Goal: Information Seeking & Learning: Learn about a topic

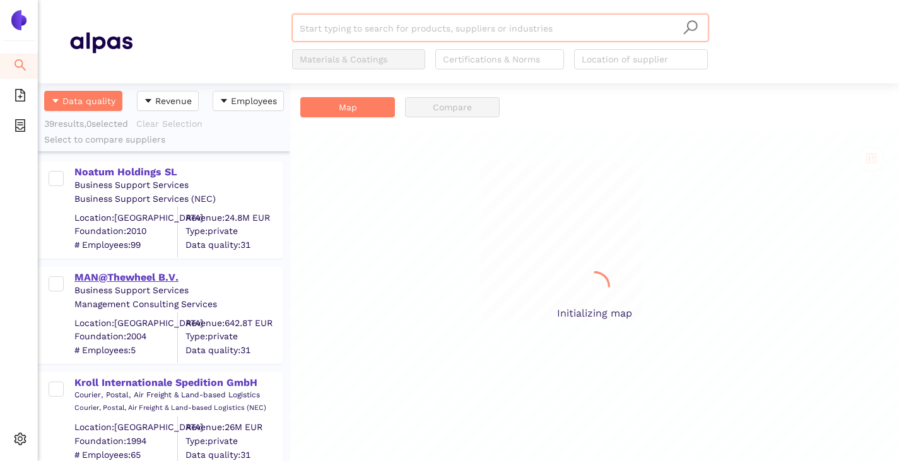
scroll to position [368, 243]
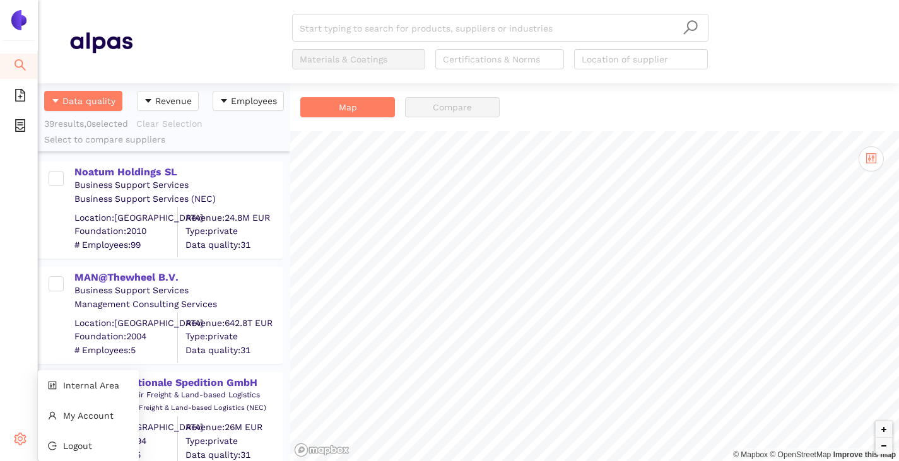
click at [21, 442] on icon "setting" at bounding box center [20, 439] width 13 height 13
click at [90, 390] on span "Internal Area" at bounding box center [91, 385] width 56 height 10
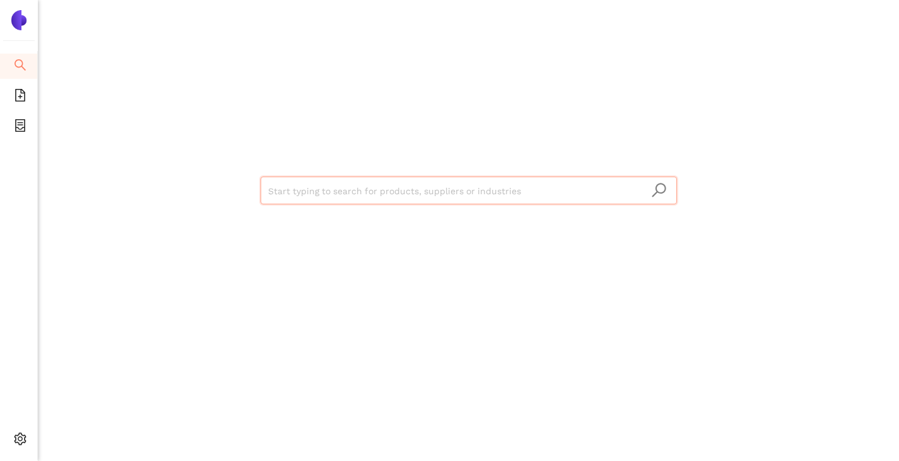
click at [307, 199] on input "search" at bounding box center [468, 191] width 401 height 28
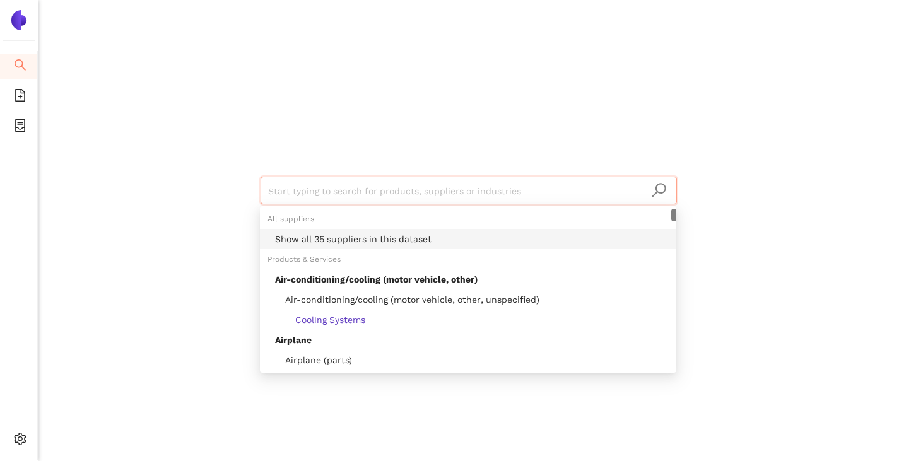
click at [308, 236] on div "Show all 35 suppliers in this dataset" at bounding box center [472, 239] width 394 height 14
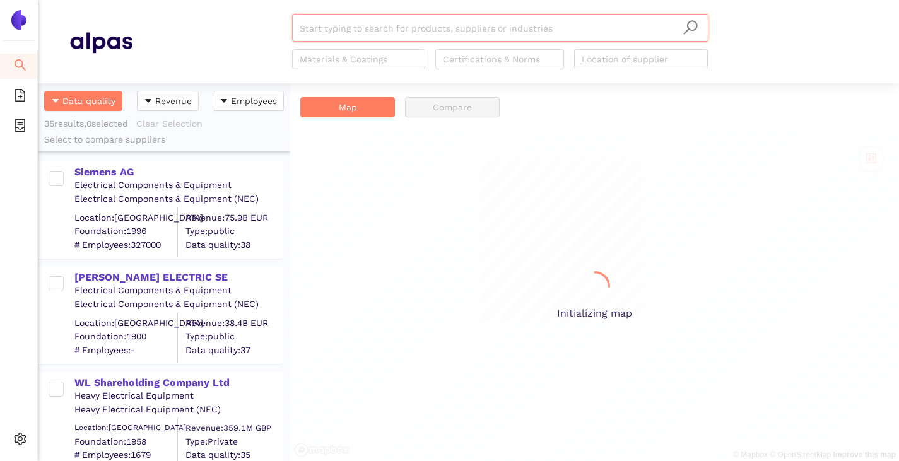
scroll to position [368, 243]
click at [334, 28] on input "search" at bounding box center [500, 29] width 401 height 28
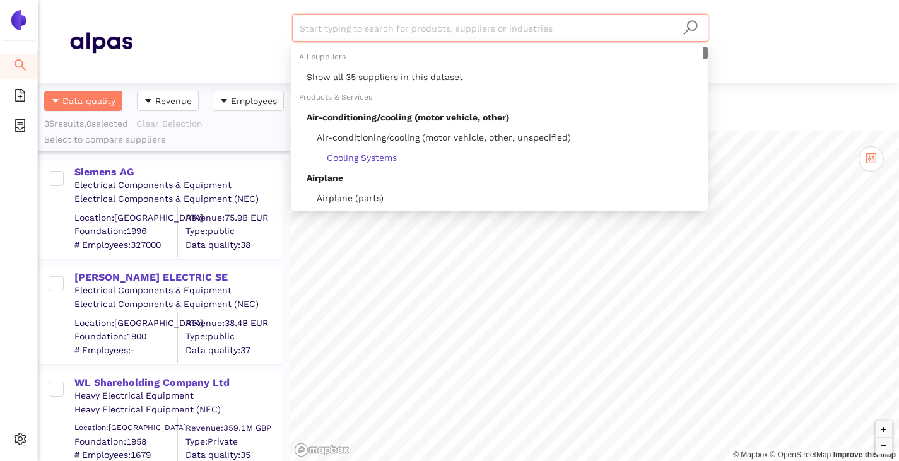
paste input "BizLink Holding Inc."
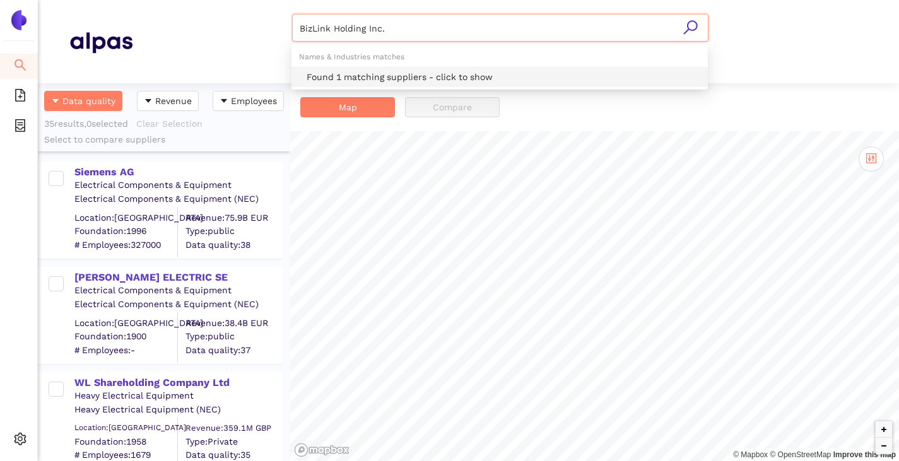
click at [356, 73] on div "Found 1 matching suppliers - click to show" at bounding box center [504, 77] width 394 height 14
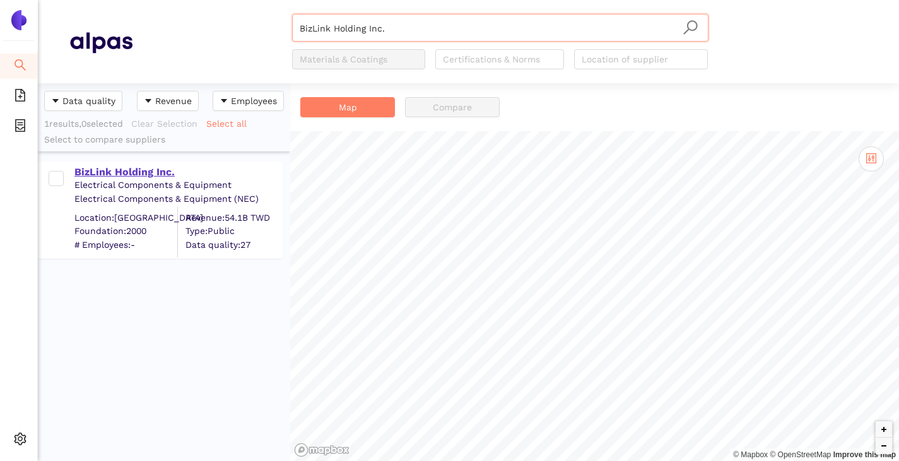
click at [124, 173] on div "BizLink Holding Inc." at bounding box center [177, 172] width 207 height 14
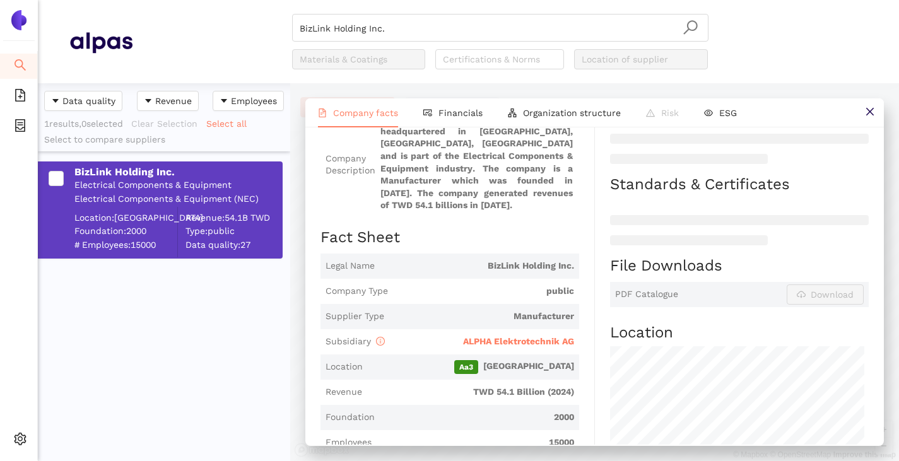
scroll to position [189, 0]
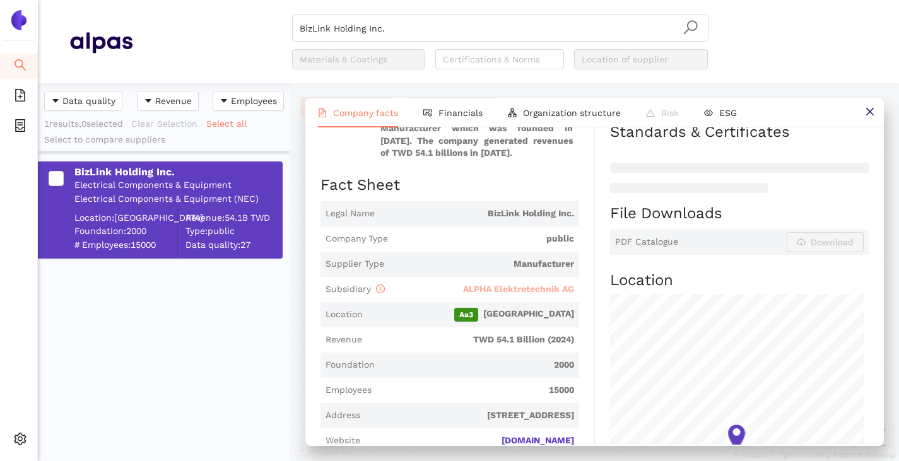
click at [491, 290] on span "ALPHA Elektrotechnik AG" at bounding box center [518, 289] width 111 height 10
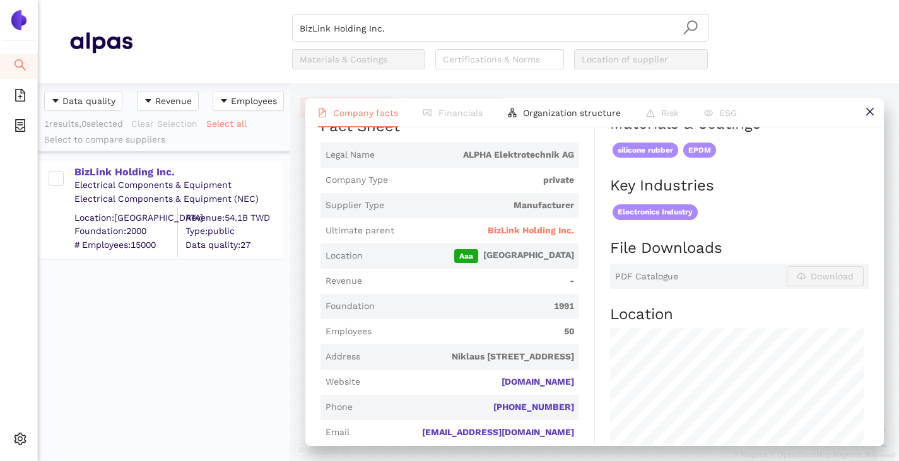
scroll to position [252, 0]
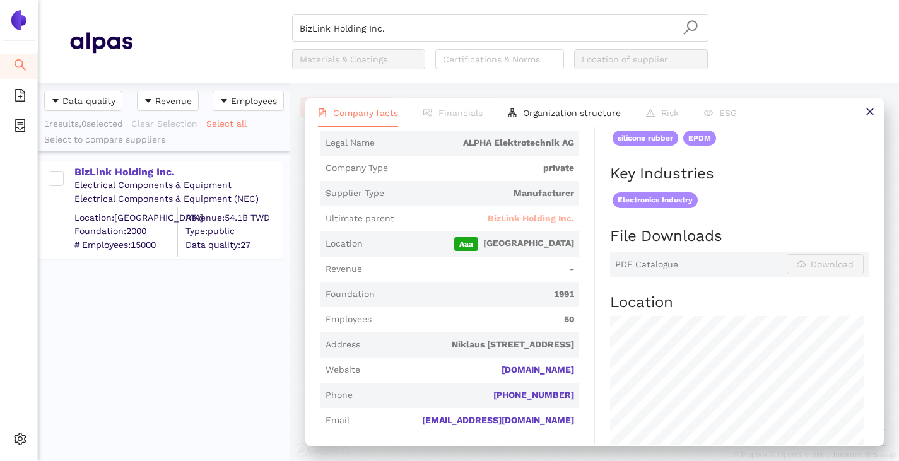
click at [529, 213] on span "BizLink Holding Inc." at bounding box center [531, 219] width 86 height 13
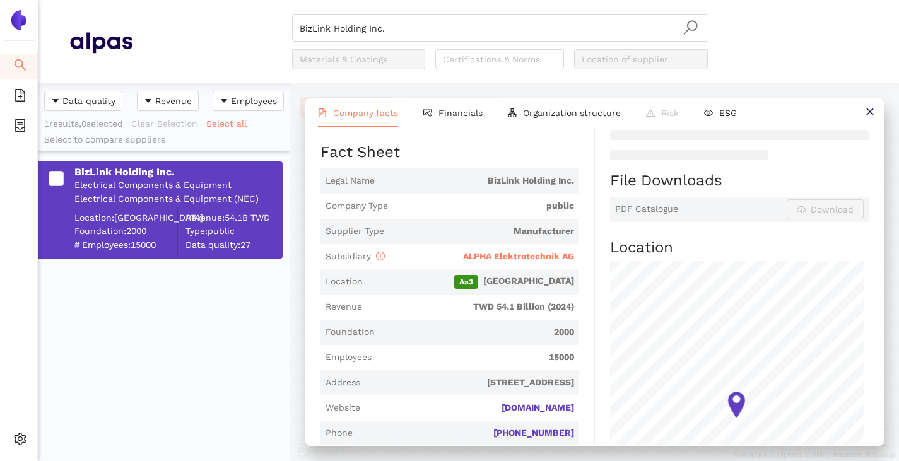
scroll to position [0, 0]
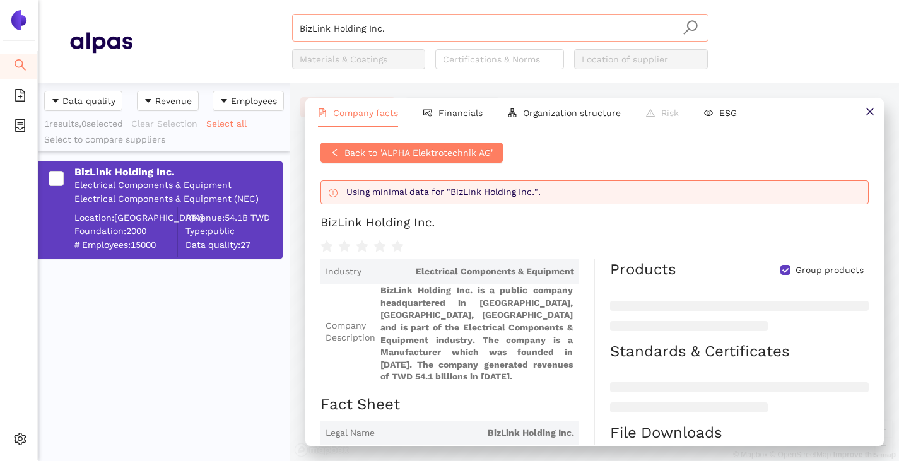
click at [384, 28] on input "BizLink Holding Inc." at bounding box center [500, 29] width 401 height 28
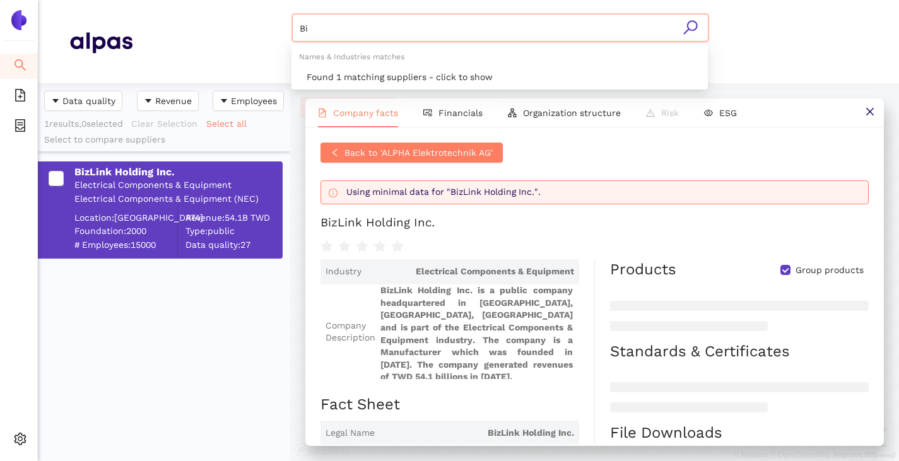
type input "B"
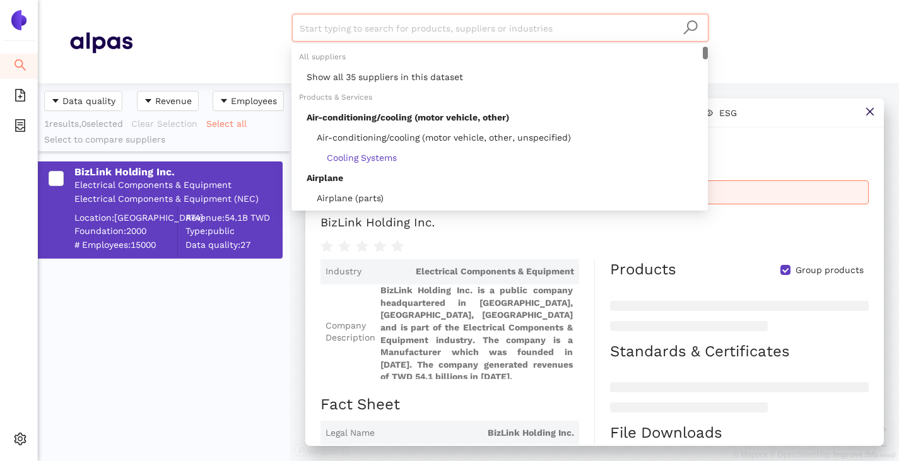
paste input "GE Vernova Inc"
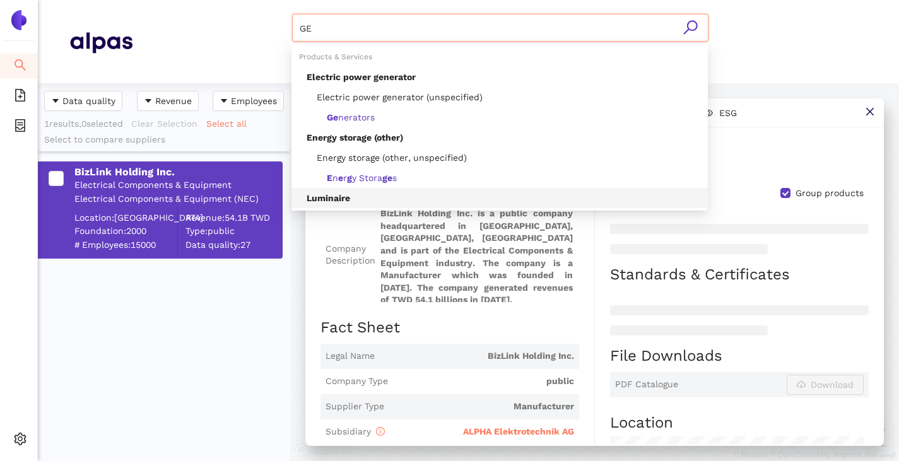
scroll to position [126, 0]
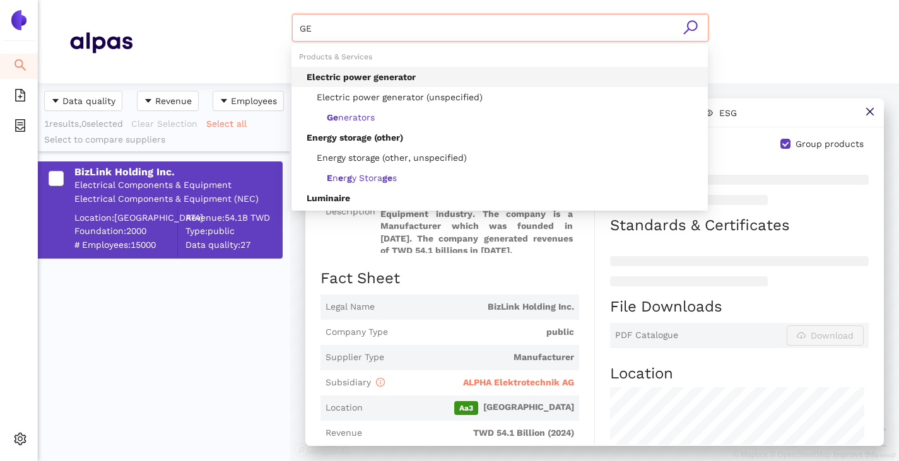
click at [335, 22] on input "GE" at bounding box center [500, 29] width 401 height 28
type input "G"
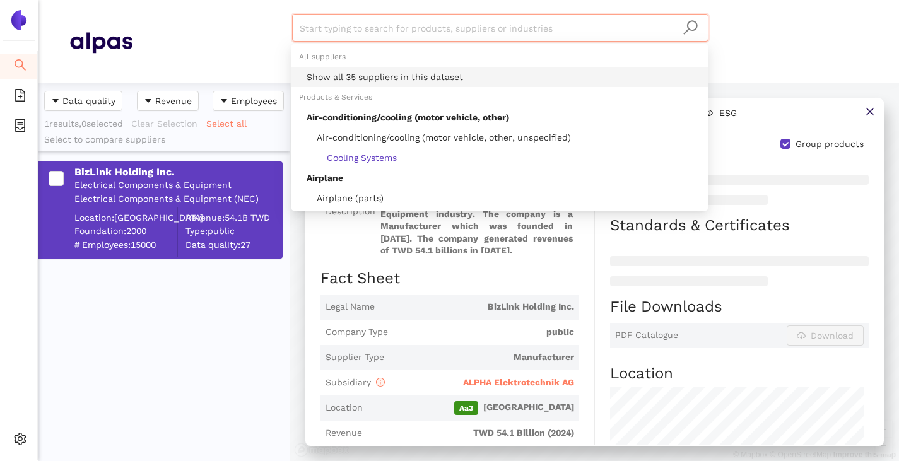
click at [347, 69] on div "Show all 35 suppliers in this dataset" at bounding box center [499, 77] width 416 height 20
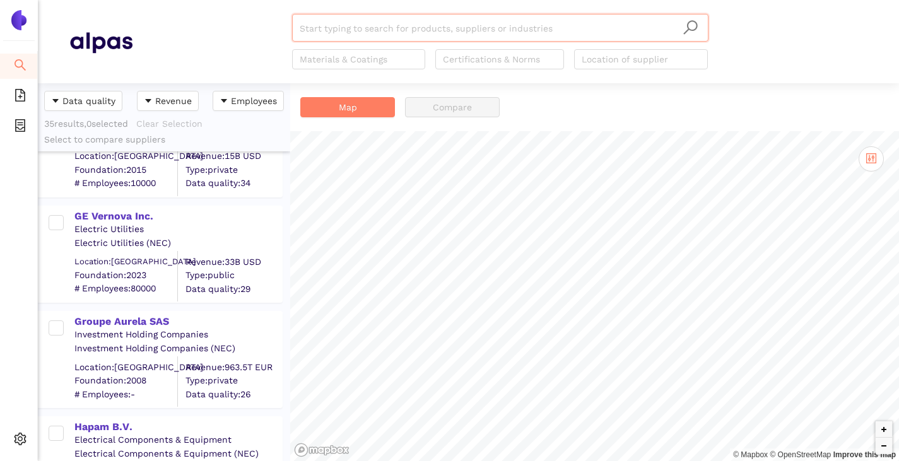
scroll to position [946, 0]
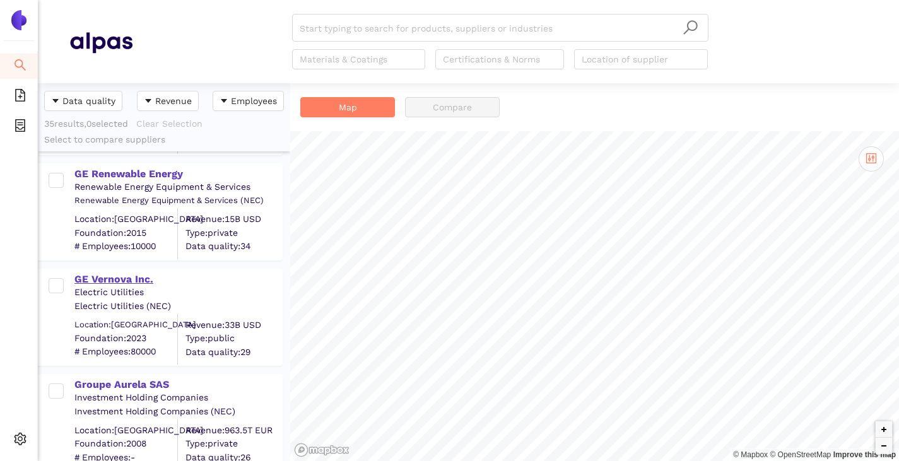
click at [114, 281] on div "GE Vernova Inc." at bounding box center [177, 280] width 207 height 14
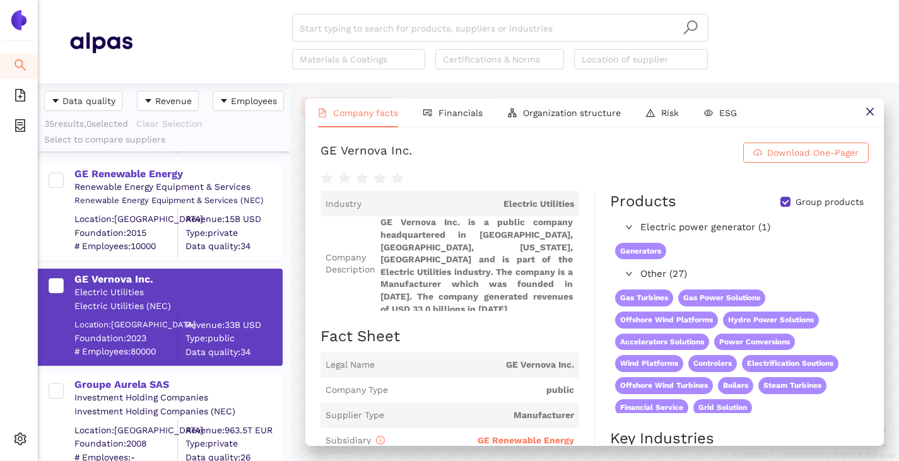
scroll to position [126, 0]
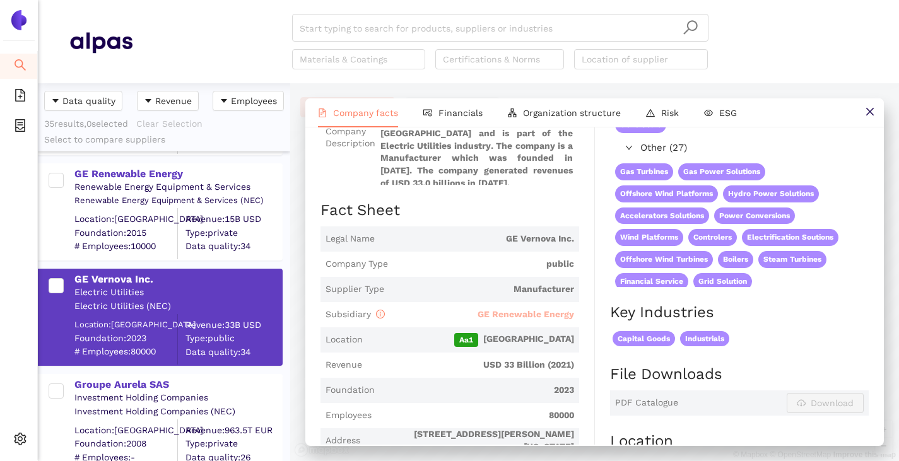
click at [539, 309] on span "GE Renewable Energy" at bounding box center [526, 314] width 97 height 10
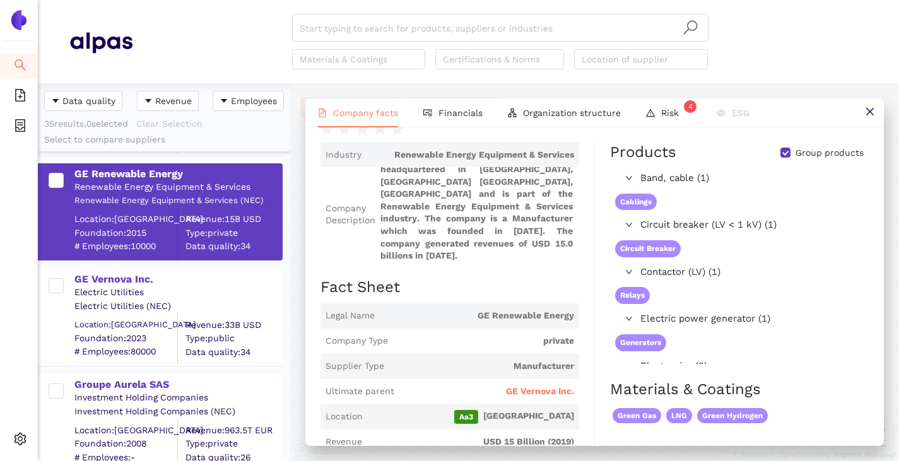
scroll to position [189, 0]
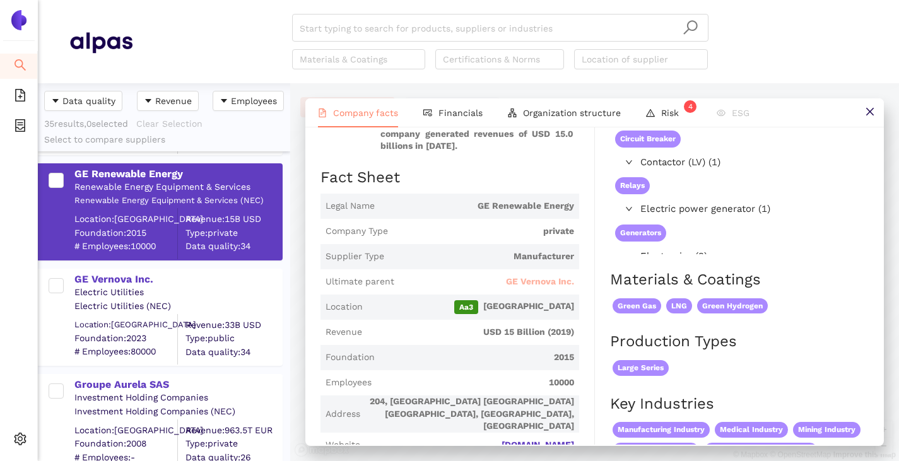
click at [520, 276] on span "GE Vernova Inc." at bounding box center [540, 282] width 68 height 13
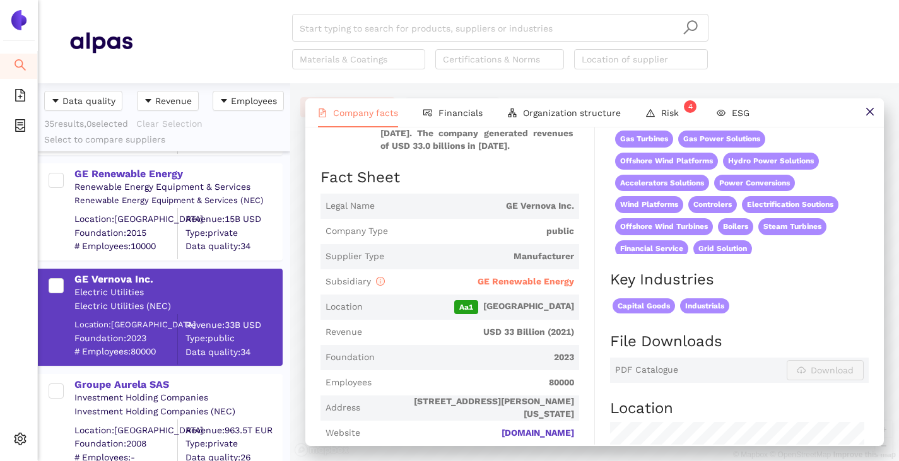
scroll to position [4, 0]
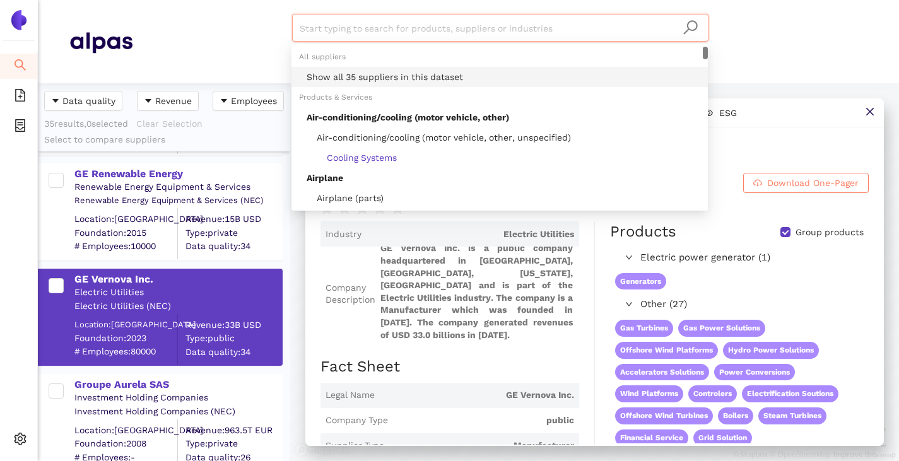
click at [339, 34] on input "search" at bounding box center [500, 29] width 401 height 28
paste input "R&S International Holding AG"
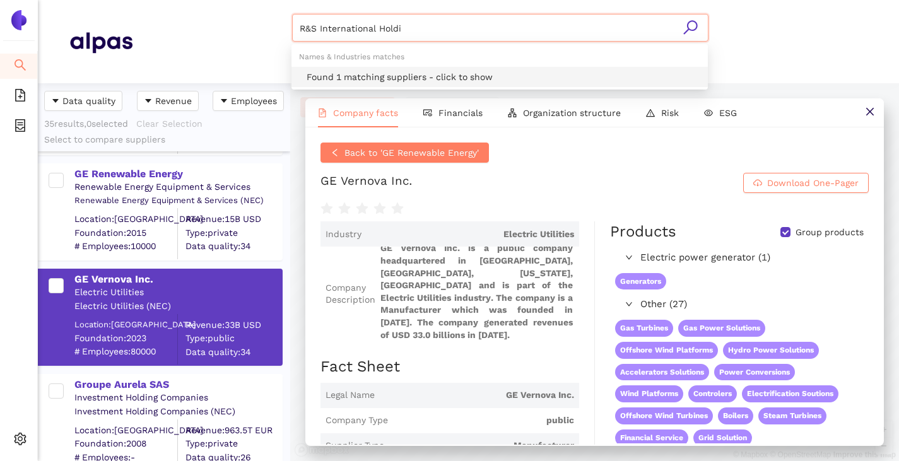
click at [349, 69] on div "Found 1 matching suppliers - click to show" at bounding box center [499, 77] width 416 height 20
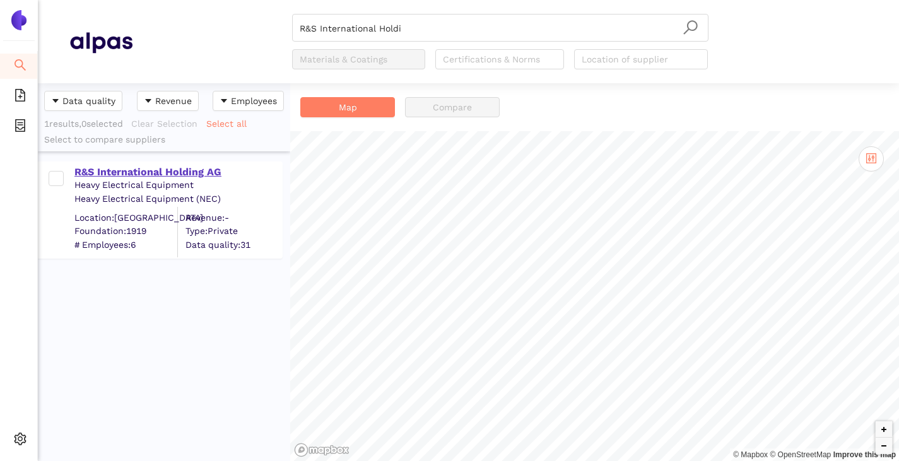
click at [158, 177] on div "R&S International Holding AG" at bounding box center [177, 172] width 207 height 14
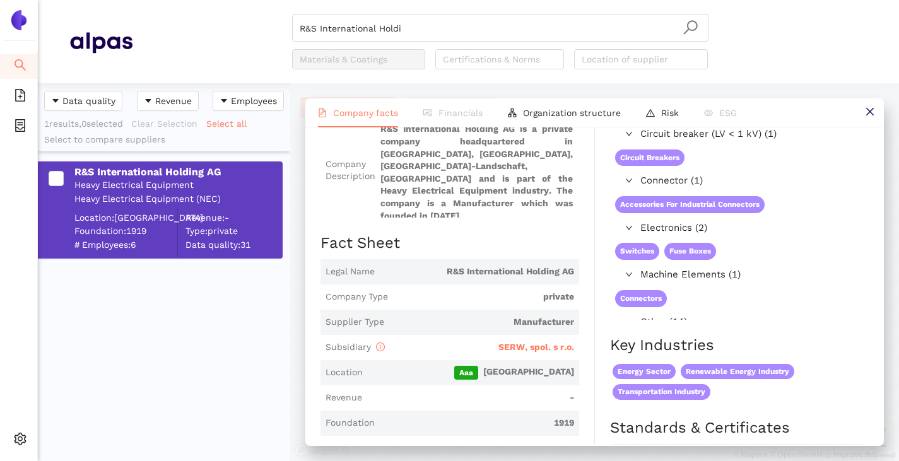
scroll to position [126, 0]
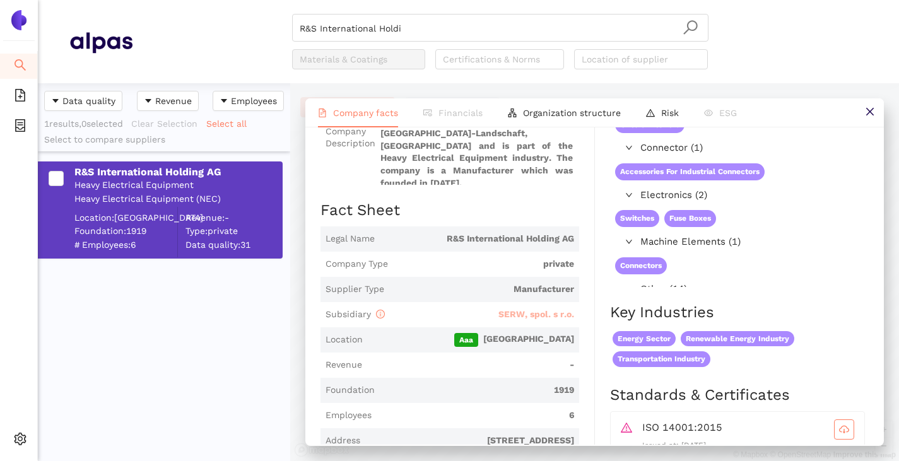
click at [512, 309] on span "SERW, spol. s r.o." at bounding box center [536, 314] width 76 height 10
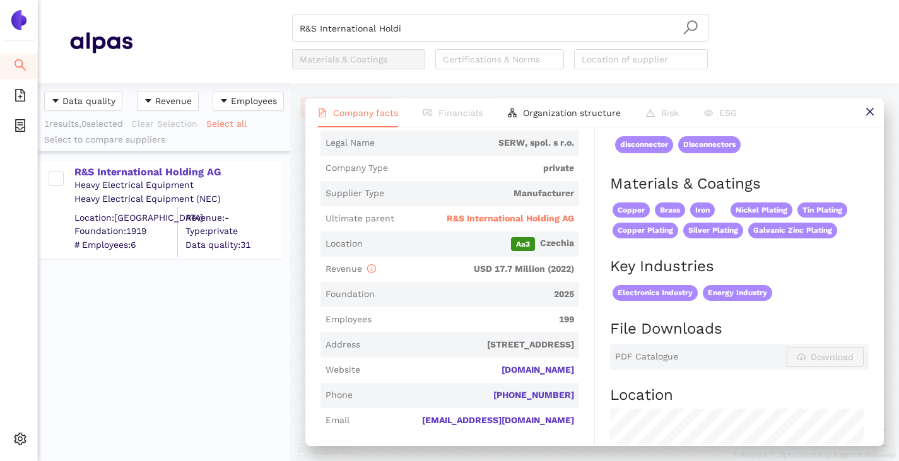
scroll to position [189, 0]
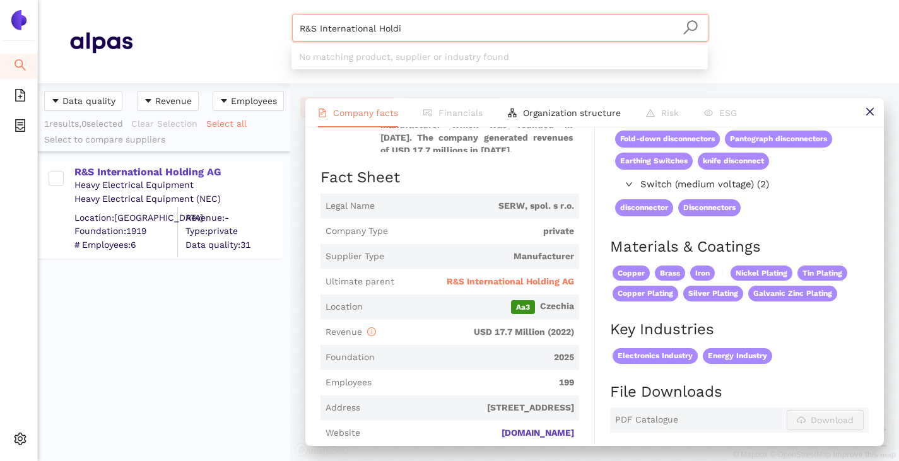
click at [397, 30] on input "R&S International Holdi" at bounding box center [500, 29] width 401 height 28
click at [401, 30] on input "R&S International Holdi" at bounding box center [500, 29] width 401 height 28
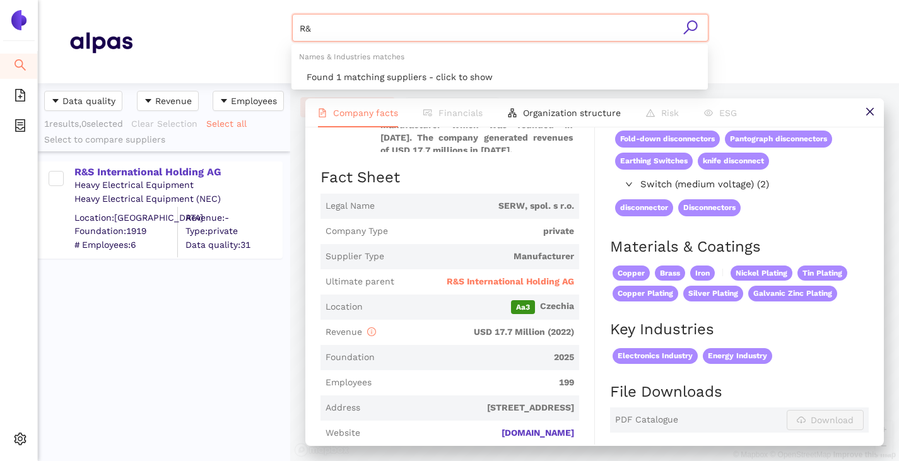
type input "R"
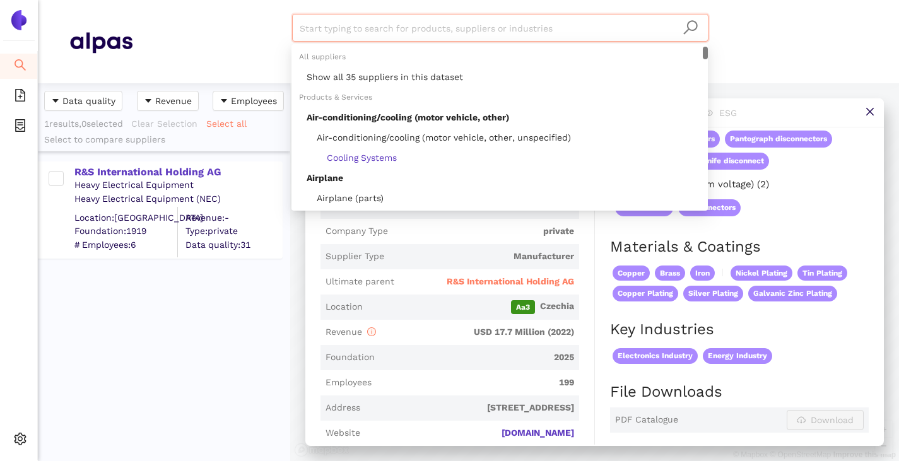
paste input "Veerman Holding Bunschoten B.V."
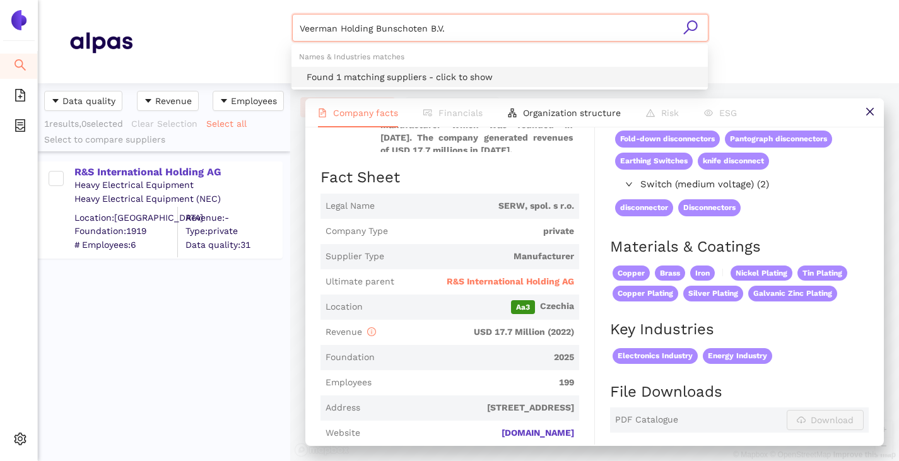
click at [377, 71] on div "Found 1 matching suppliers - click to show" at bounding box center [504, 77] width 394 height 14
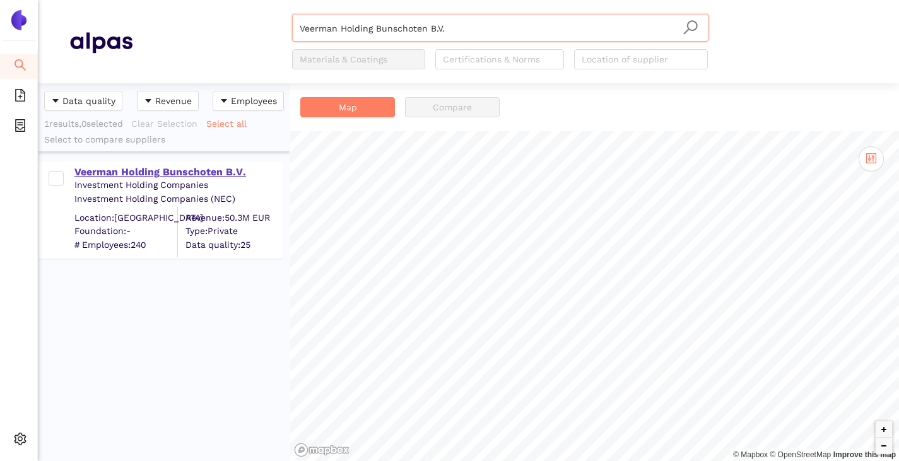
click at [136, 175] on div "Veerman Holding Bunschoten B.V." at bounding box center [177, 172] width 207 height 14
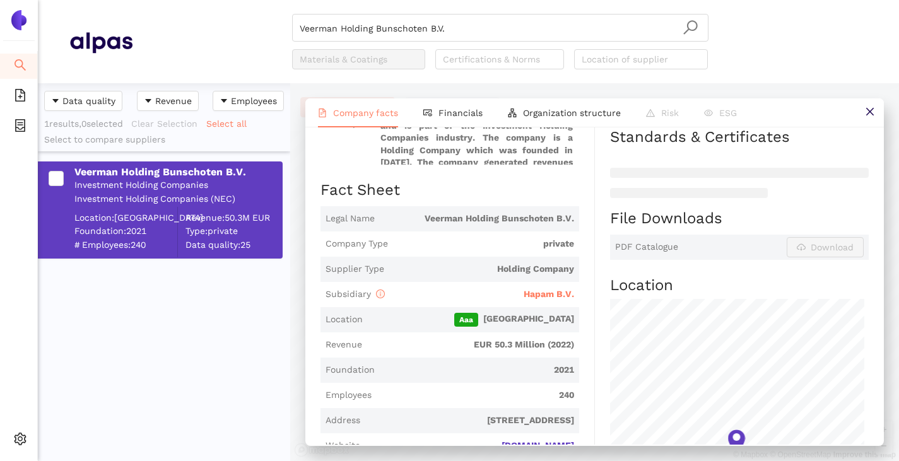
scroll to position [189, 0]
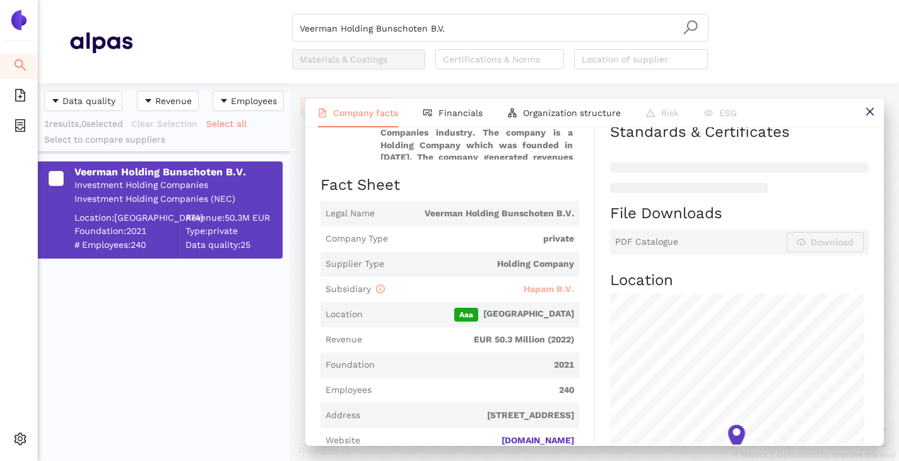
click at [529, 286] on span "Hapam B.V." at bounding box center [549, 289] width 50 height 10
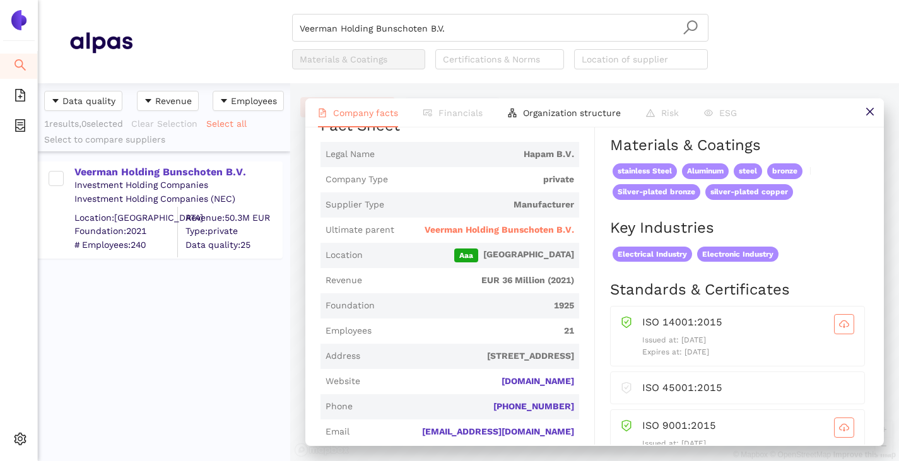
scroll to position [252, 0]
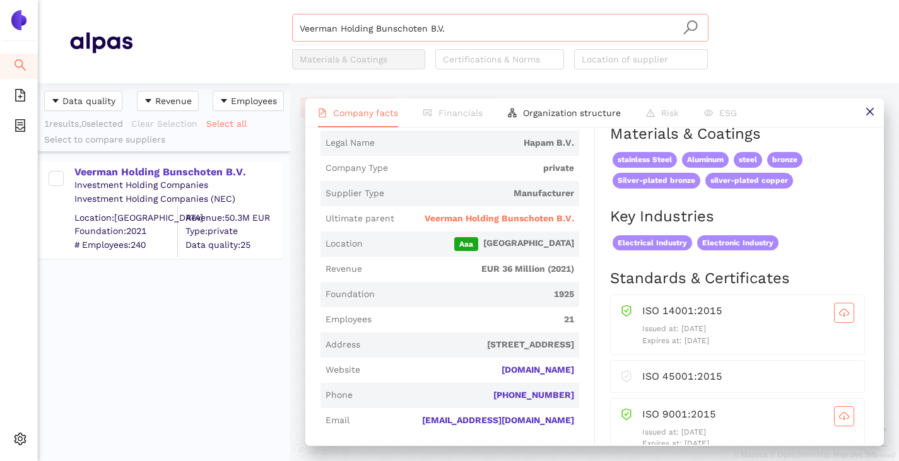
click at [507, 35] on input "Veerman Holding Bunschoten B.V." at bounding box center [500, 29] width 401 height 28
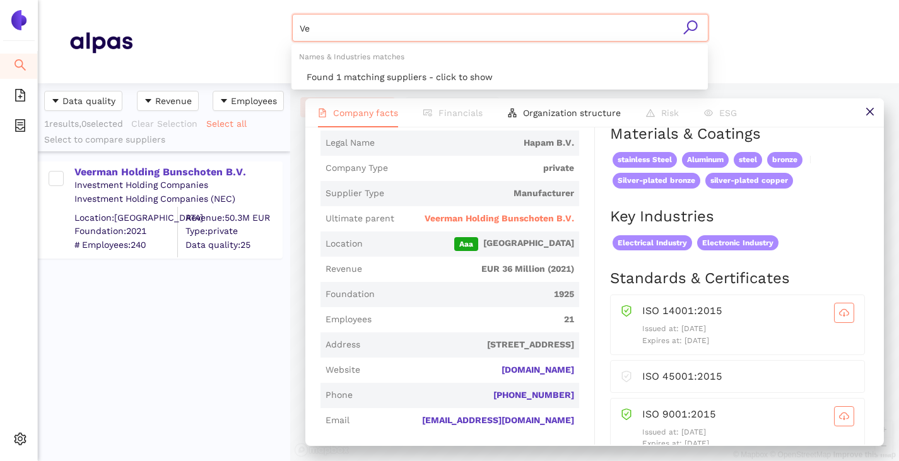
type input "V"
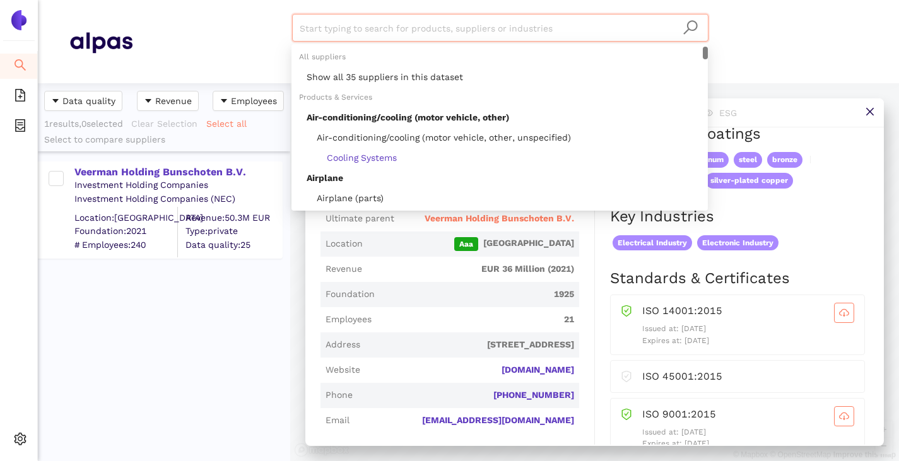
paste input "SCHNEIDER ELECTRIC SE"
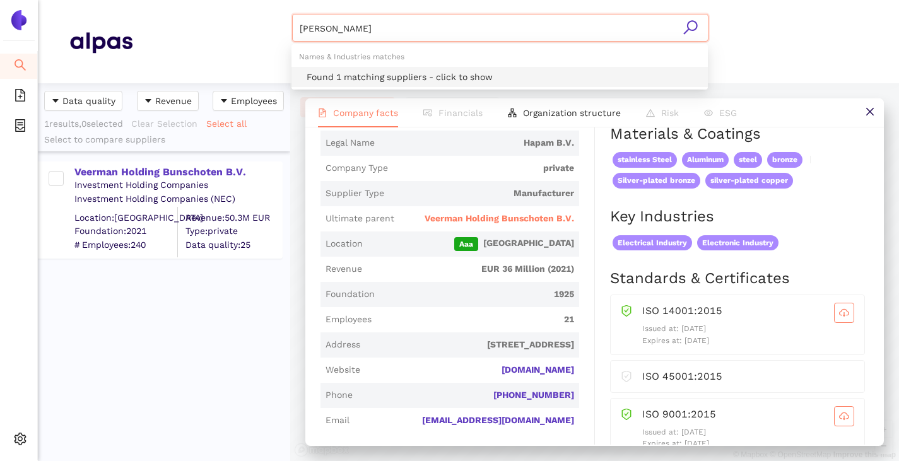
click at [452, 81] on div "Found 1 matching suppliers - click to show" at bounding box center [504, 77] width 394 height 14
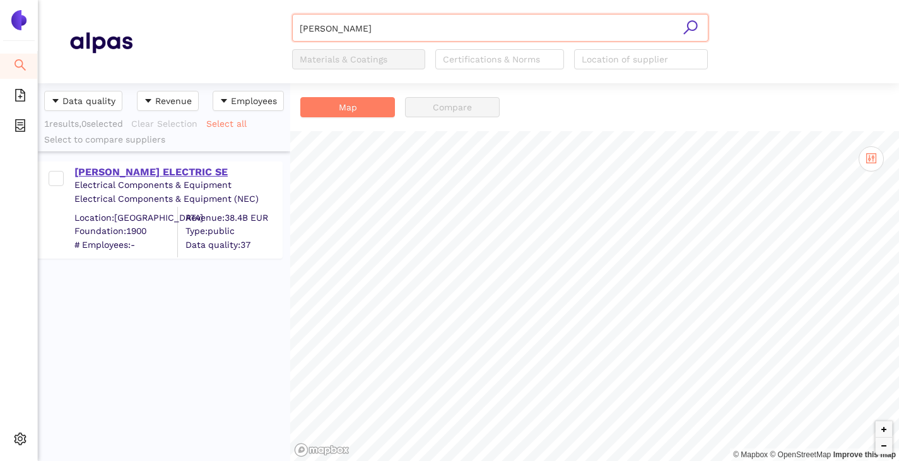
click at [120, 168] on div "SCHNEIDER ELECTRIC SE" at bounding box center [177, 172] width 207 height 14
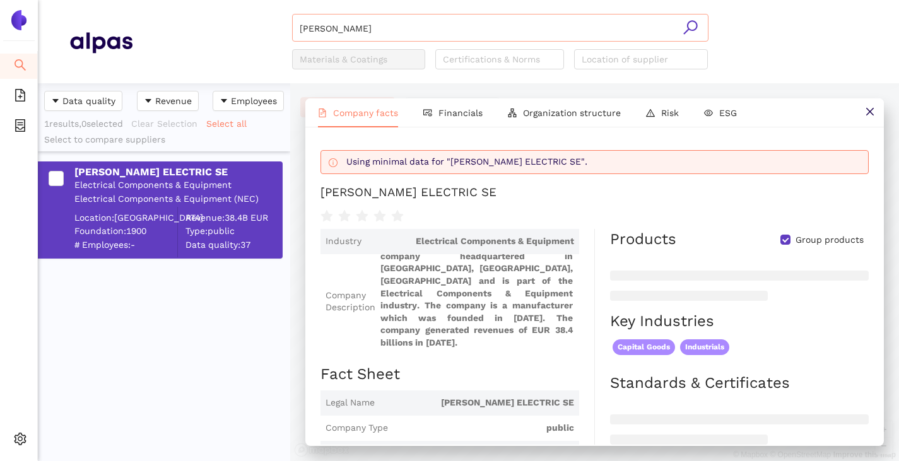
click at [402, 41] on input "SCHNEIDER" at bounding box center [500, 29] width 401 height 28
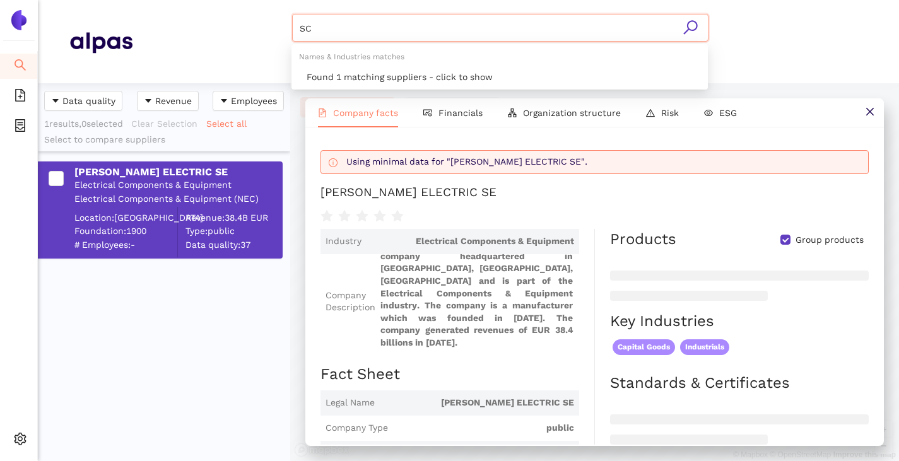
type input "S"
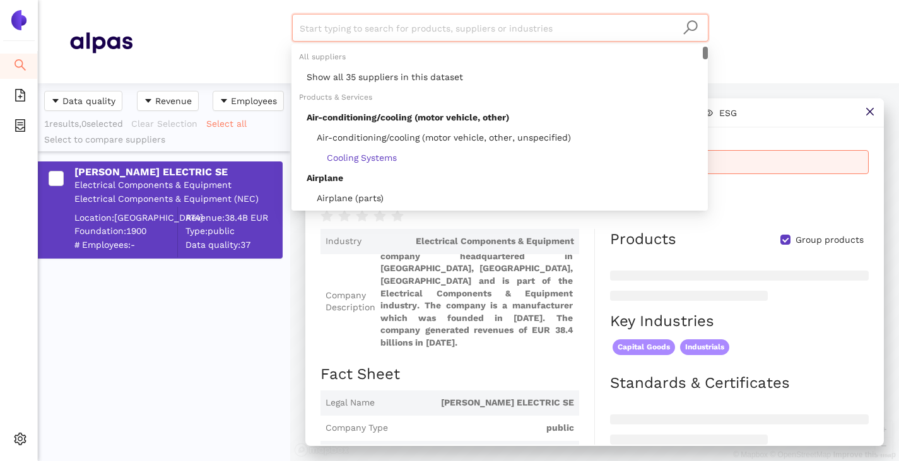
paste input "Manufacturas Electricas SA"
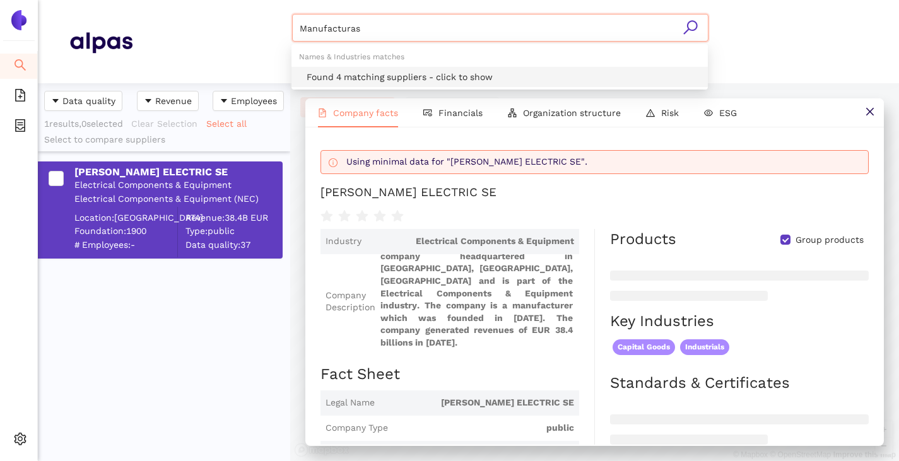
click at [346, 79] on div "Found 4 matching suppliers - click to show" at bounding box center [504, 77] width 394 height 14
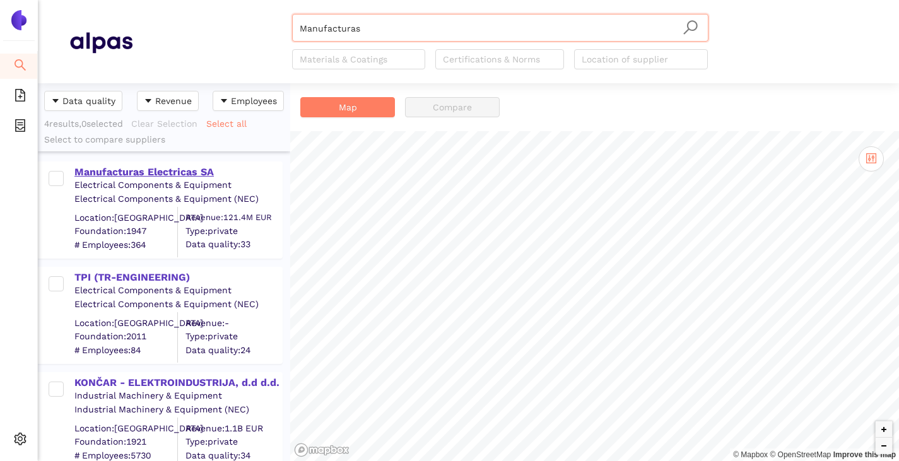
click at [146, 173] on div "Manufacturas Electricas SA" at bounding box center [177, 172] width 207 height 14
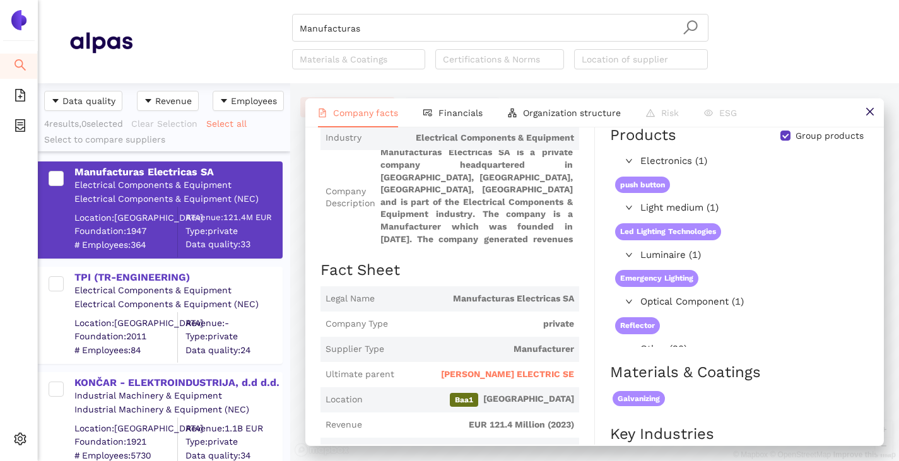
scroll to position [126, 0]
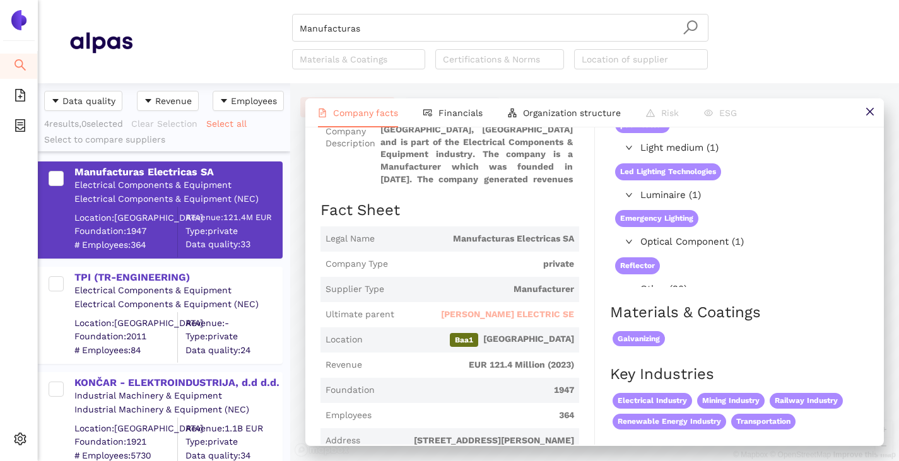
click at [498, 315] on span "SCHNEIDER ELECTRIC SE" at bounding box center [507, 314] width 133 height 13
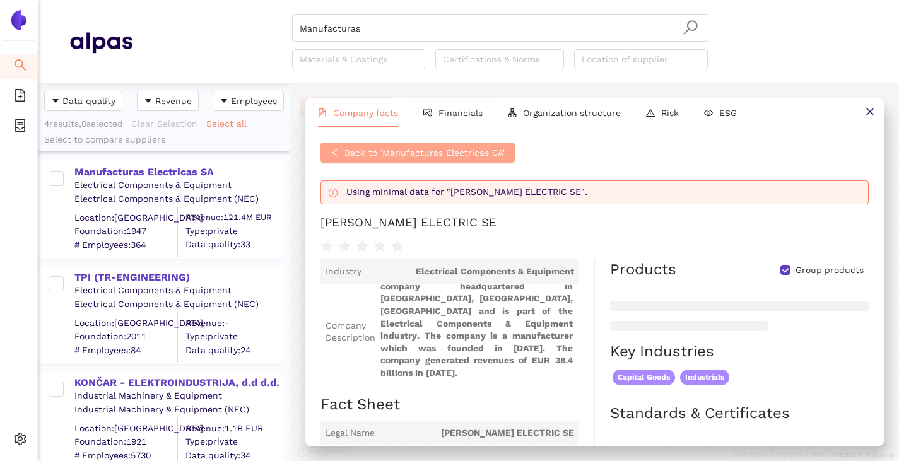
click at [337, 158] on button "Back to 'Manufacturas Electricas SA'" at bounding box center [417, 153] width 194 height 20
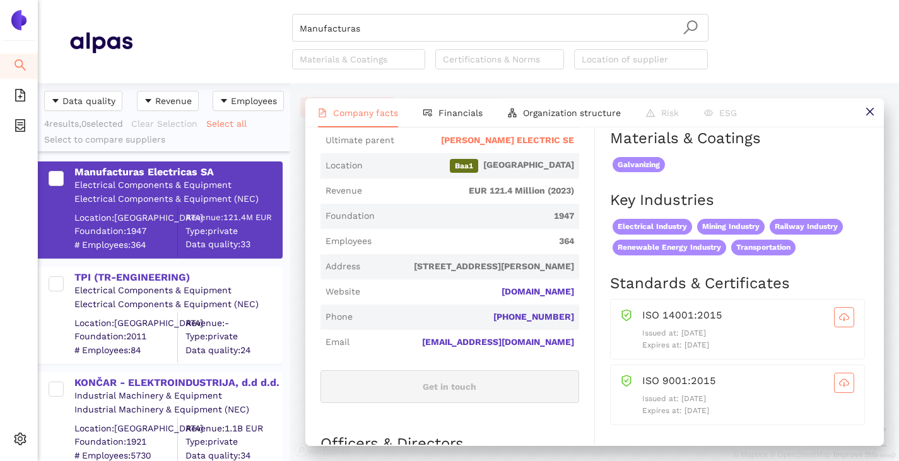
scroll to position [315, 0]
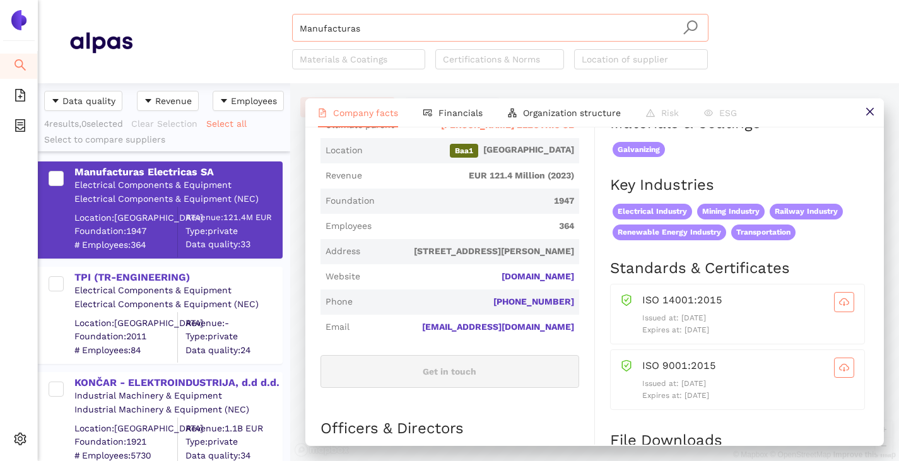
click at [373, 40] on input "Manufacturas" at bounding box center [500, 29] width 401 height 28
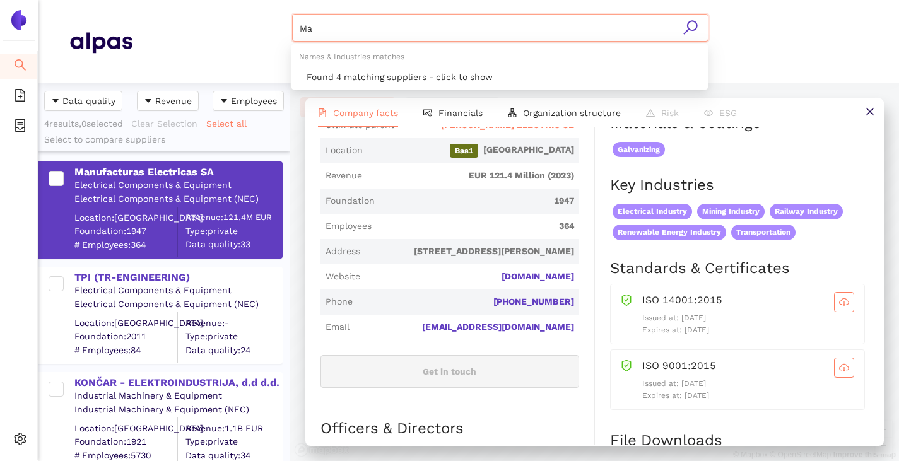
type input "M"
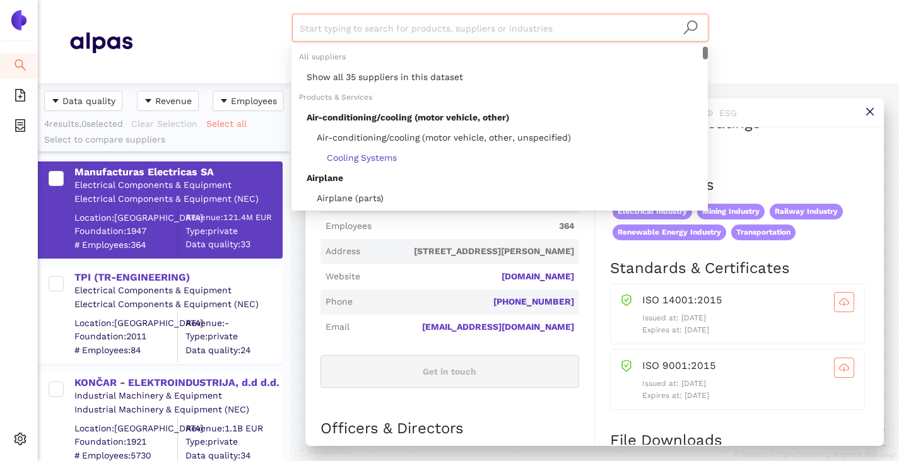
paste input "Southern States Investment Hldg LLC"
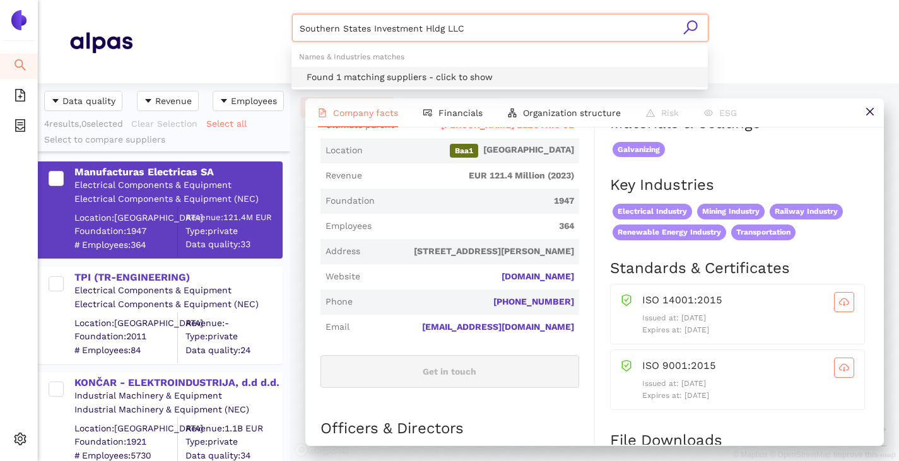
click at [361, 70] on div "Found 1 matching suppliers - click to show" at bounding box center [504, 77] width 394 height 14
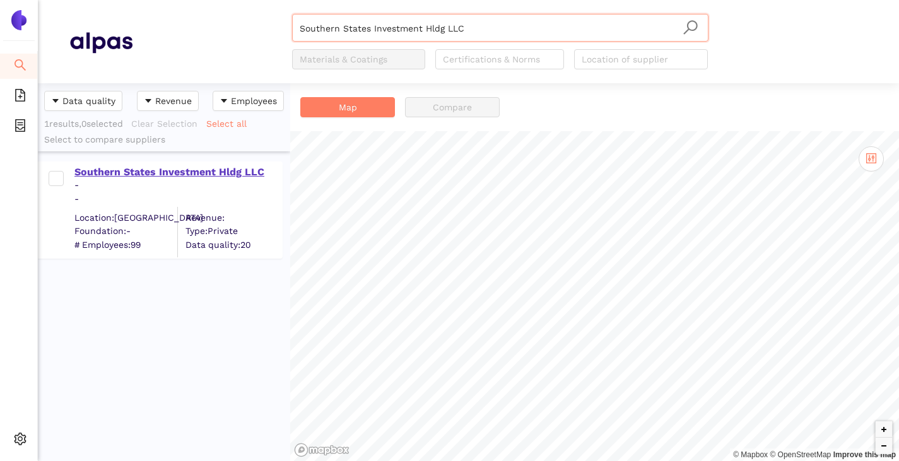
click at [97, 173] on div "Southern States Investment Hldg LLC" at bounding box center [177, 172] width 207 height 14
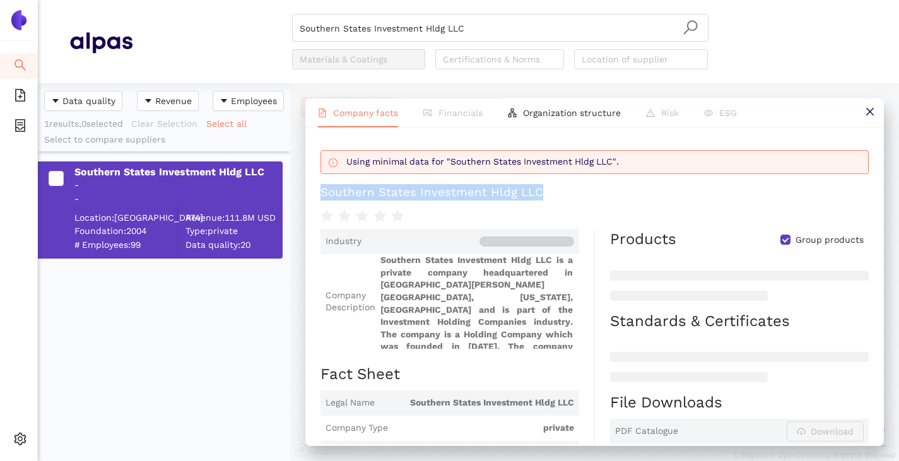
drag, startPoint x: 344, startPoint y: 192, endPoint x: 559, endPoint y: 175, distance: 215.2
click at [559, 175] on div "Using minimal data for "Southern States Investment Hldg LLC". Southern States I…" at bounding box center [594, 285] width 578 height 317
copy div "Southern States Investment Hldg LLC"
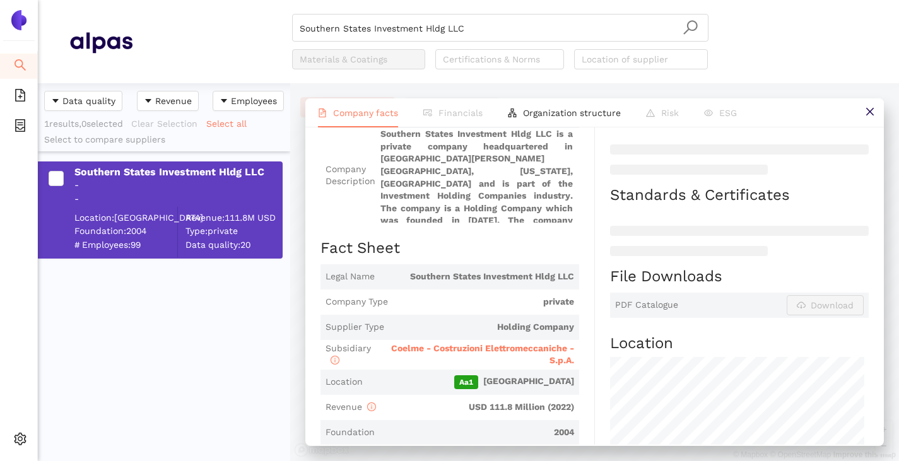
scroll to position [252, 0]
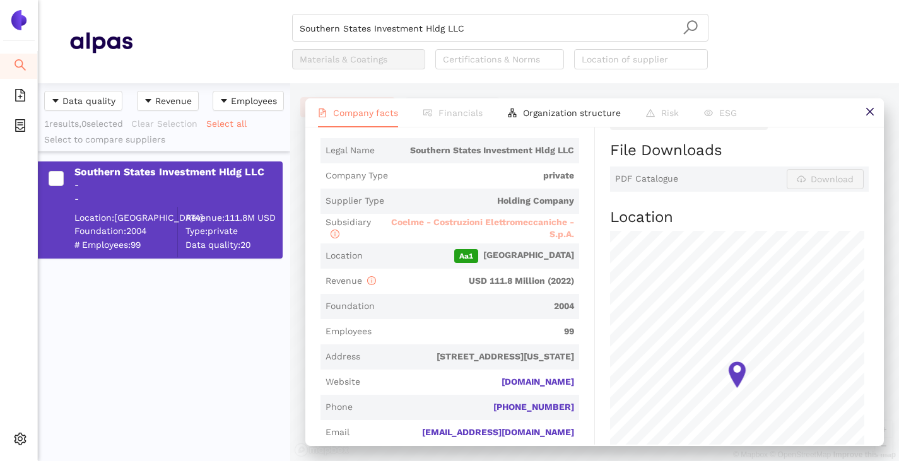
click at [472, 226] on span "Coelme - Costruzioni Elettromeccaniche - S.p.A." at bounding box center [482, 228] width 183 height 23
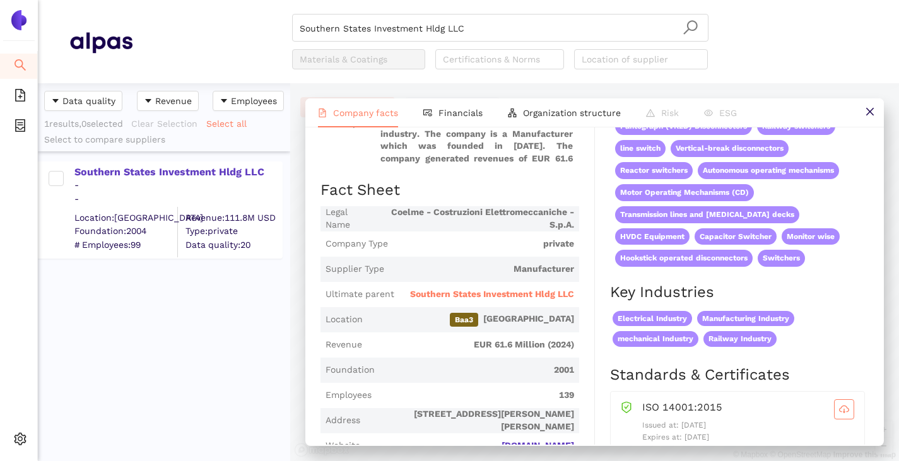
scroll to position [189, 0]
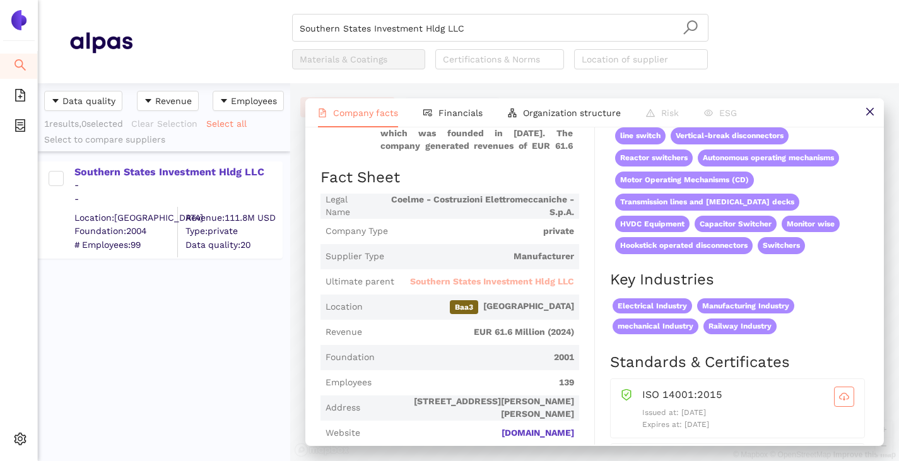
click at [480, 281] on span "Southern States Investment Hldg LLC" at bounding box center [492, 282] width 164 height 13
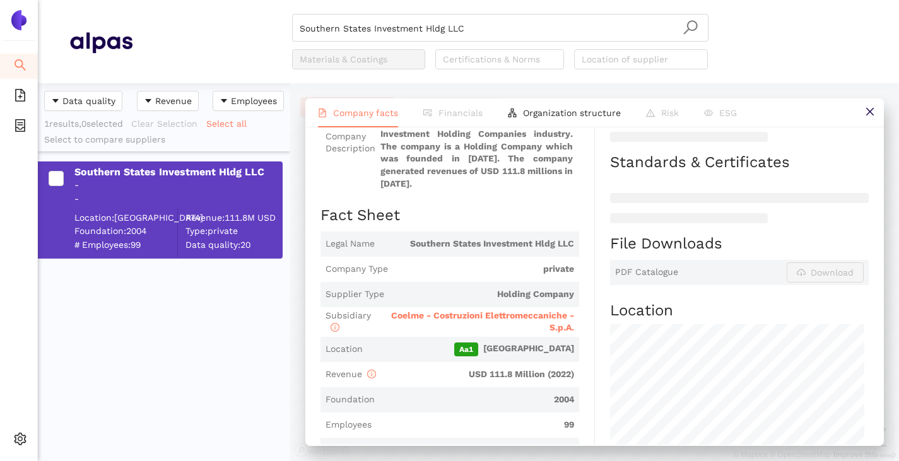
scroll to position [16, 0]
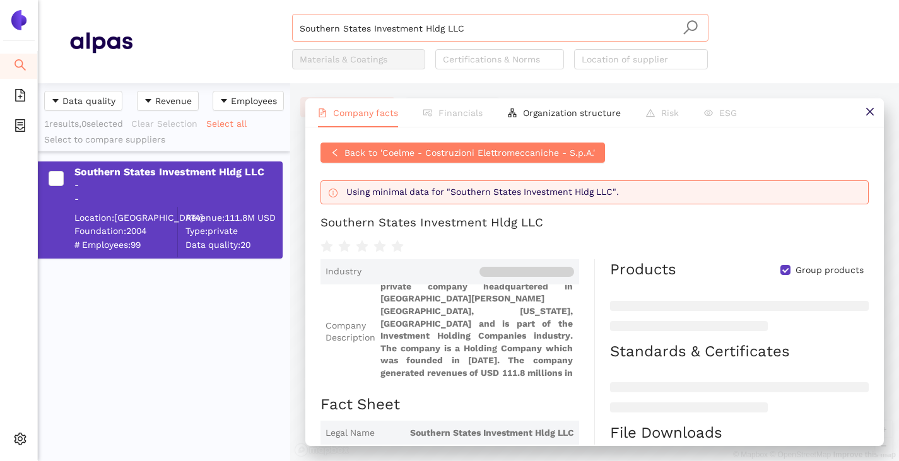
click at [472, 29] on input "Southern States Investment Hldg LLC" at bounding box center [500, 29] width 401 height 28
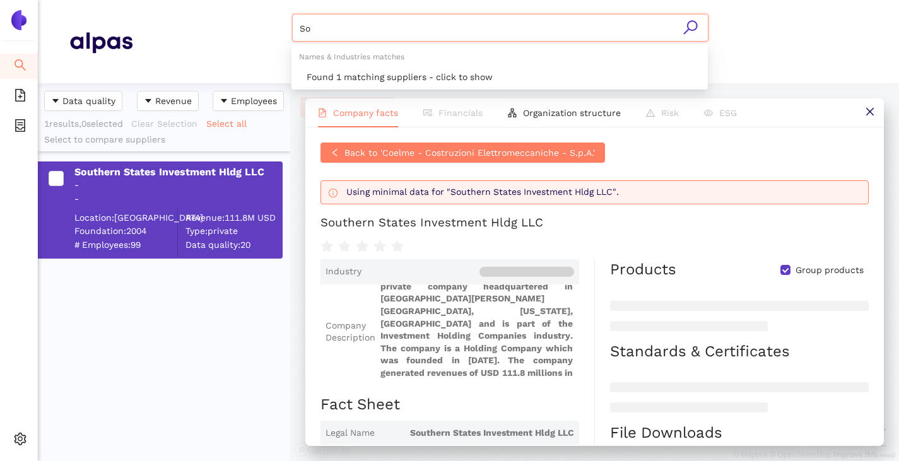
type input "S"
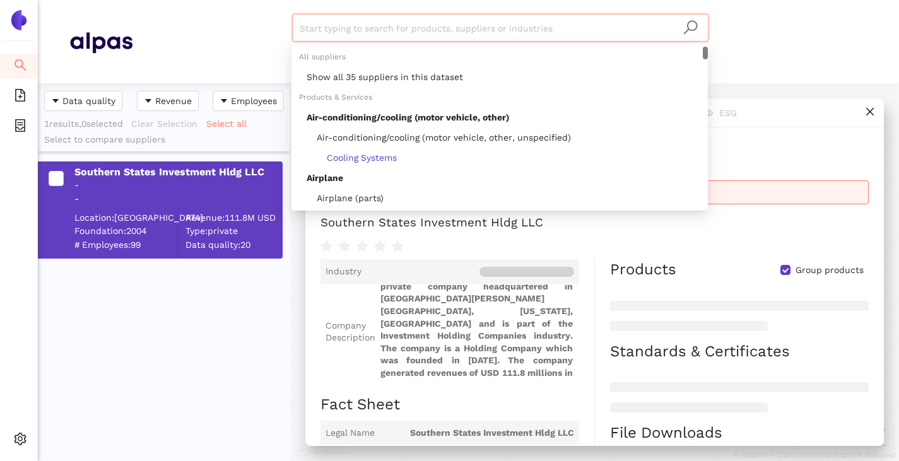
paste input "Groupe Aurela SAS"
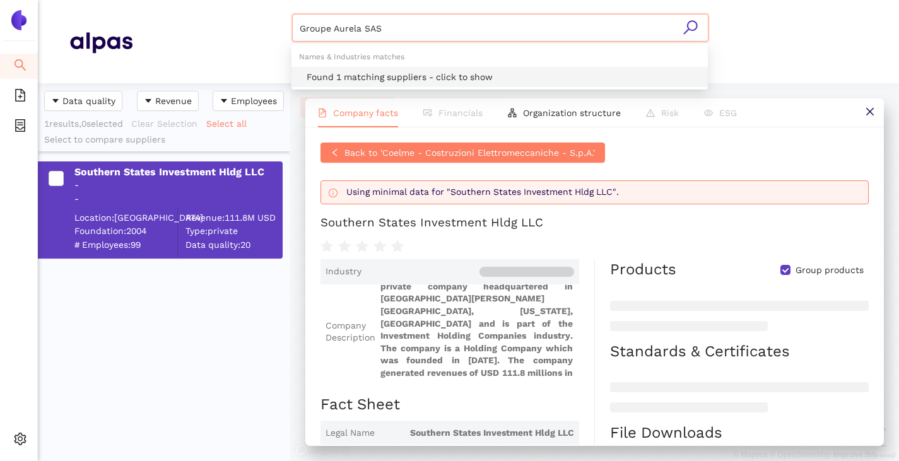
click at [416, 81] on div "Found 1 matching suppliers - click to show" at bounding box center [504, 77] width 394 height 14
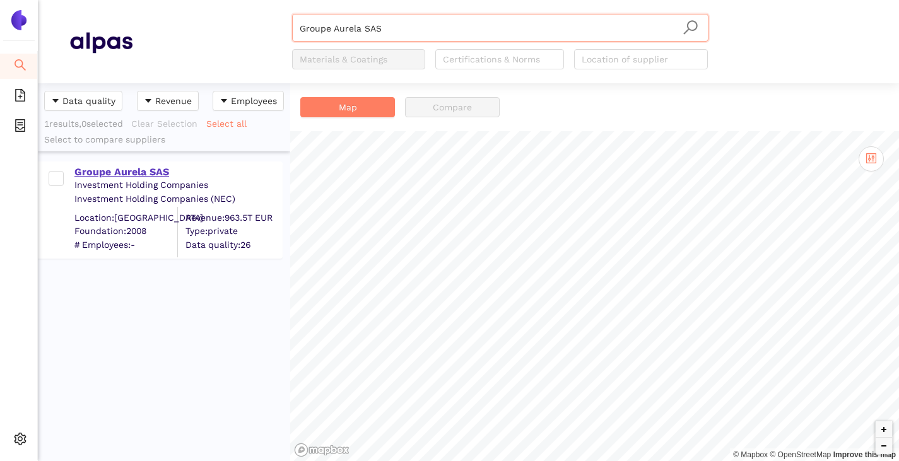
click at [112, 177] on div "Groupe Aurela SAS" at bounding box center [177, 172] width 207 height 14
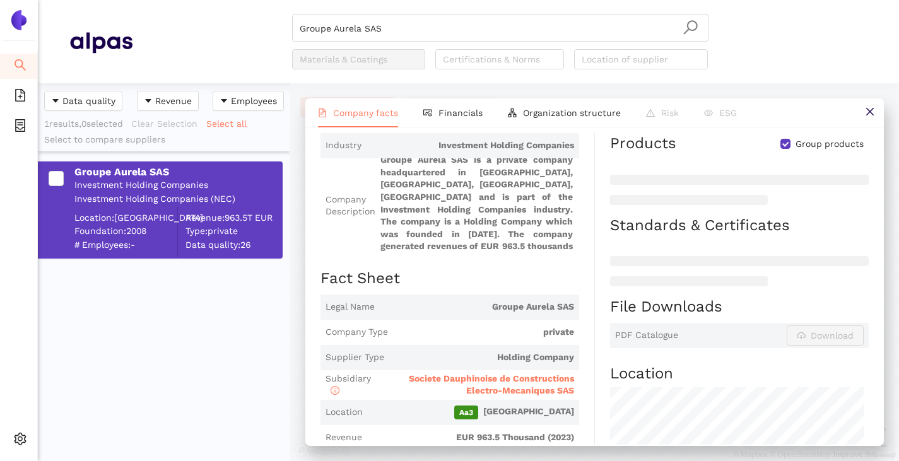
scroll to position [189, 0]
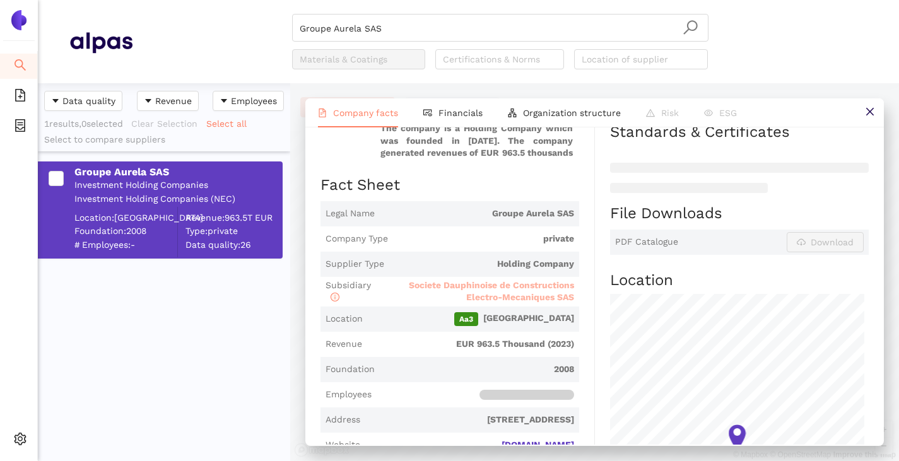
click at [457, 284] on span "Societe Dauphinoise de Constructions Electro-Mecaniques SAS" at bounding box center [491, 291] width 165 height 23
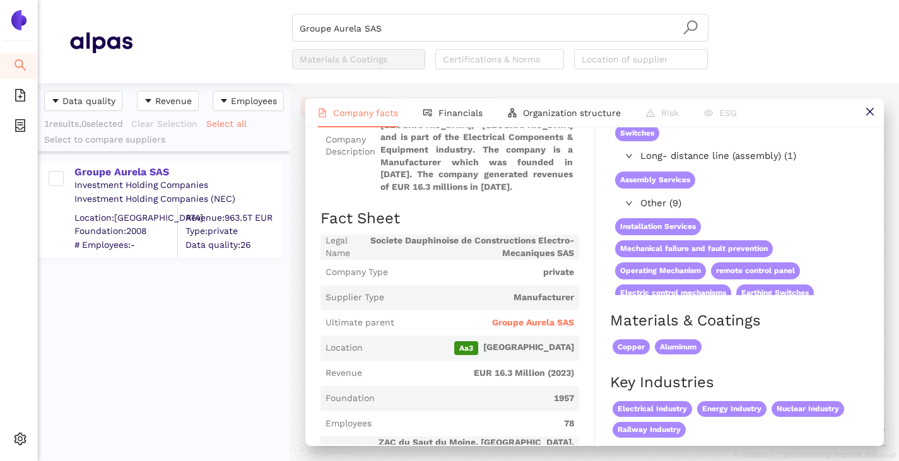
scroll to position [189, 0]
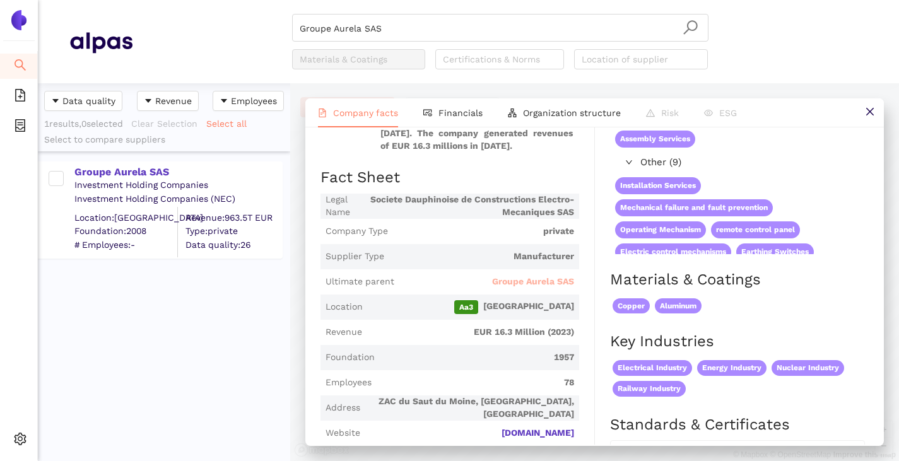
click at [510, 281] on span "Groupe Aurela SAS" at bounding box center [533, 282] width 82 height 13
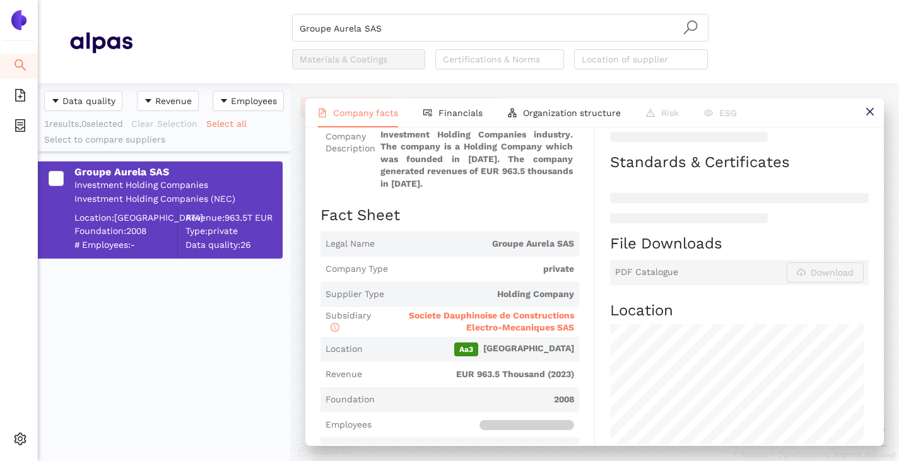
scroll to position [4, 0]
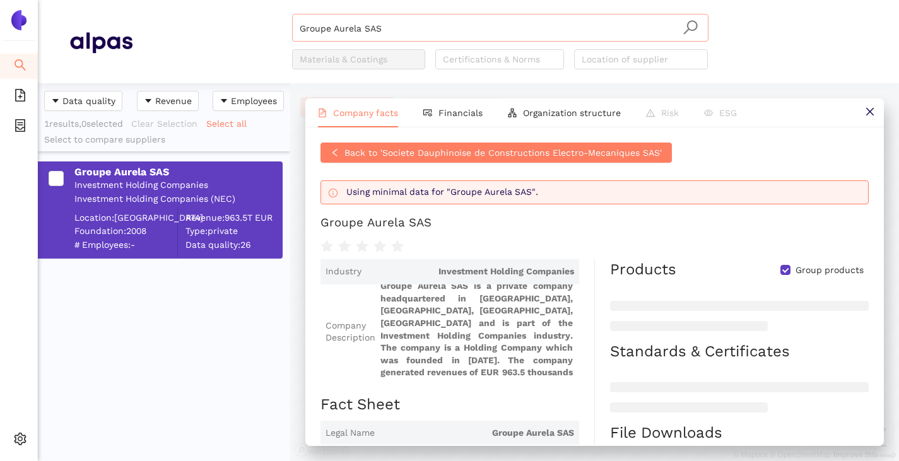
click at [411, 29] on input "Groupe Aurela SAS" at bounding box center [500, 29] width 401 height 28
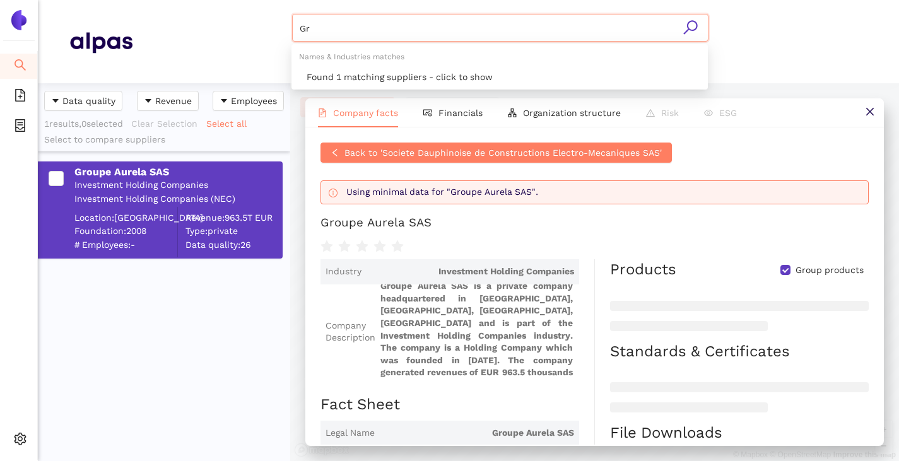
type input "G"
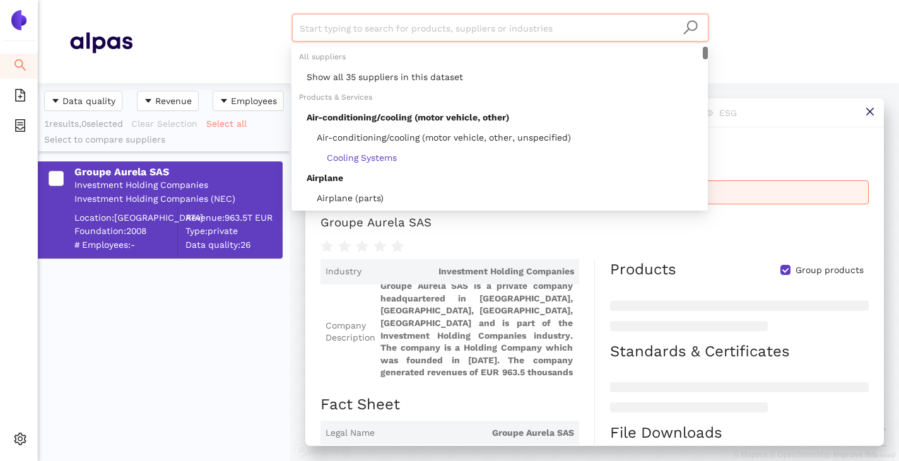
paste input "Siemens AG"
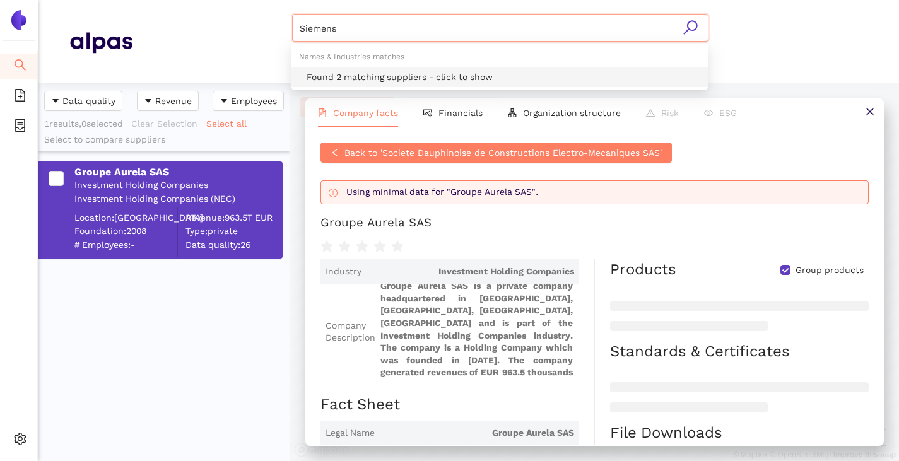
click at [376, 77] on div "Found 2 matching suppliers - click to show" at bounding box center [504, 77] width 394 height 14
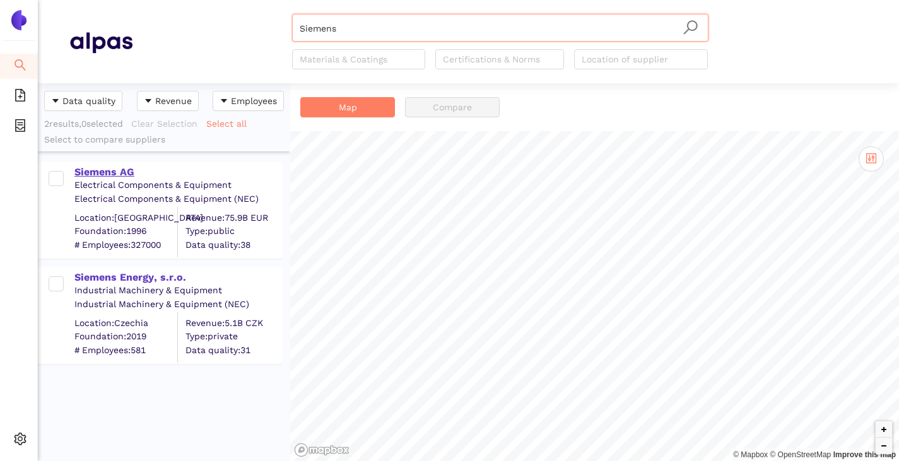
click at [104, 173] on div "Siemens AG" at bounding box center [177, 172] width 207 height 14
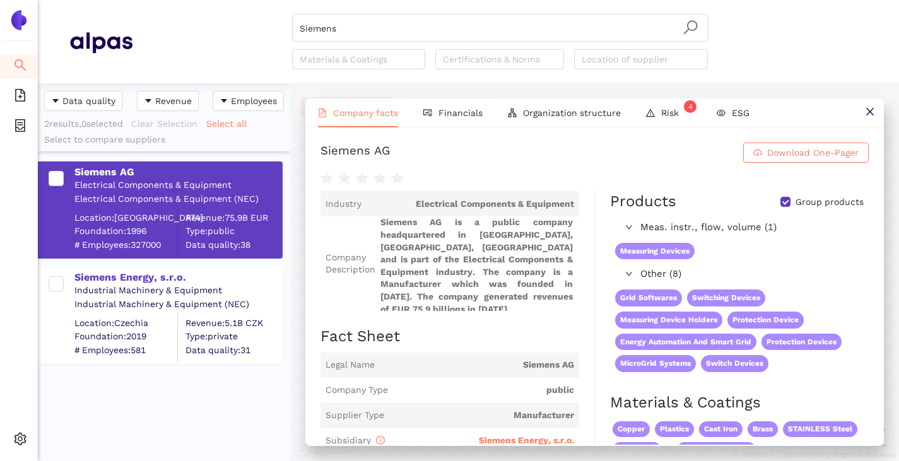
scroll to position [126, 0]
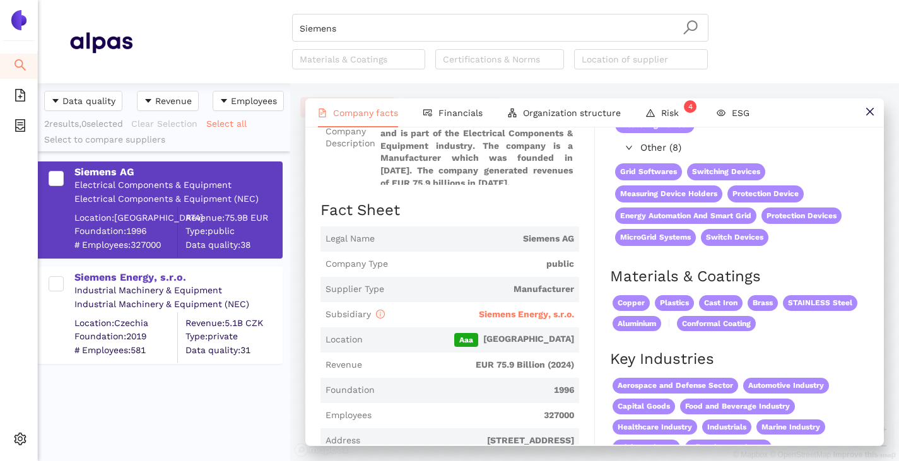
click at [508, 309] on span "Siemens Energy, s.r.o." at bounding box center [526, 314] width 95 height 10
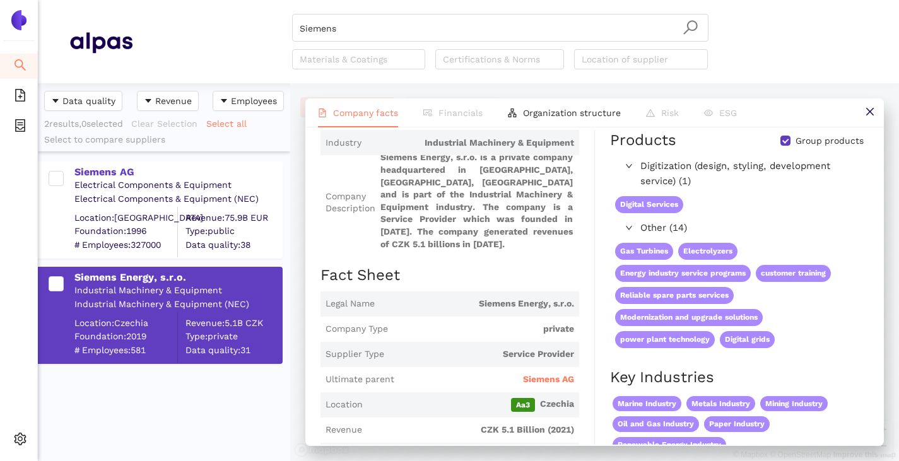
scroll to position [189, 0]
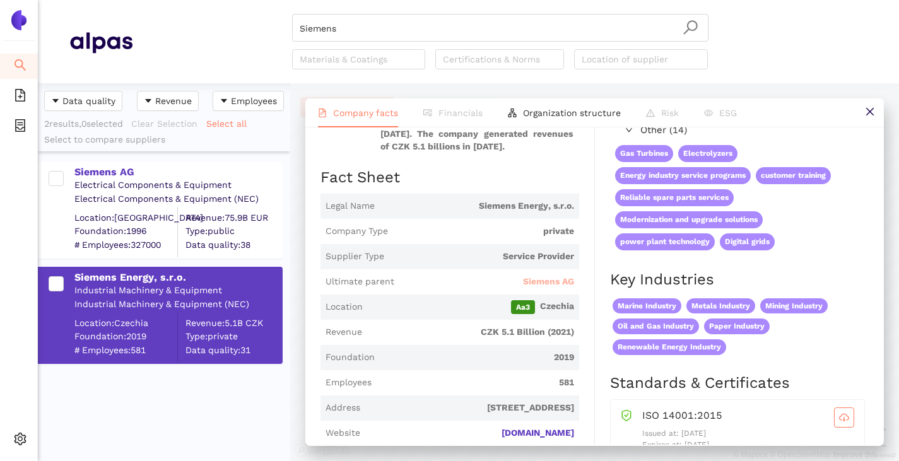
click at [558, 281] on span "Siemens AG" at bounding box center [548, 282] width 51 height 13
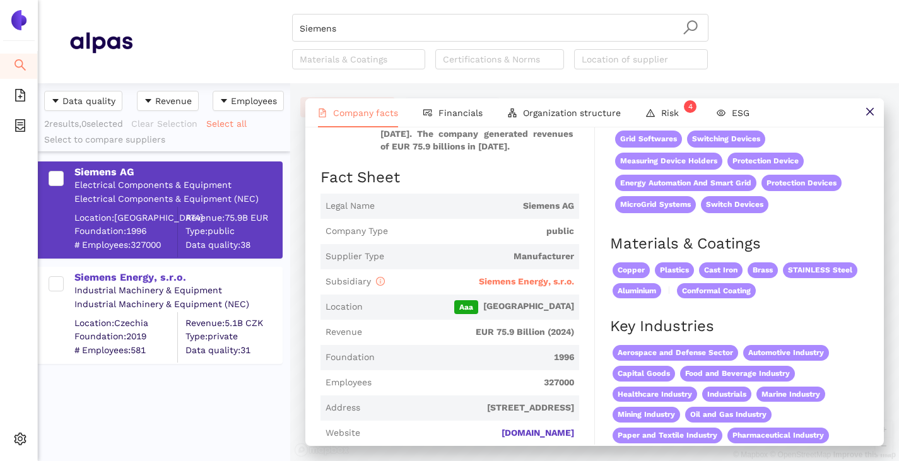
scroll to position [0, 0]
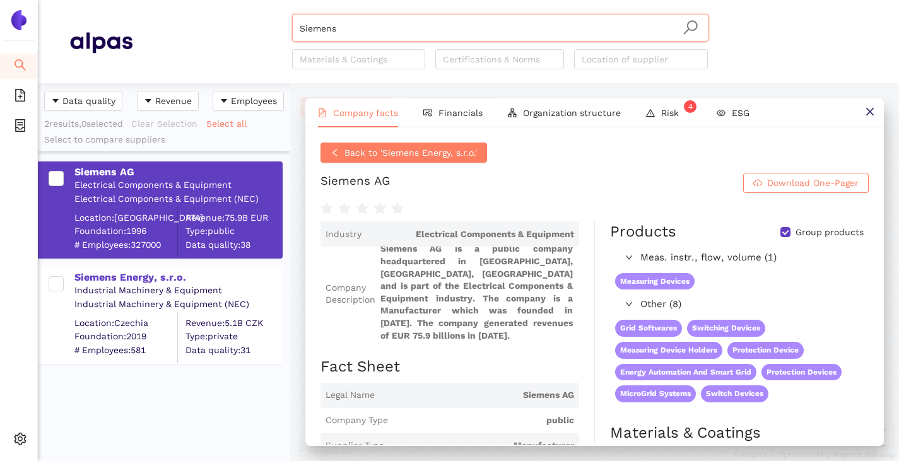
click at [396, 32] on input "Siemens" at bounding box center [500, 29] width 401 height 28
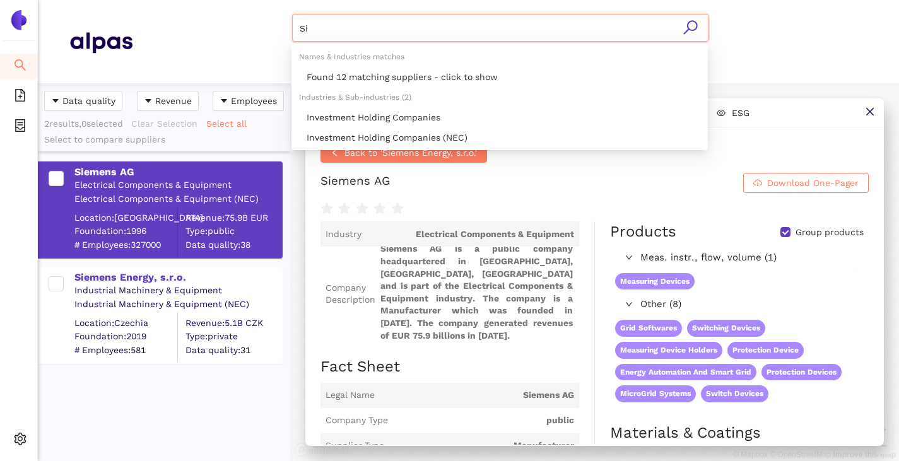
type input "S"
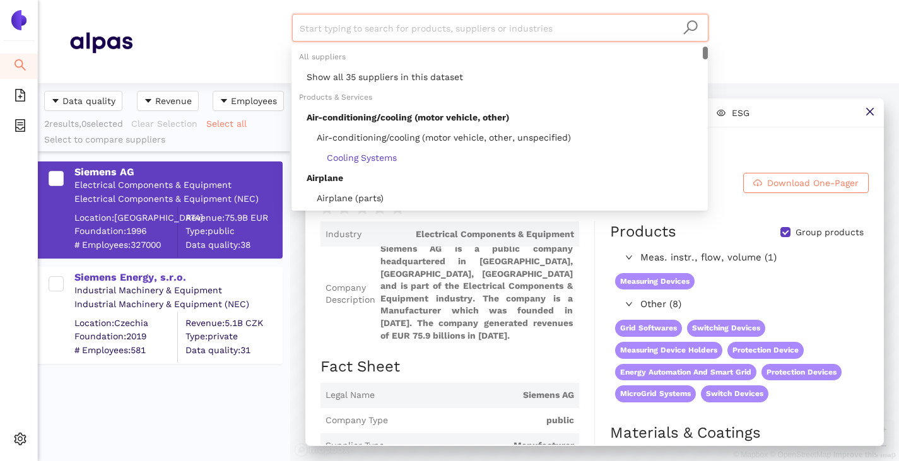
paste input "WL Shareholding Company Ltd"
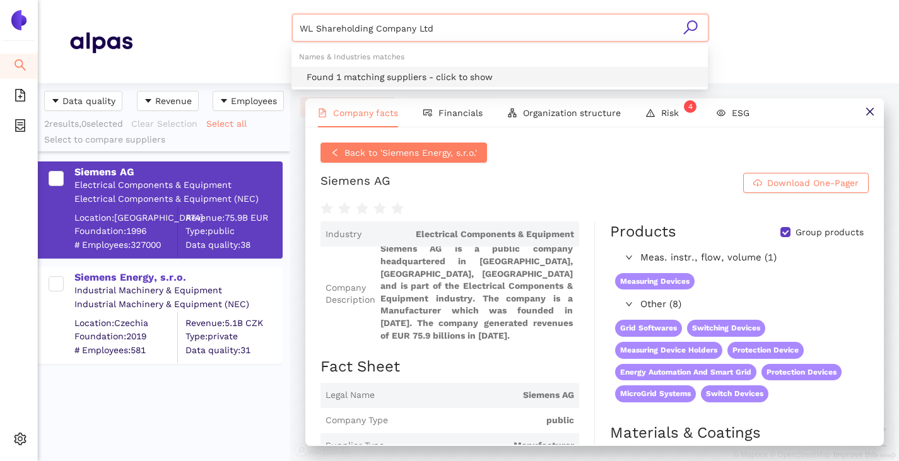
click at [397, 77] on div "Found 1 matching suppliers - click to show" at bounding box center [504, 77] width 394 height 14
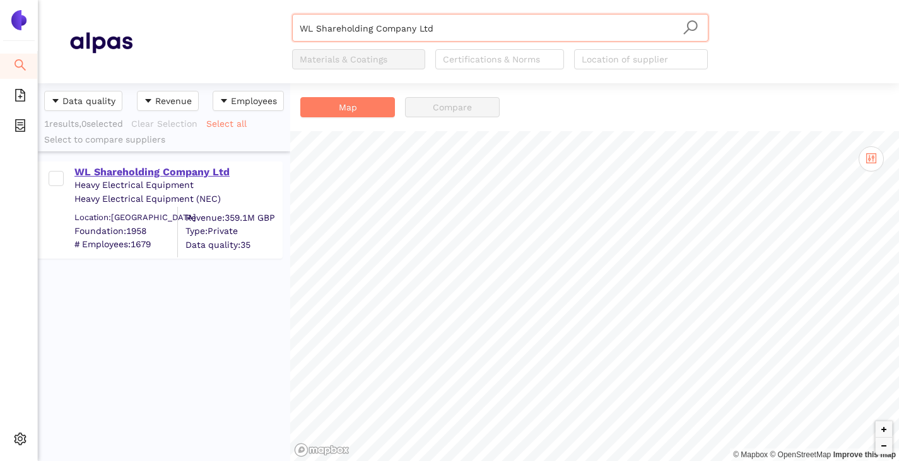
click at [139, 171] on div "WL Shareholding Company Ltd" at bounding box center [177, 172] width 207 height 14
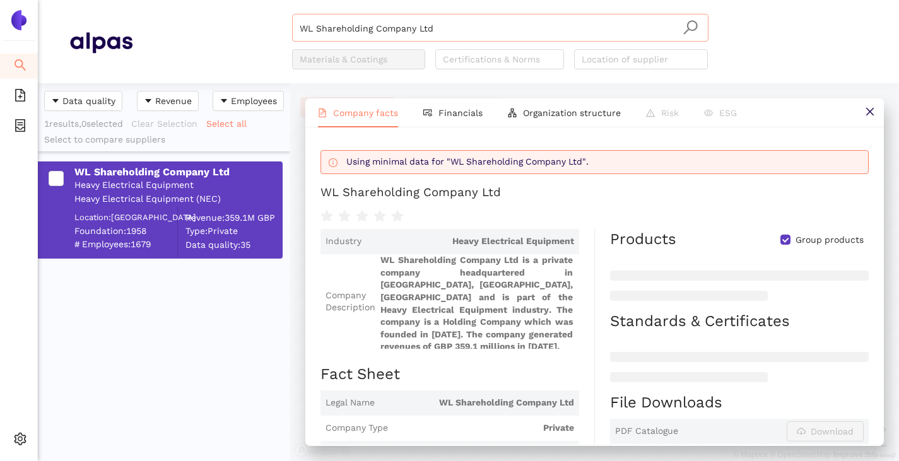
click at [454, 19] on input "WL Shareholding Company Ltd" at bounding box center [500, 29] width 401 height 28
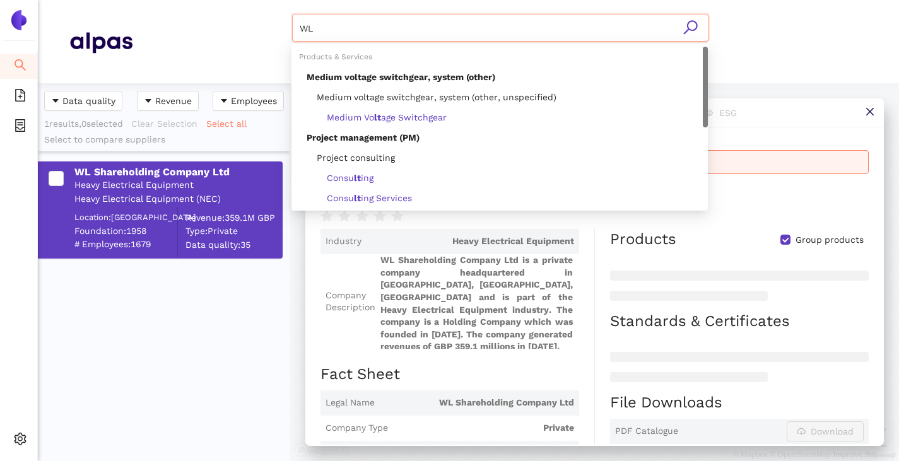
type input "W"
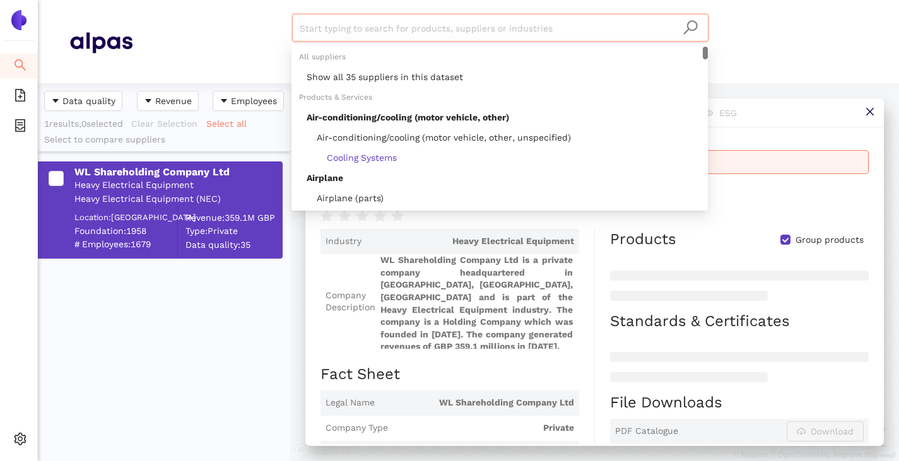
paste input "Lucy Electric UK Ltd"
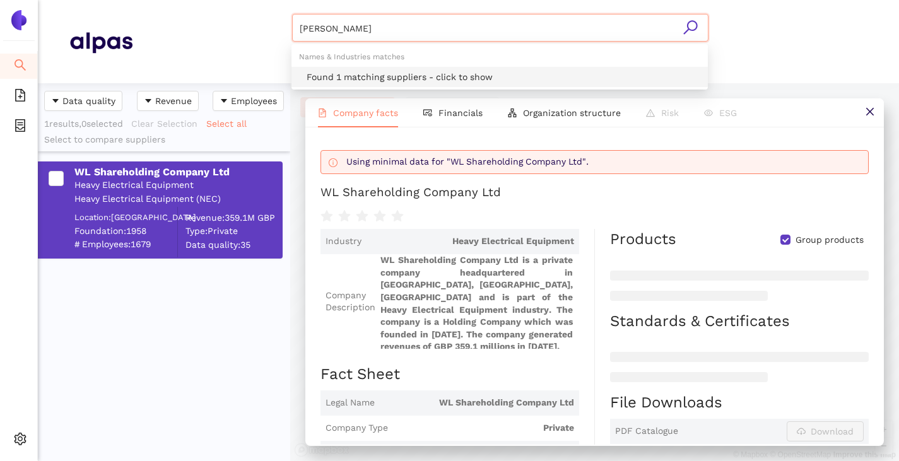
click at [366, 77] on div "Found 1 matching suppliers - click to show" at bounding box center [504, 77] width 394 height 14
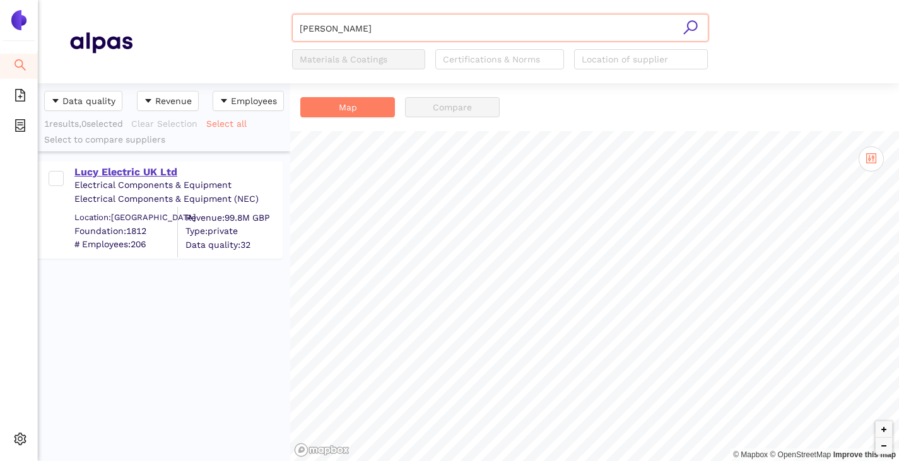
click at [156, 176] on div "Lucy Electric UK Ltd" at bounding box center [177, 172] width 207 height 14
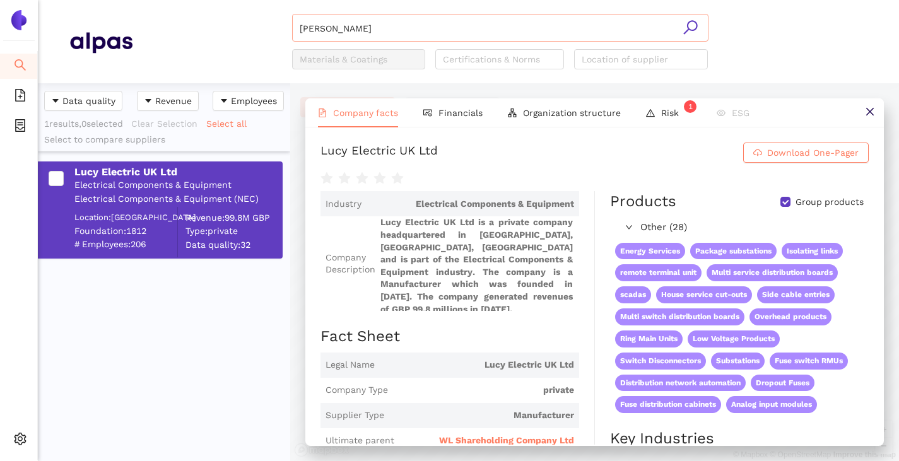
click at [373, 36] on input "Lucy" at bounding box center [500, 29] width 401 height 28
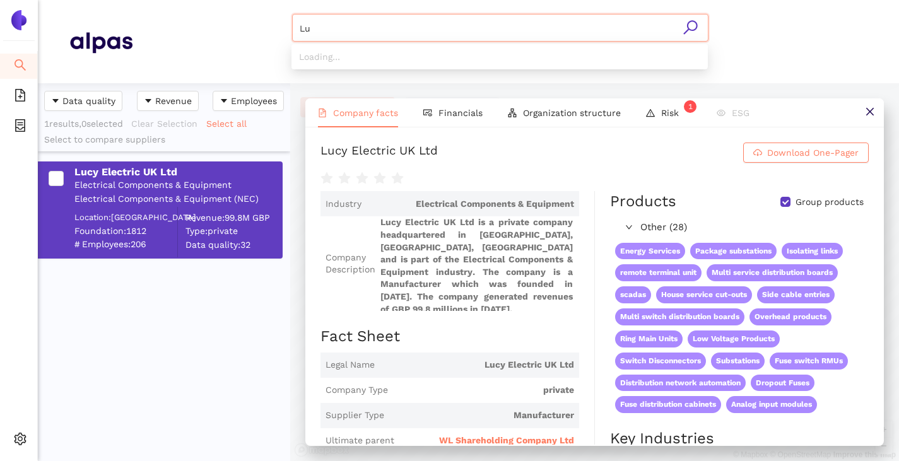
type input "L"
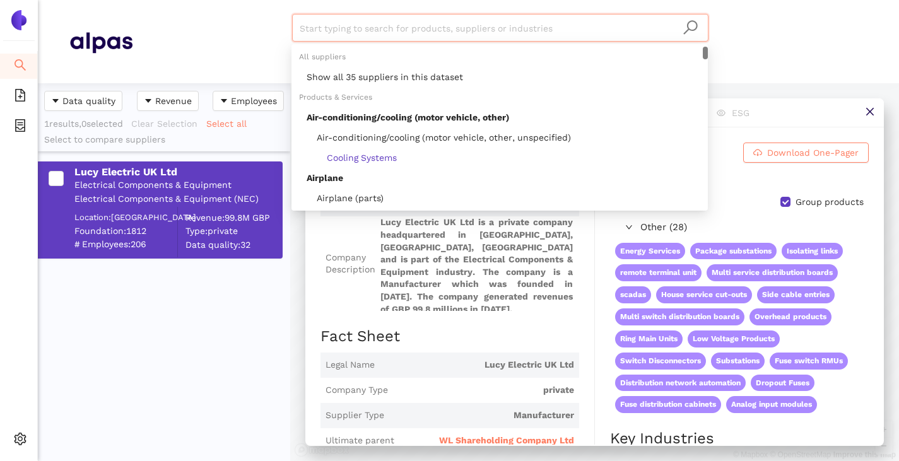
paste input "Winterfell 2 Ltd."
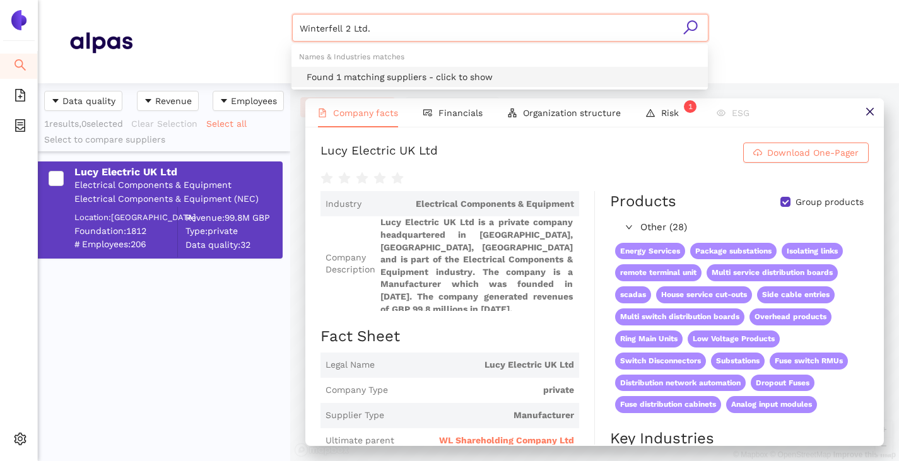
click at [370, 73] on div "Found 1 matching suppliers - click to show" at bounding box center [504, 77] width 394 height 14
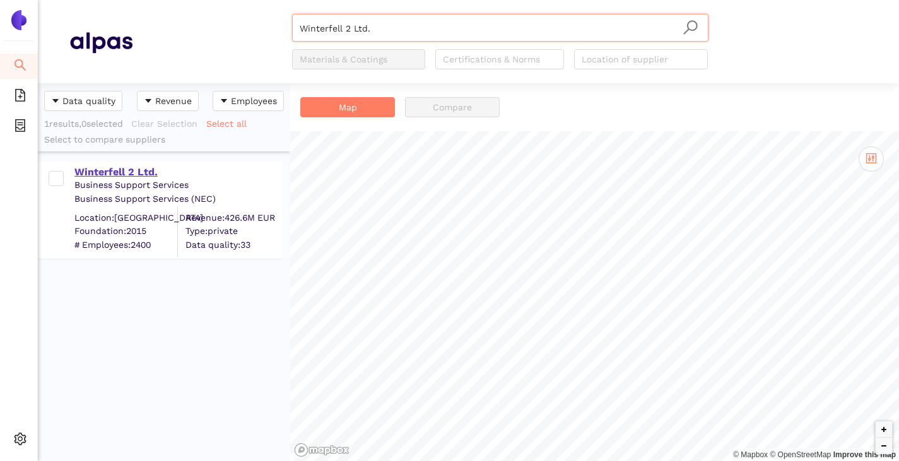
click at [101, 175] on div "Winterfell 2 Ltd." at bounding box center [177, 172] width 207 height 14
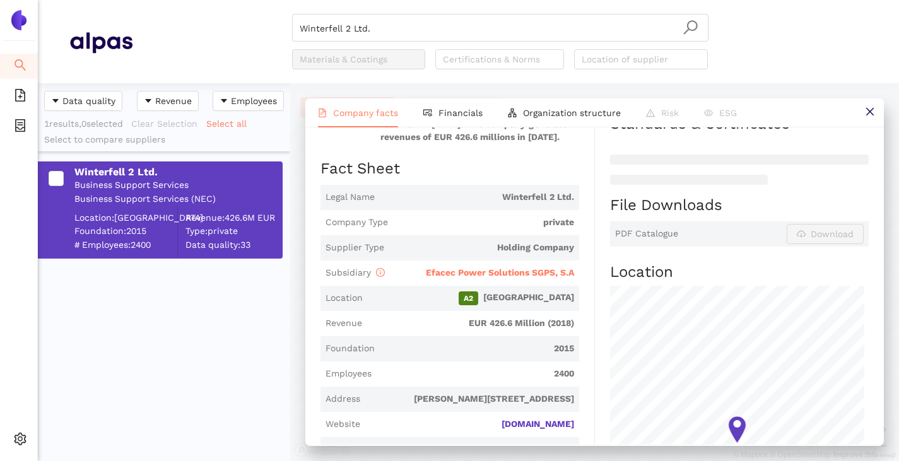
scroll to position [252, 0]
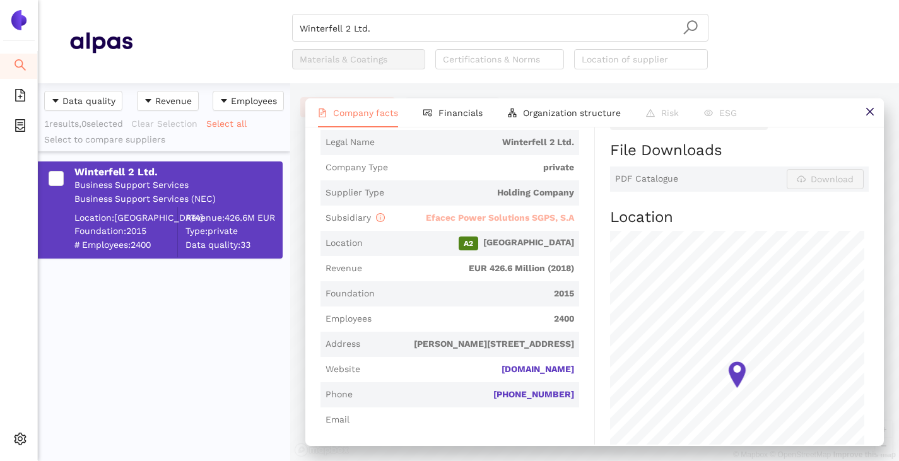
click at [485, 215] on span "Efacec Power Solutions SGPS, S.A" at bounding box center [500, 218] width 148 height 10
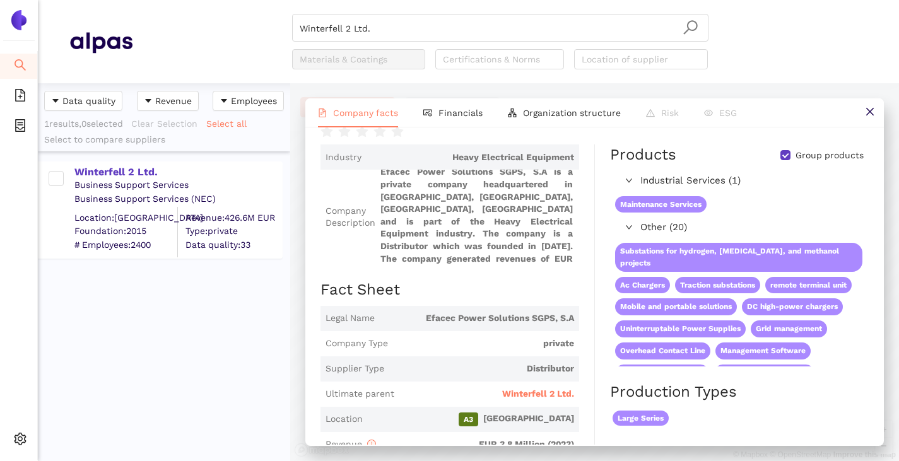
scroll to position [126, 0]
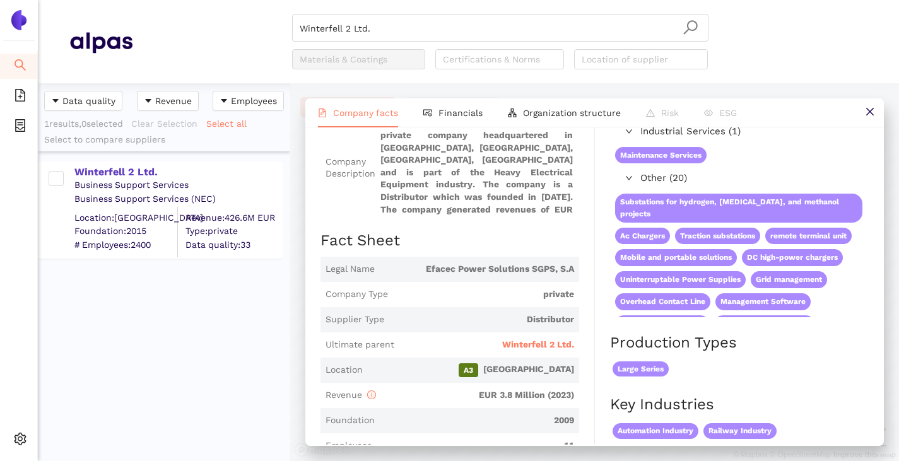
click at [515, 341] on span "Winterfell 2 Ltd." at bounding box center [538, 345] width 72 height 13
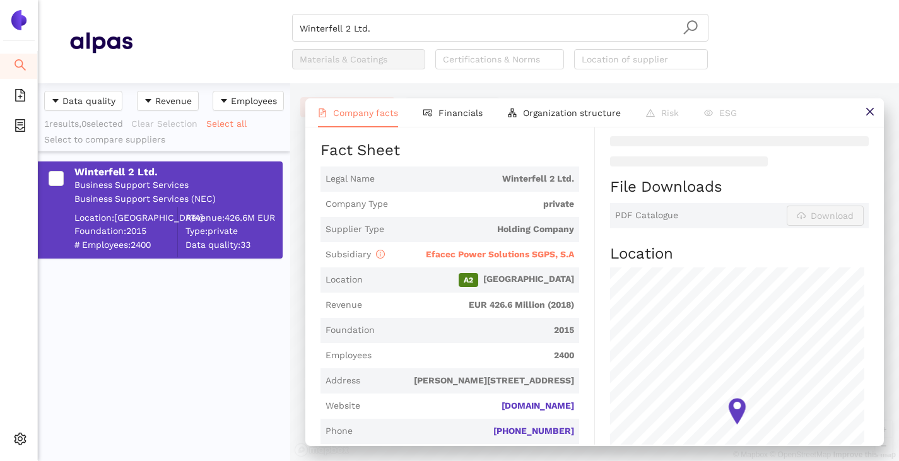
scroll to position [315, 0]
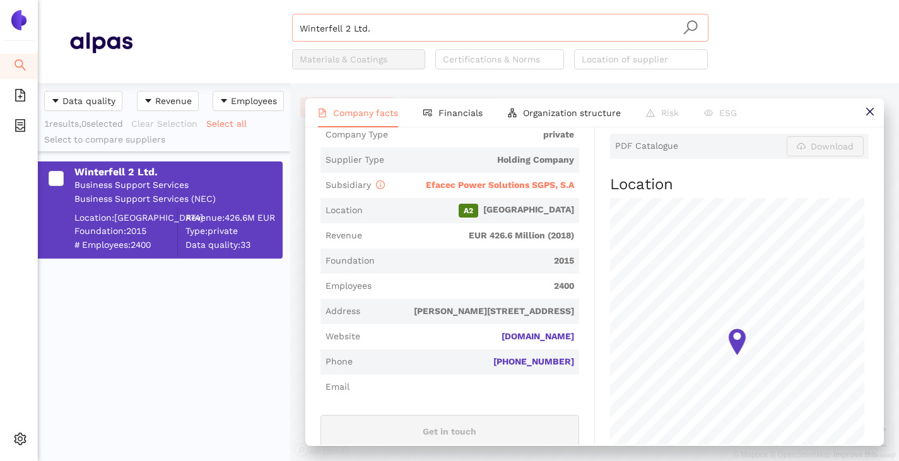
click at [402, 27] on input "Winterfell 2 Ltd." at bounding box center [500, 29] width 401 height 28
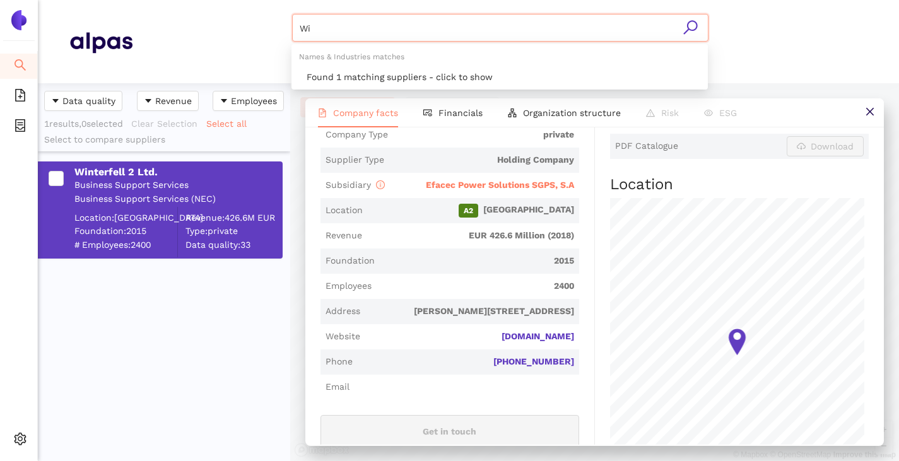
type input "W"
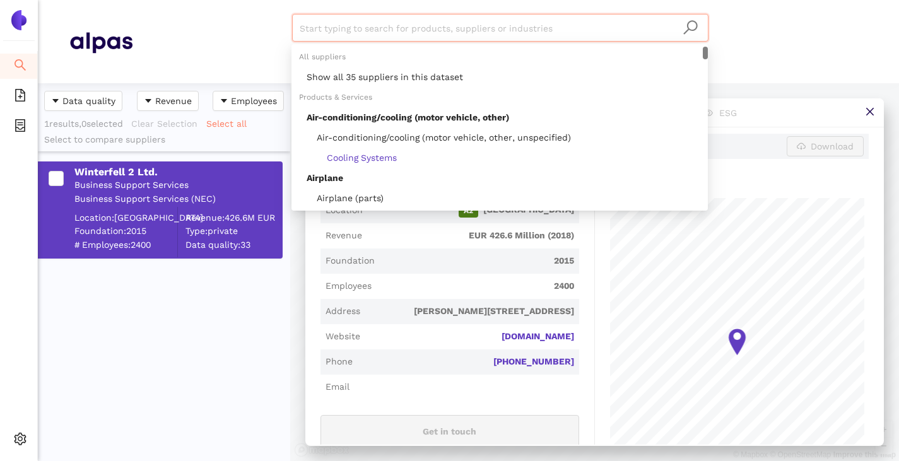
paste input "Hitachi, Ltd."
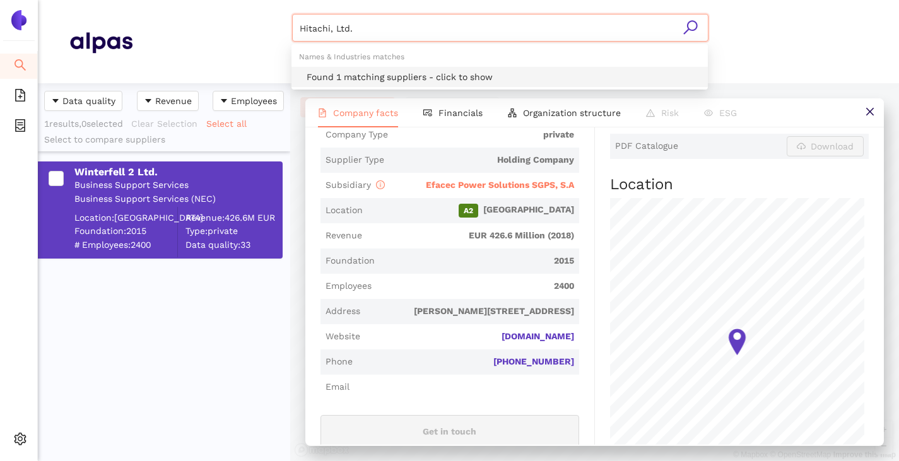
click at [389, 73] on div "Found 1 matching suppliers - click to show" at bounding box center [504, 77] width 394 height 14
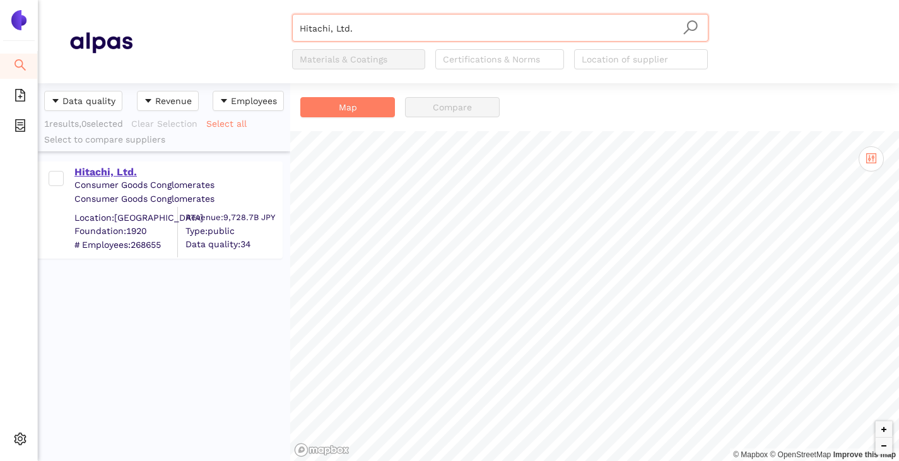
click at [78, 174] on div "Hitachi, Ltd." at bounding box center [177, 172] width 207 height 14
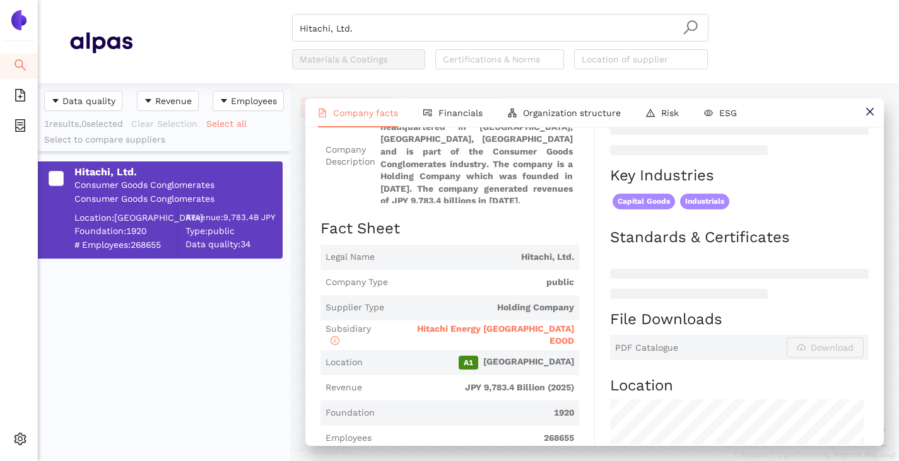
scroll to position [252, 0]
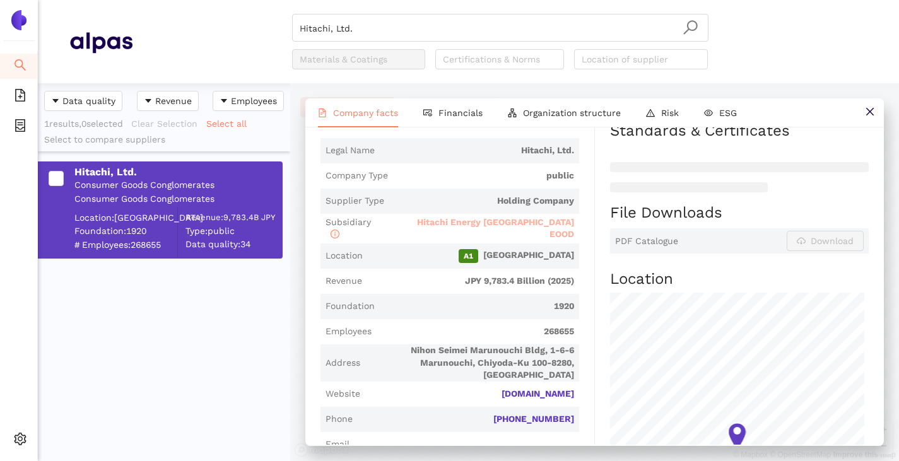
click at [495, 218] on span "Hitachi Energy Bulgaria EOOD" at bounding box center [495, 228] width 157 height 23
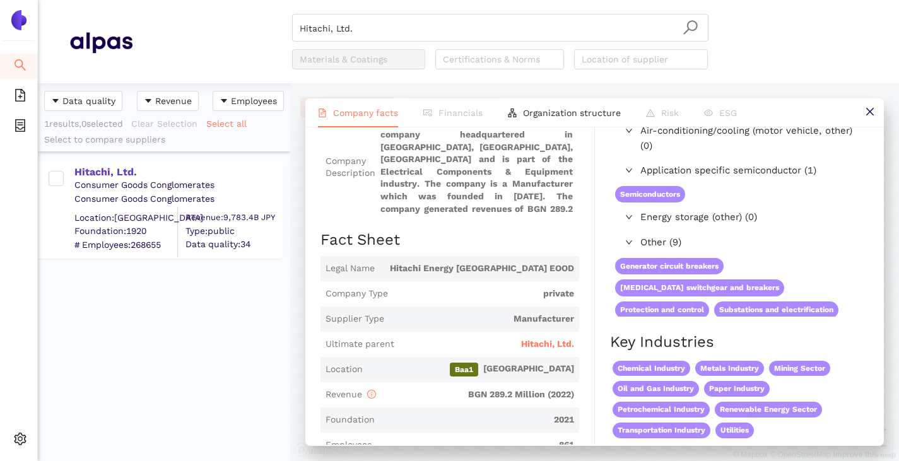
scroll to position [189, 0]
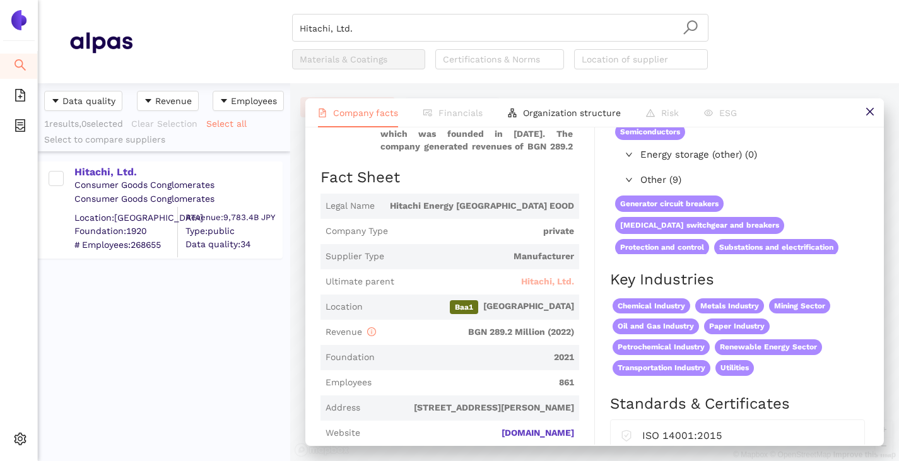
click at [522, 277] on span "Hitachi, Ltd." at bounding box center [547, 282] width 53 height 13
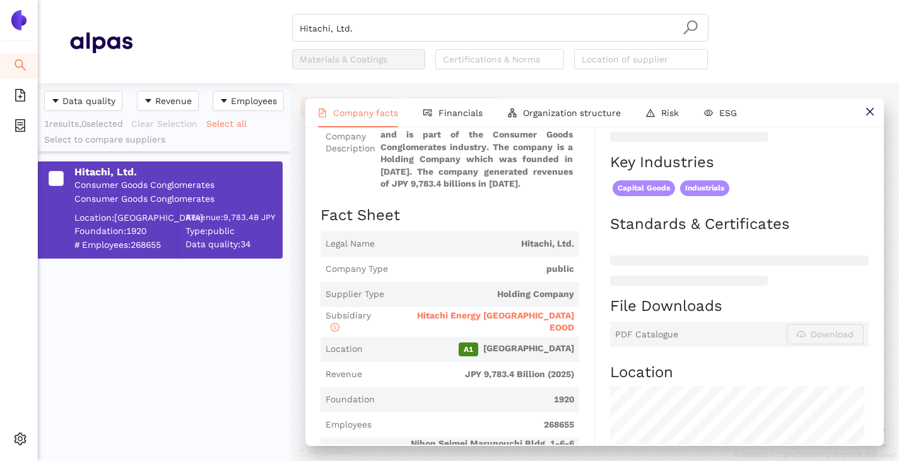
scroll to position [0, 0]
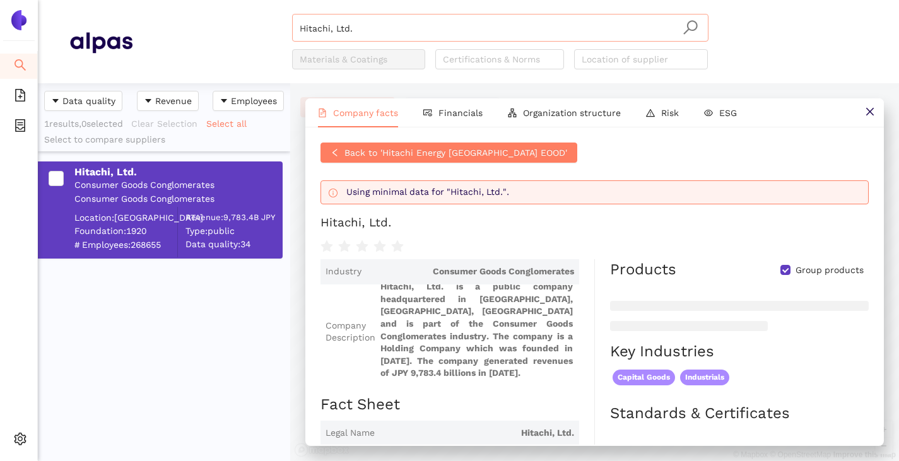
click at [384, 33] on input "Hitachi, Ltd." at bounding box center [500, 29] width 401 height 28
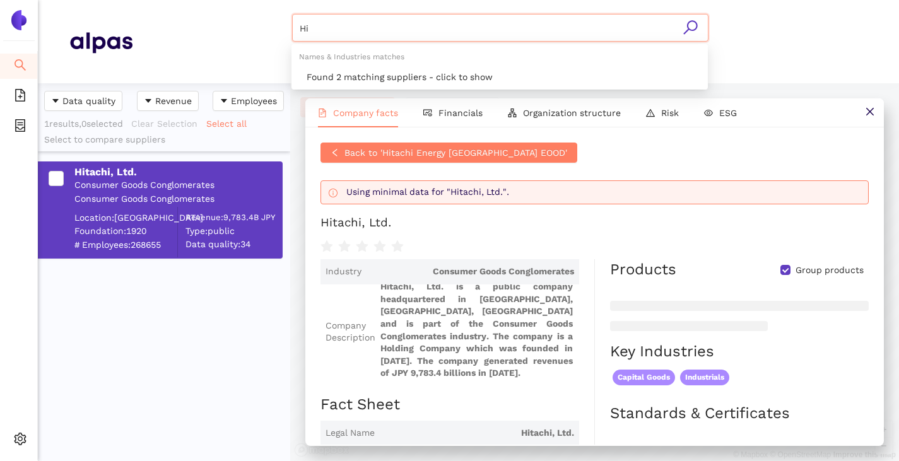
type input "H"
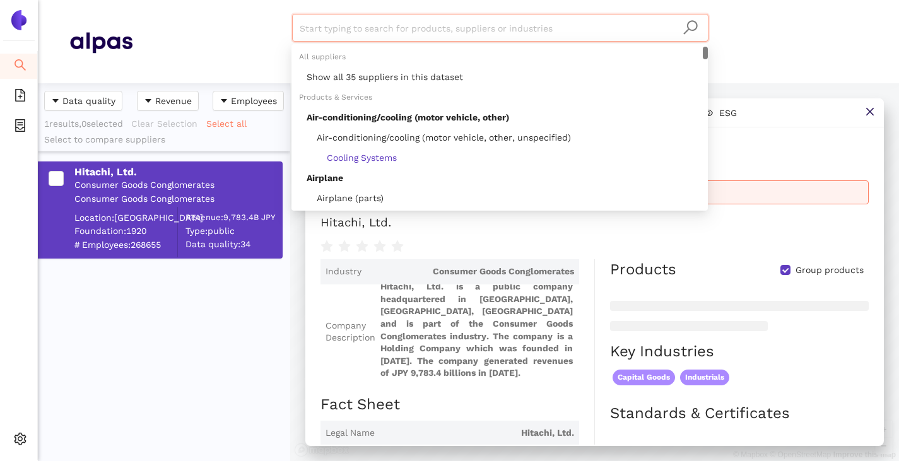
paste input "Ensto Oy"
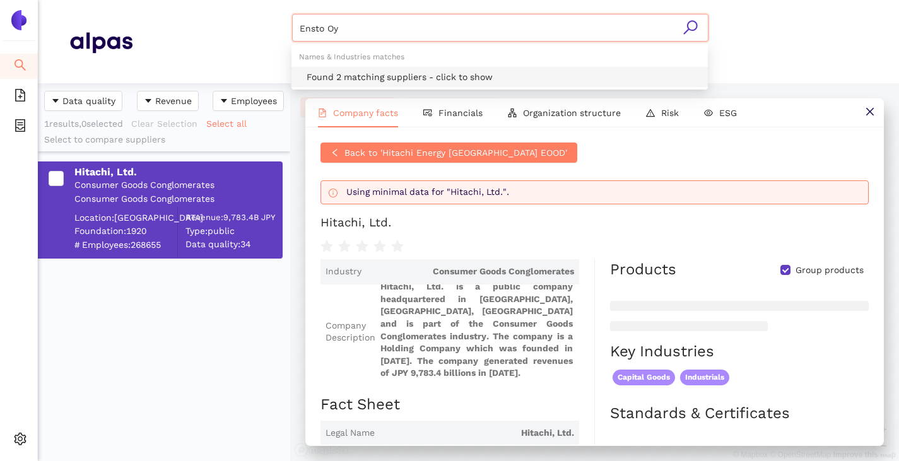
click at [351, 78] on div "Found 2 matching suppliers - click to show" at bounding box center [504, 77] width 394 height 14
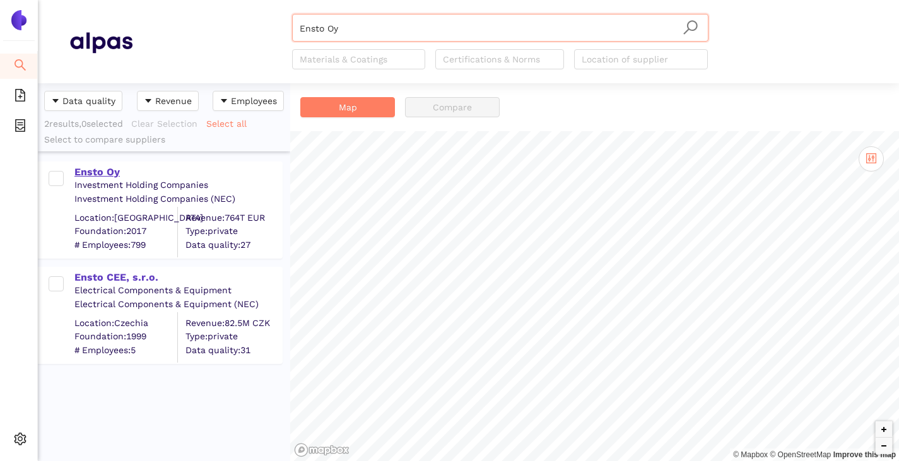
click at [107, 170] on div "Ensto Oy" at bounding box center [177, 172] width 207 height 14
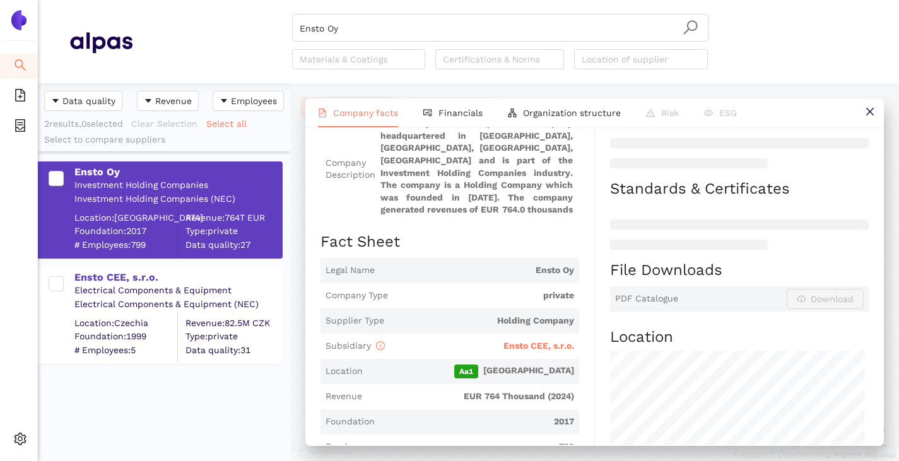
scroll to position [189, 0]
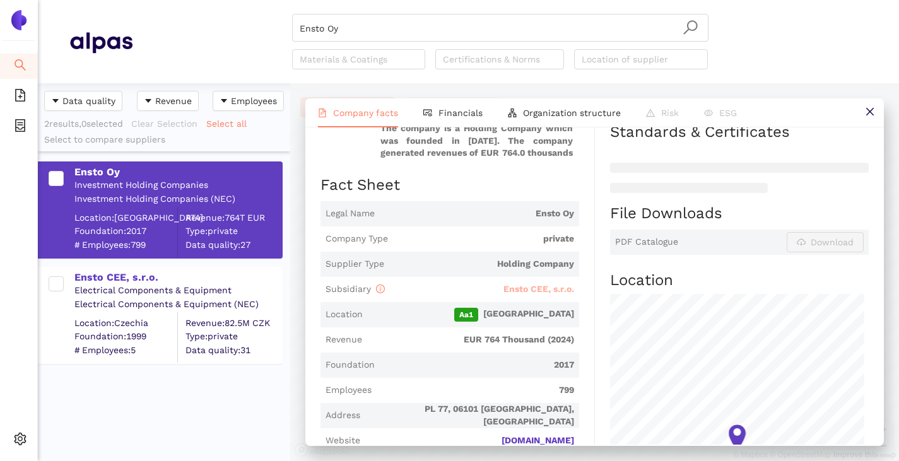
click at [503, 291] on span "Ensto CEE, s.r.o." at bounding box center [538, 289] width 71 height 10
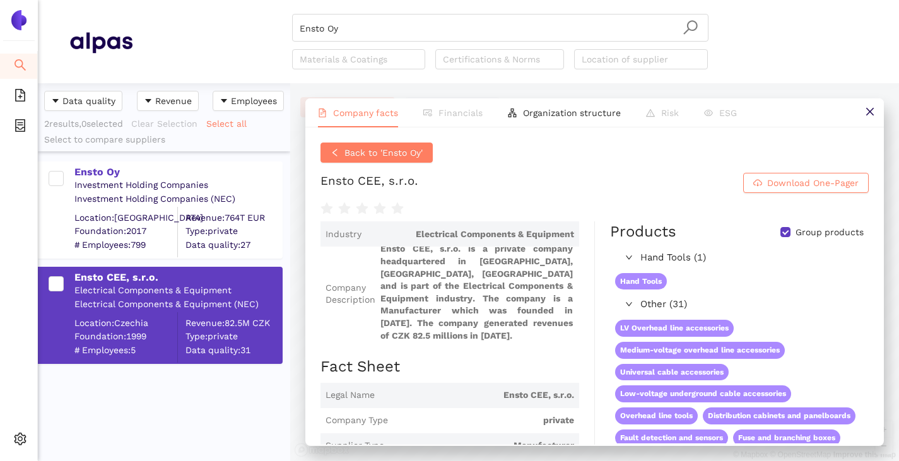
scroll to position [189, 0]
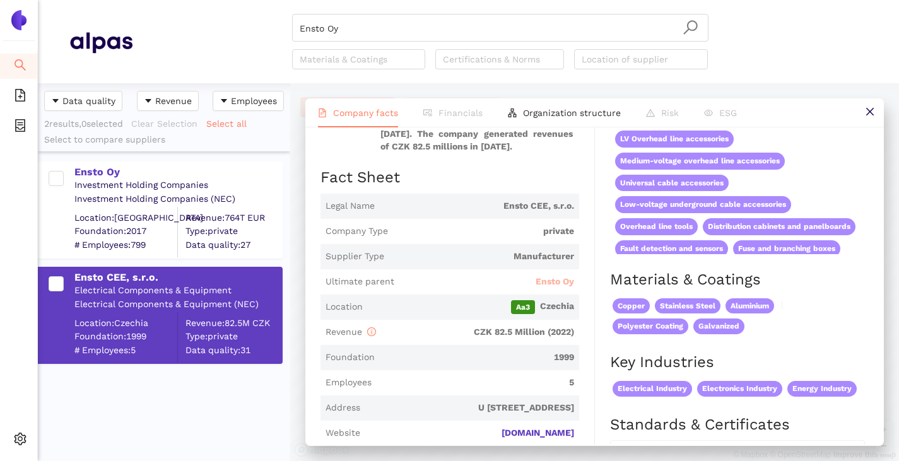
click at [547, 278] on span "Ensto Oy" at bounding box center [555, 282] width 38 height 13
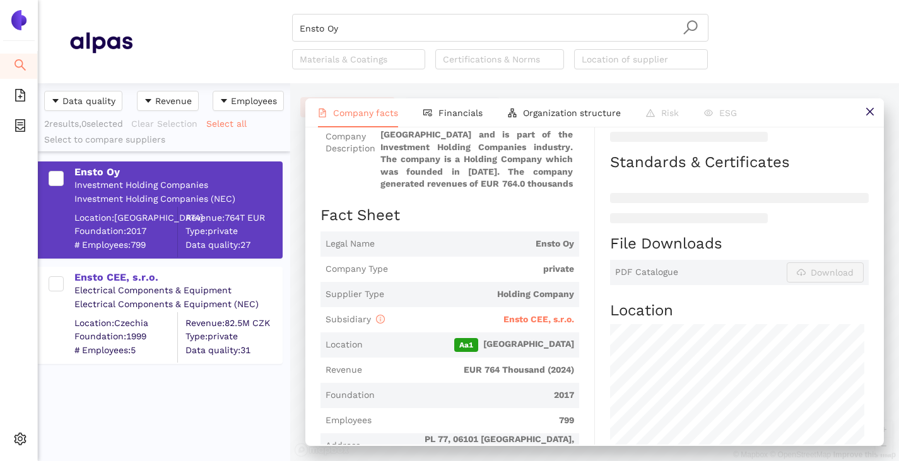
scroll to position [0, 0]
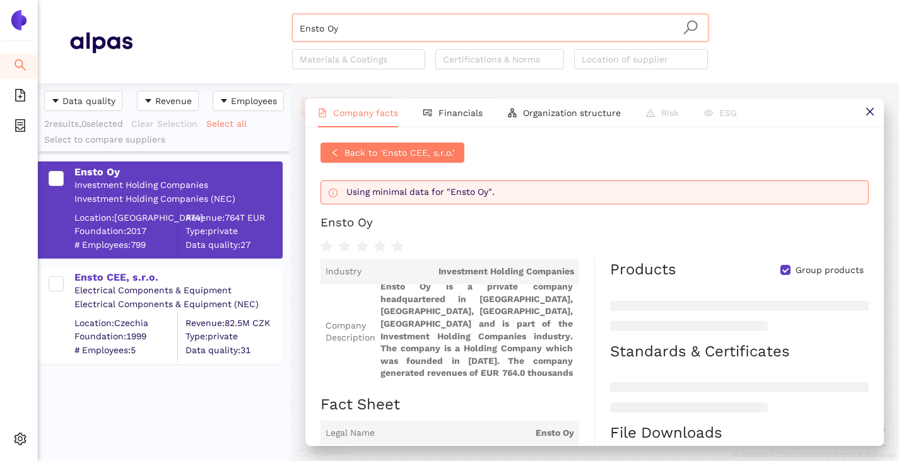
click at [356, 29] on input "Ensto Oy" at bounding box center [500, 29] width 401 height 28
type input "E"
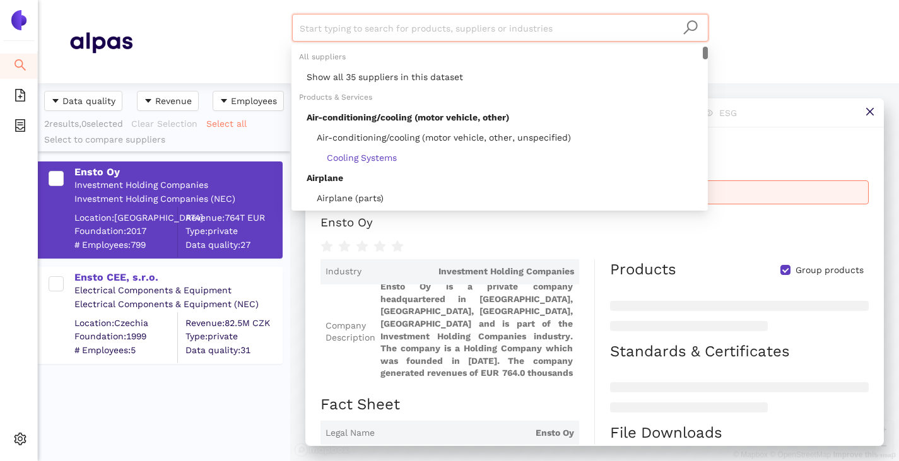
paste input "China XD Group"
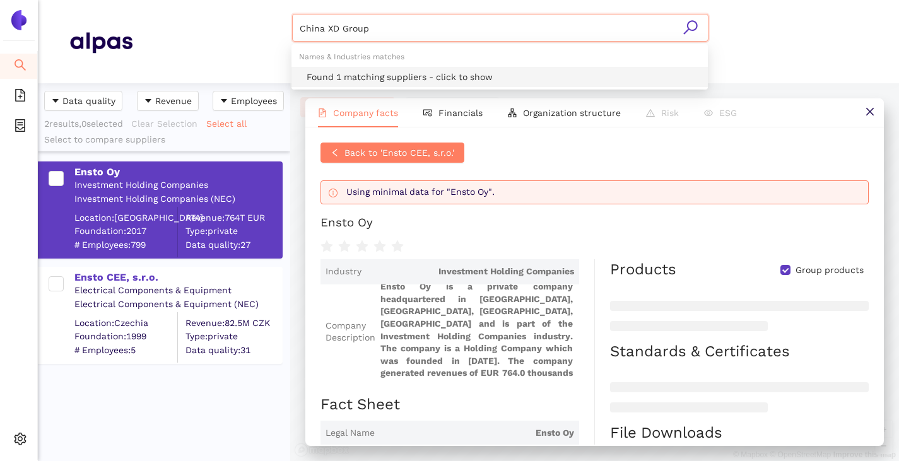
click at [351, 76] on div "Found 1 matching suppliers - click to show" at bounding box center [504, 77] width 394 height 14
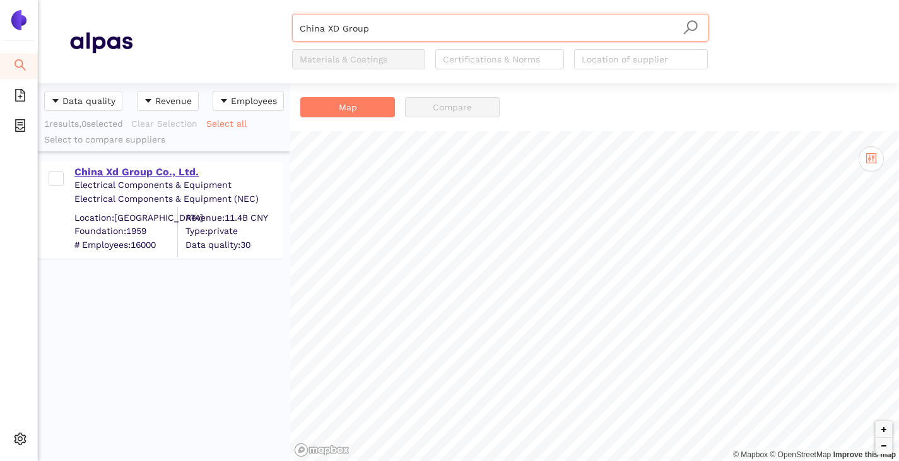
type input "China XD Group"
click at [150, 171] on div "China Xd Group Co., Ltd." at bounding box center [177, 172] width 207 height 14
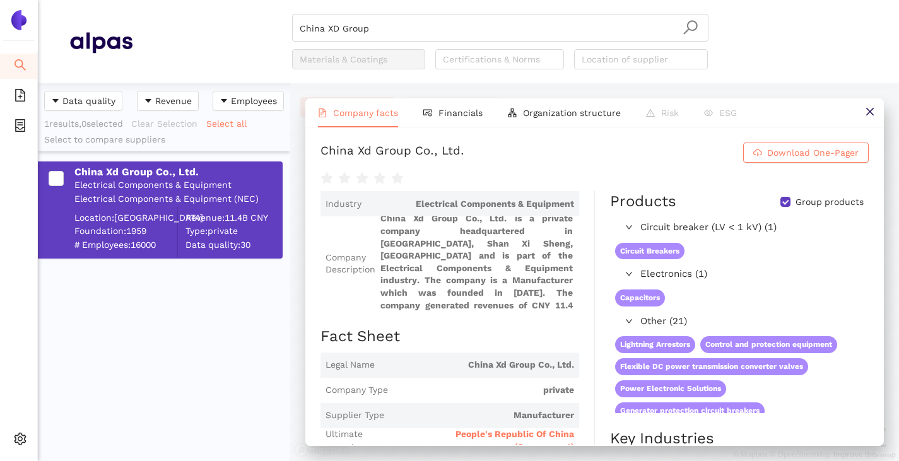
scroll to position [126, 0]
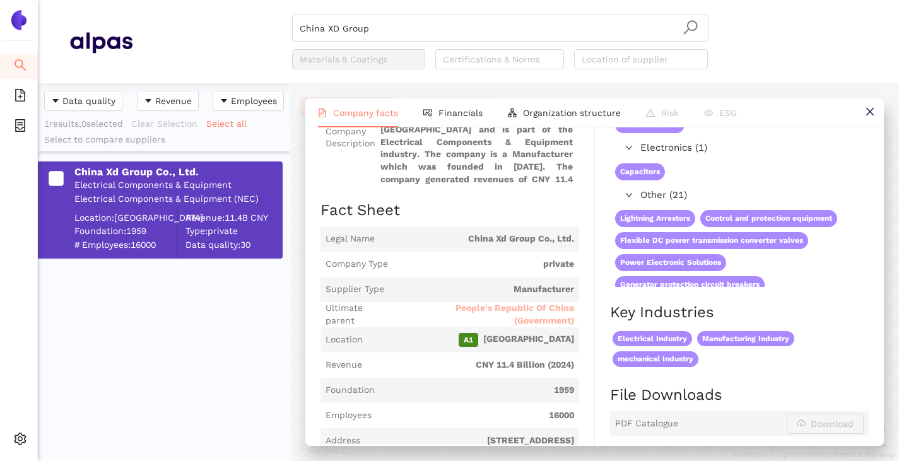
click at [484, 312] on span "People's Republic Of China (Government)" at bounding box center [485, 314] width 177 height 25
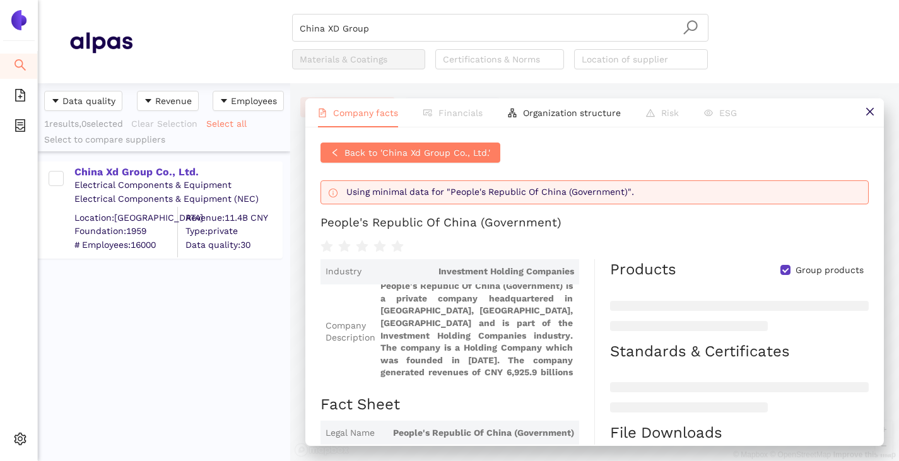
scroll to position [126, 0]
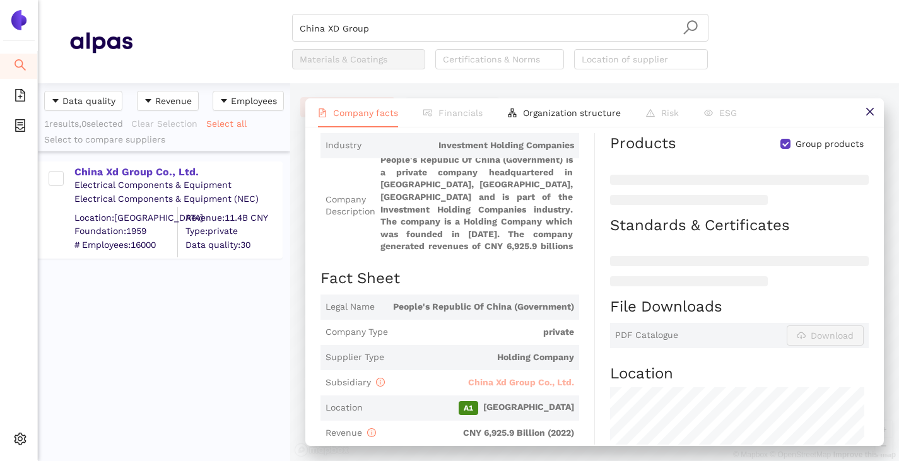
click at [501, 381] on span "China Xd Group Co., Ltd." at bounding box center [521, 382] width 106 height 10
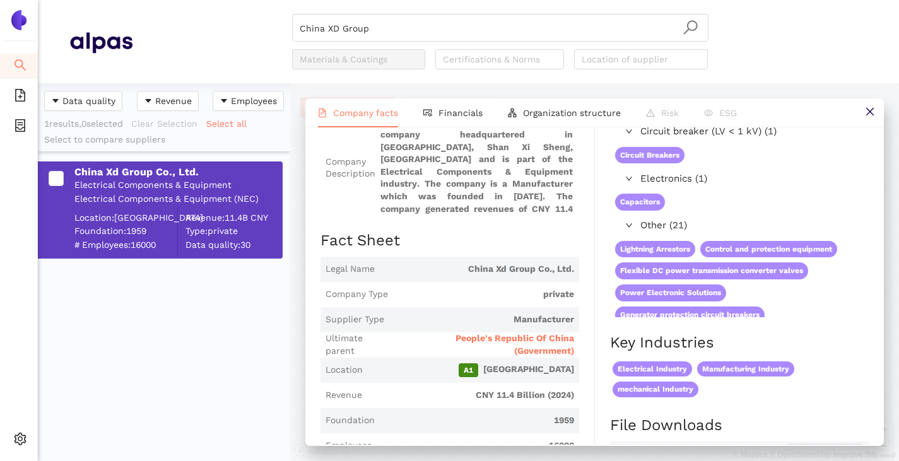
scroll to position [0, 0]
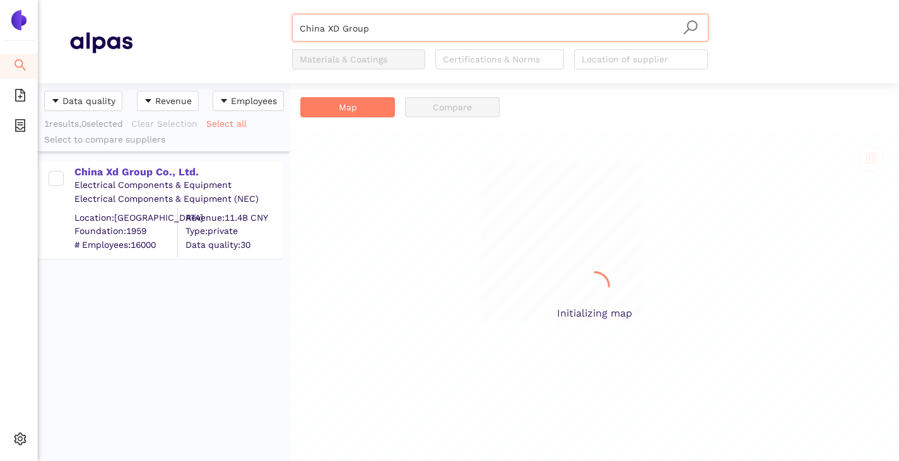
scroll to position [368, 243]
click at [370, 25] on input "China XD Group" at bounding box center [500, 29] width 401 height 28
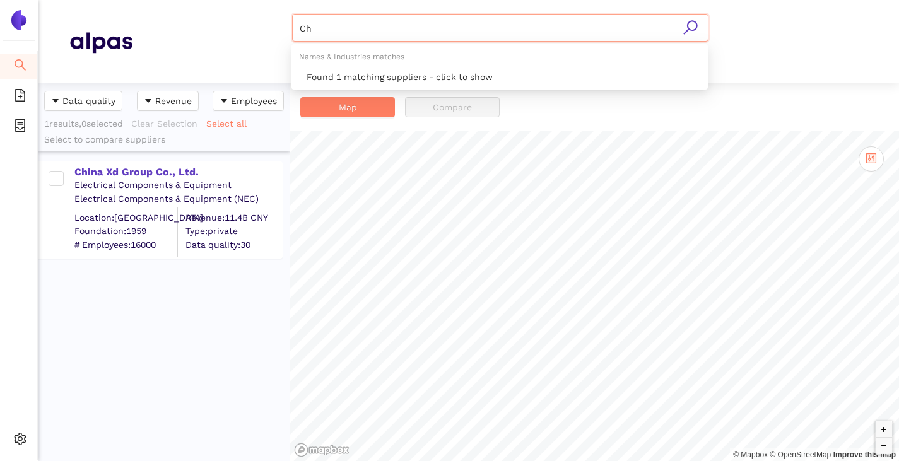
type input "C"
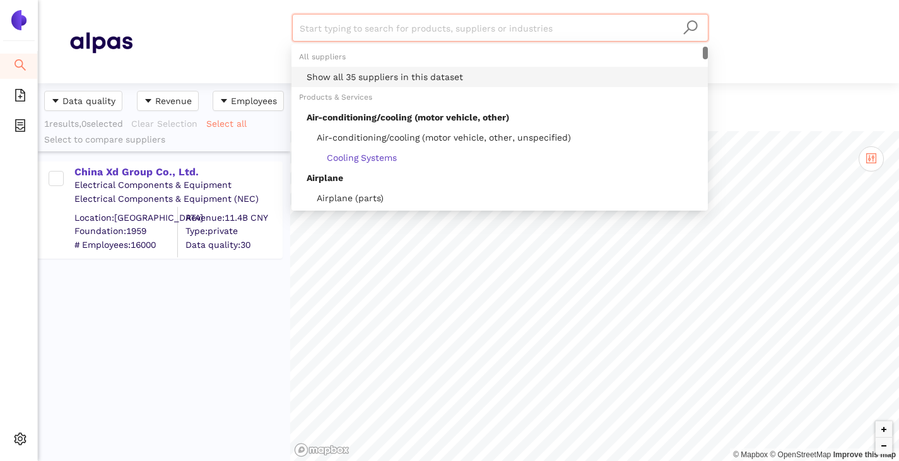
click at [378, 74] on div "Show all 35 suppliers in this dataset" at bounding box center [504, 77] width 394 height 14
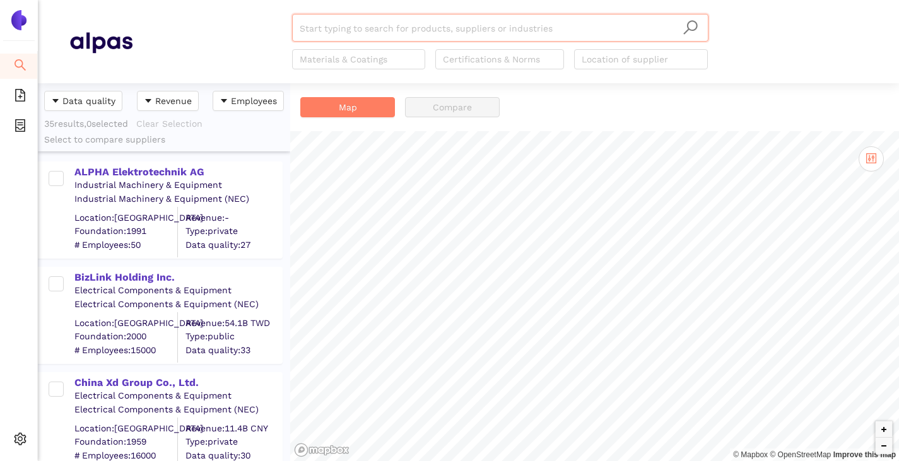
paste input "SCHNEIDER ELECTRIC SE"
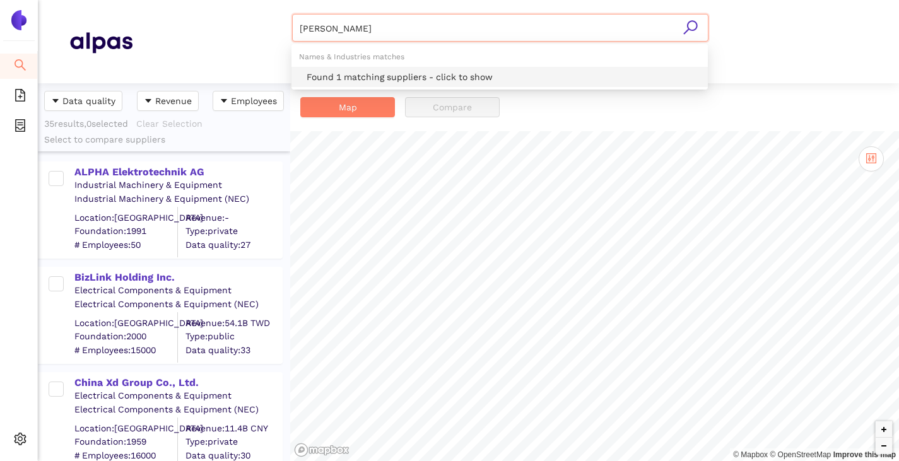
click at [343, 74] on div "Found 1 matching suppliers - click to show" at bounding box center [504, 77] width 394 height 14
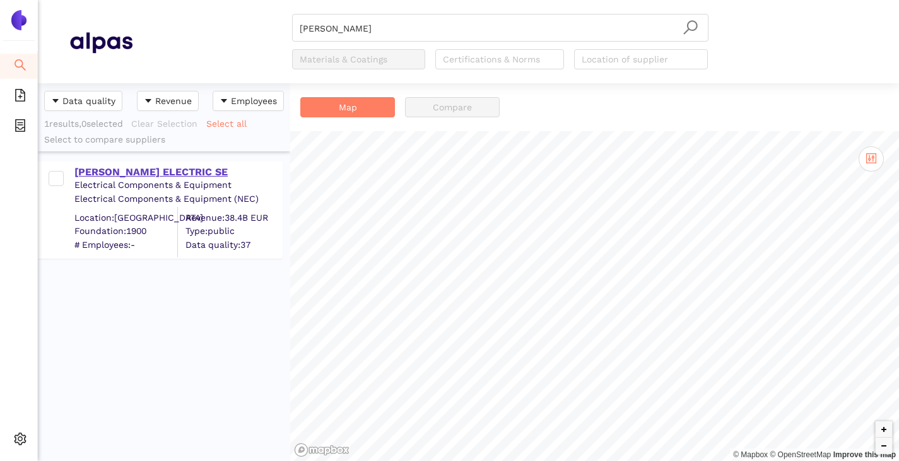
click at [172, 170] on div "SCHNEIDER ELECTRIC SE" at bounding box center [177, 172] width 207 height 14
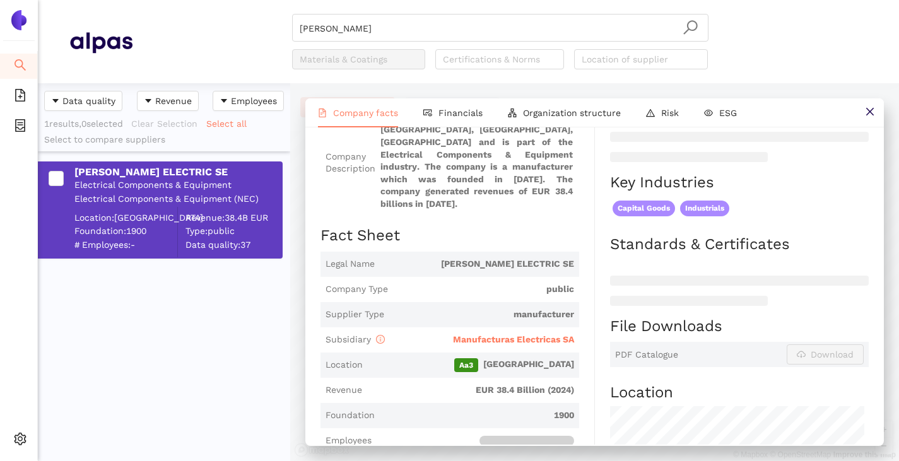
scroll to position [252, 0]
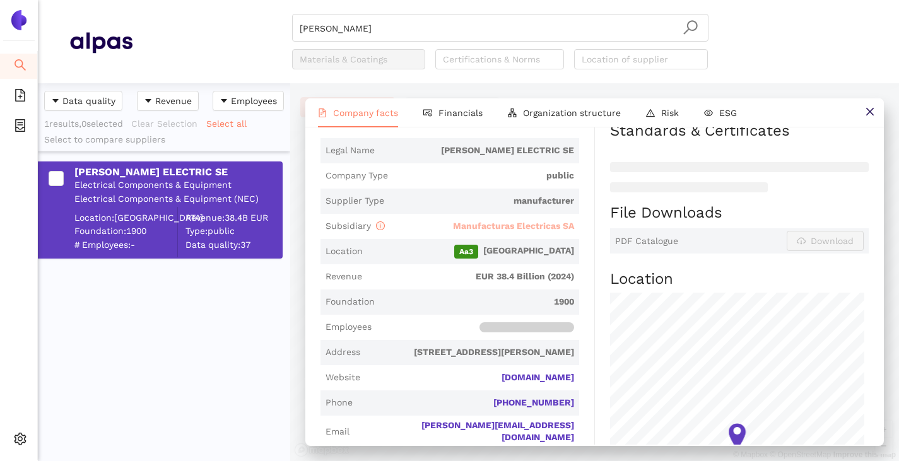
click at [488, 228] on span "Manufacturas Electricas SA" at bounding box center [513, 226] width 121 height 10
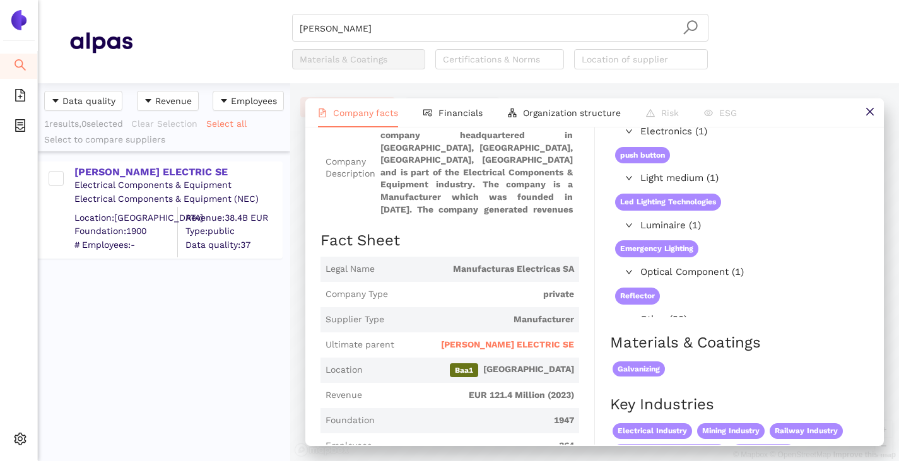
scroll to position [252, 0]
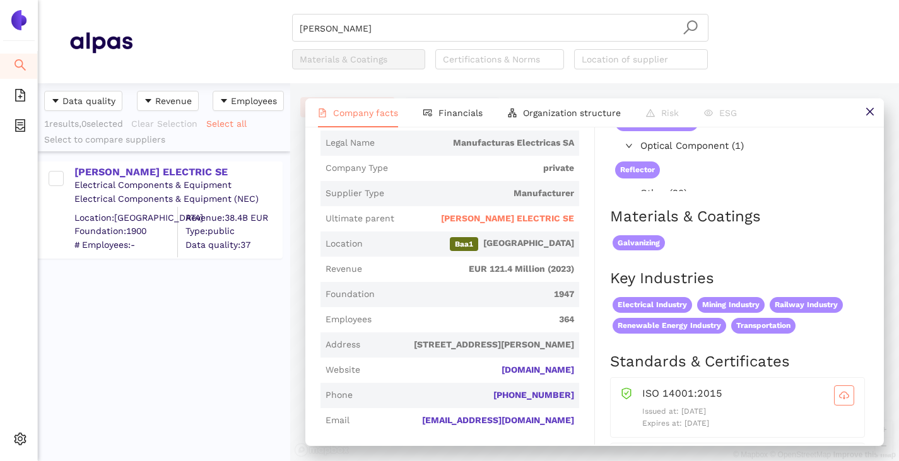
click at [506, 216] on span "SCHNEIDER ELECTRIC SE" at bounding box center [507, 219] width 133 height 13
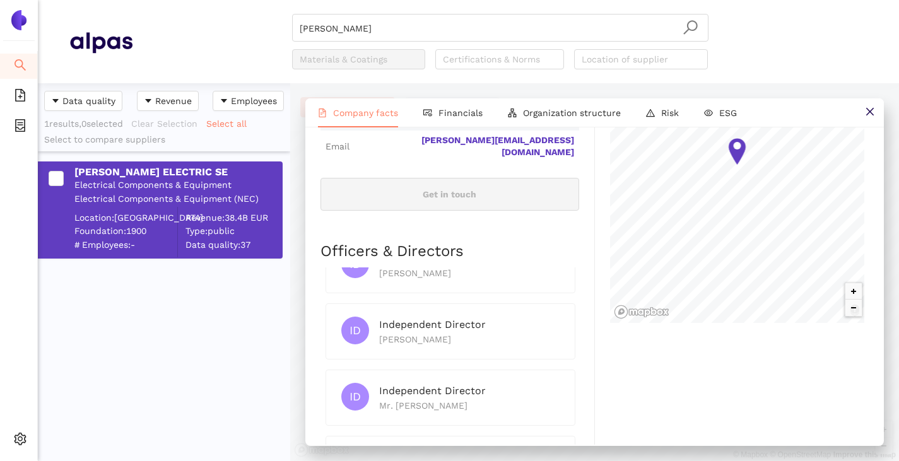
scroll to position [2713, 0]
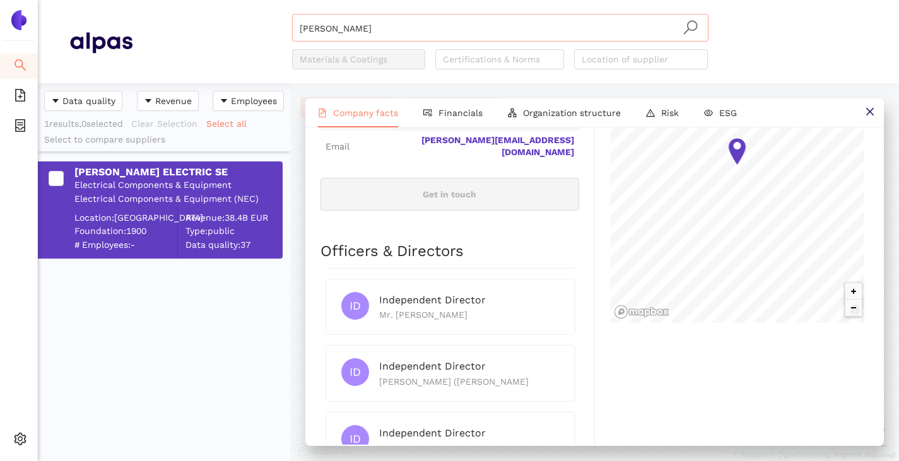
click at [391, 33] on input "SCHNEIDER" at bounding box center [500, 29] width 401 height 28
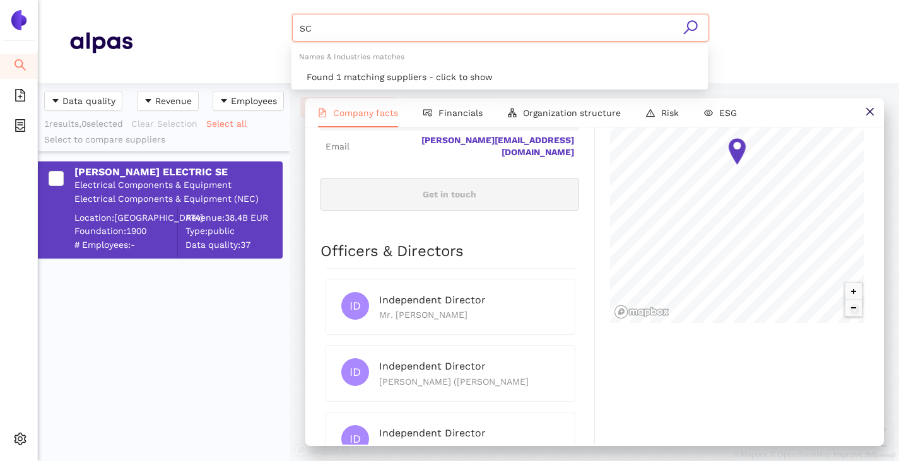
type input "S"
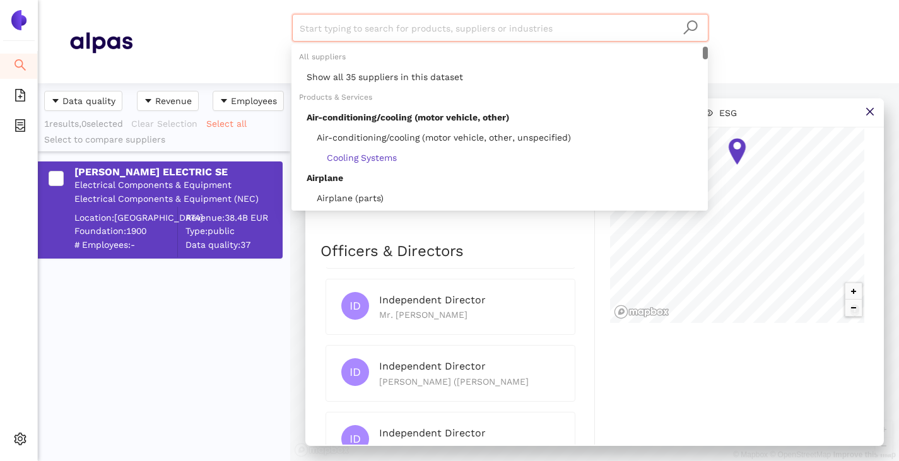
paste input "WL Shareholding Company Ltd"
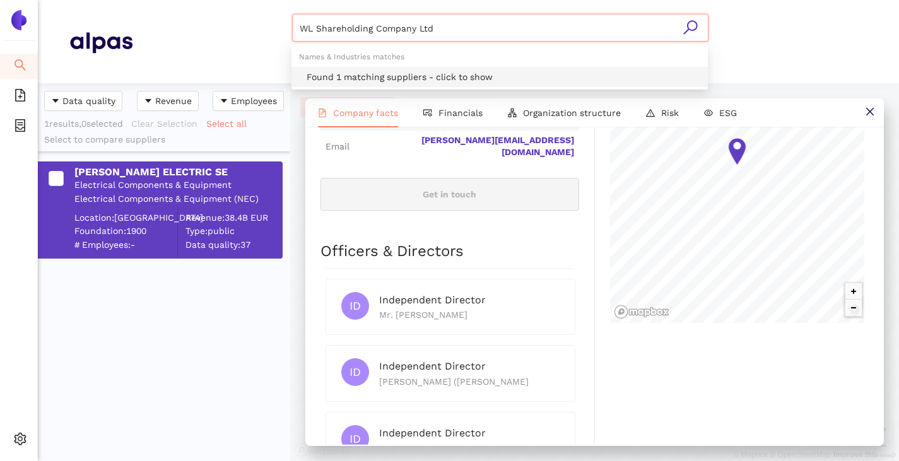
click at [392, 72] on div "Found 1 matching suppliers - click to show" at bounding box center [504, 77] width 394 height 14
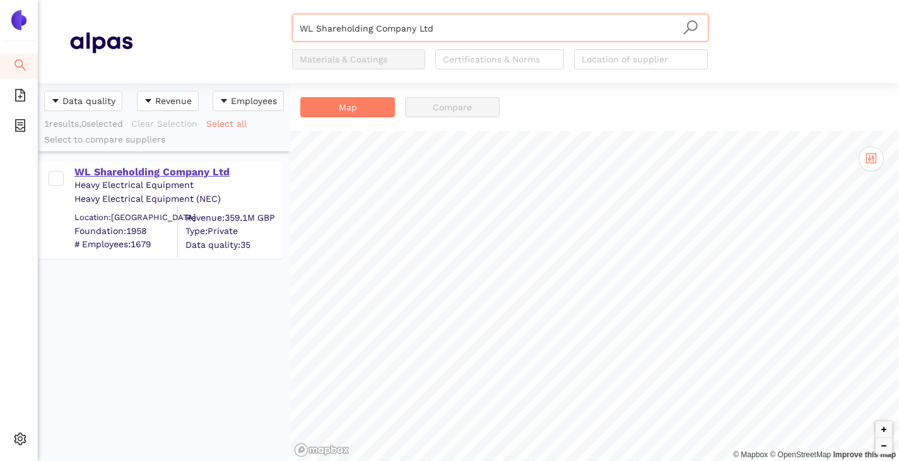
click at [136, 171] on div "WL Shareholding Company Ltd" at bounding box center [177, 172] width 207 height 14
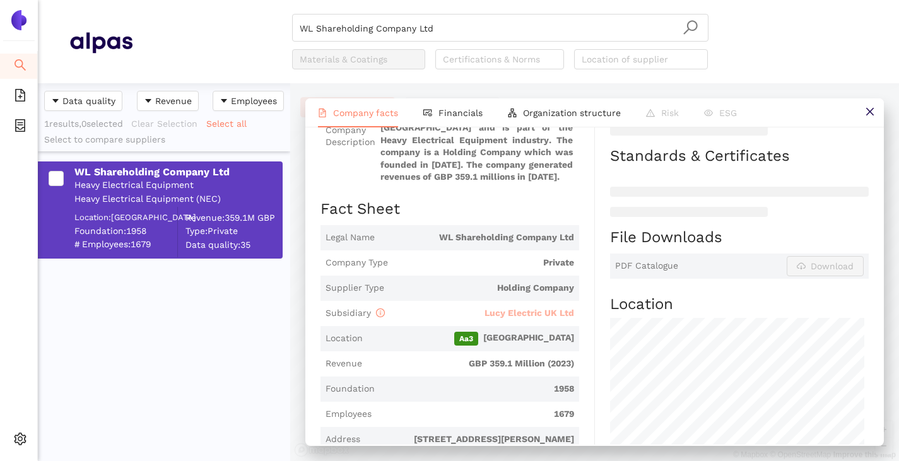
scroll to position [189, 0]
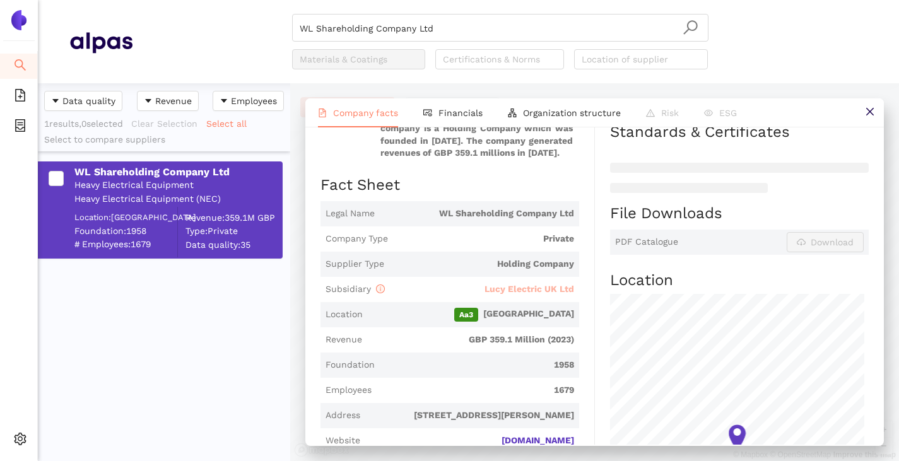
click at [500, 287] on span "Lucy Electric UK Ltd" at bounding box center [529, 289] width 90 height 10
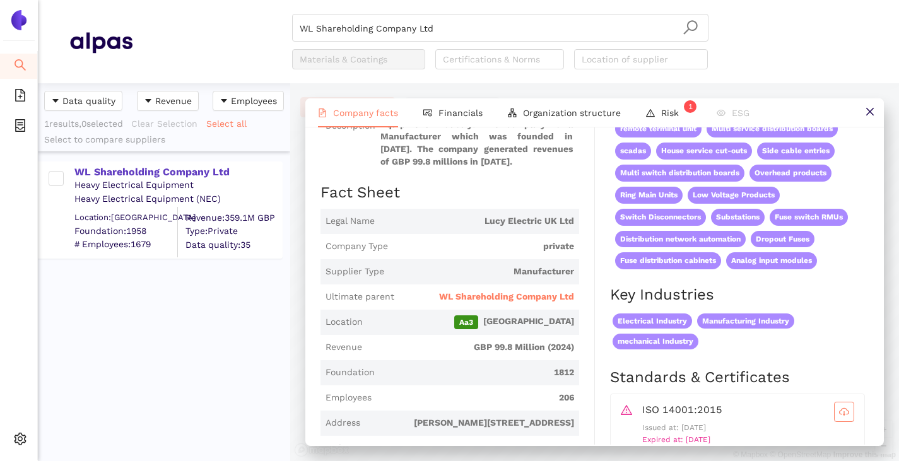
scroll to position [189, 0]
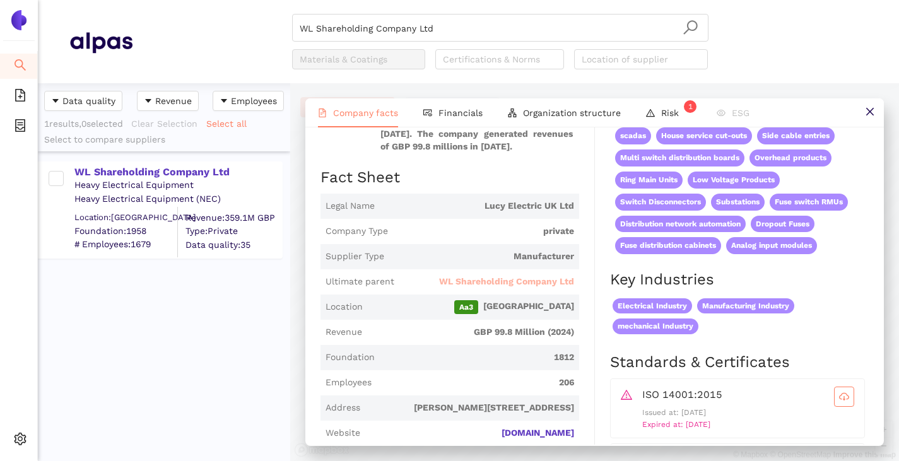
click at [538, 281] on span "WL Shareholding Company Ltd" at bounding box center [506, 282] width 135 height 13
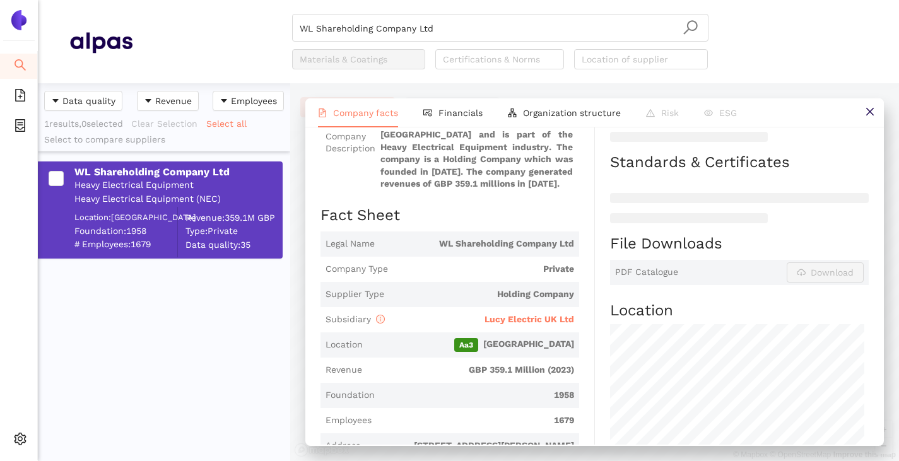
scroll to position [0, 0]
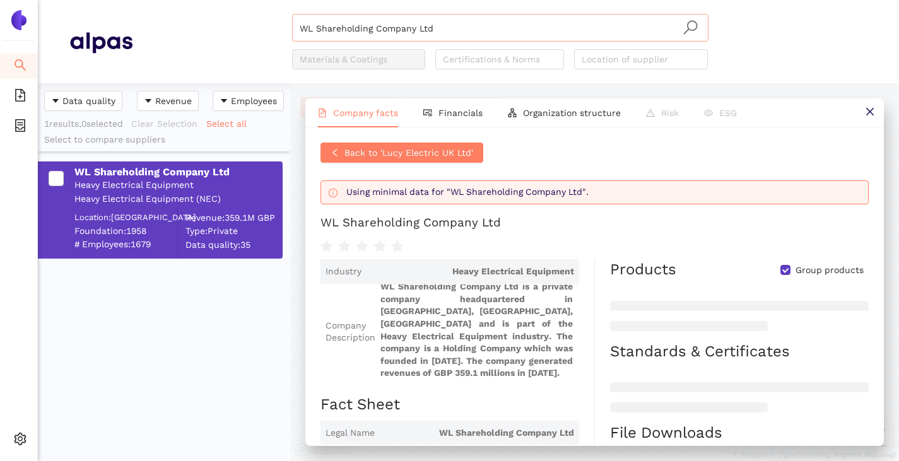
click at [440, 25] on input "WL Shareholding Company Ltd" at bounding box center [500, 29] width 401 height 28
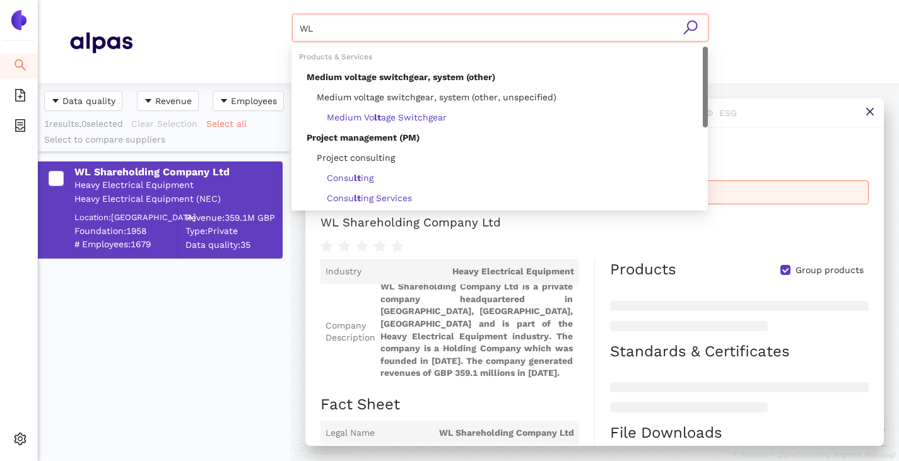
type input "W"
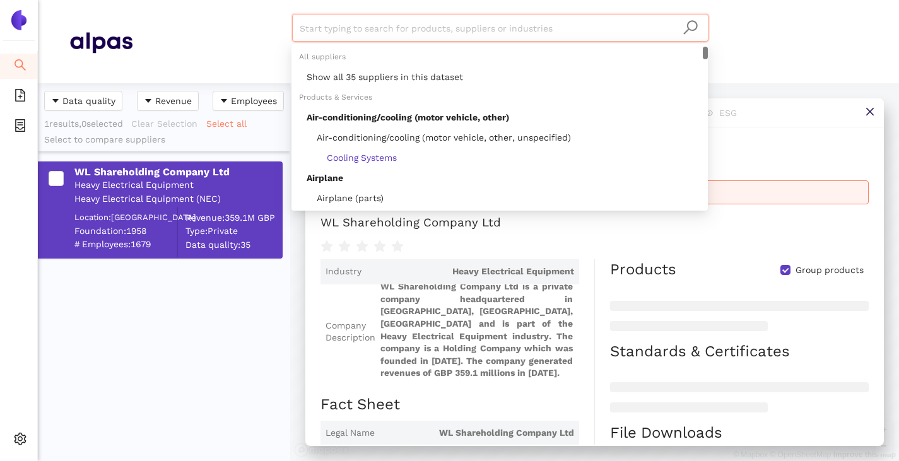
paste input "BizLink Holding Inc."
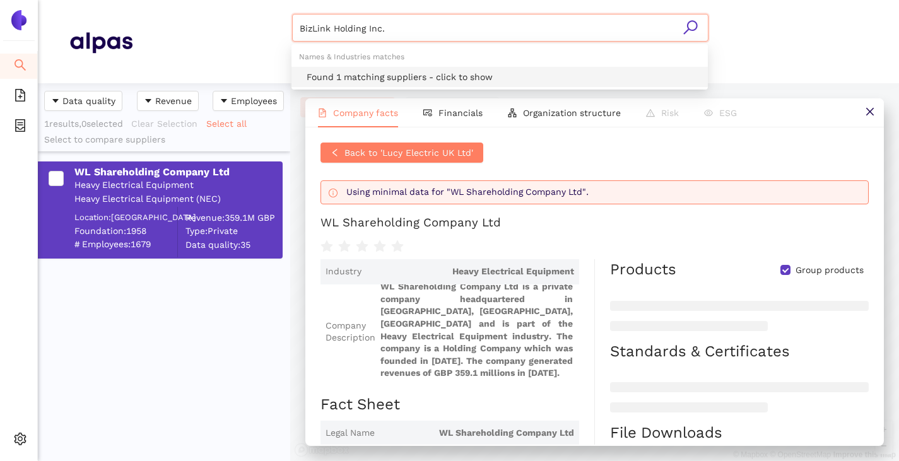
click at [398, 79] on div "Found 1 matching suppliers - click to show" at bounding box center [504, 77] width 394 height 14
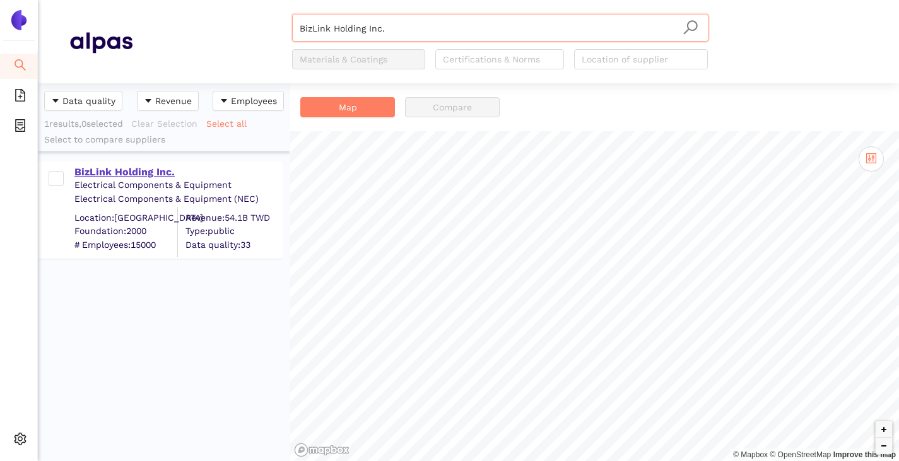
click at [134, 178] on div "BizLink Holding Inc." at bounding box center [177, 172] width 207 height 14
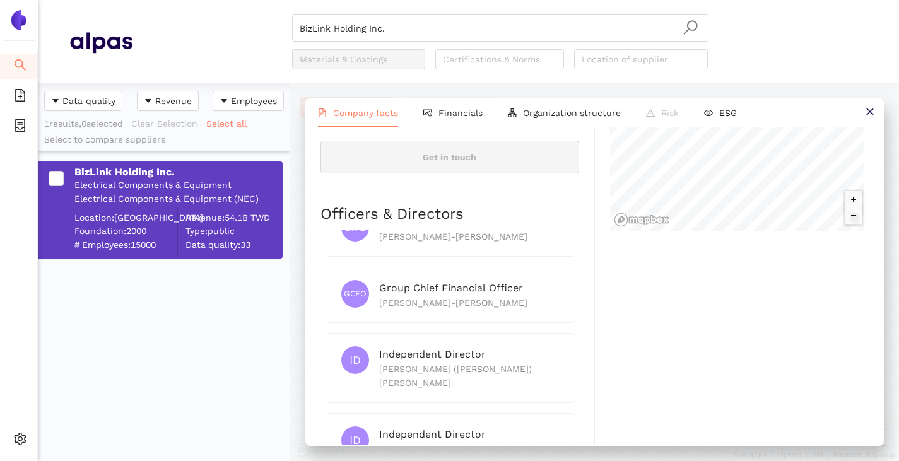
scroll to position [355, 0]
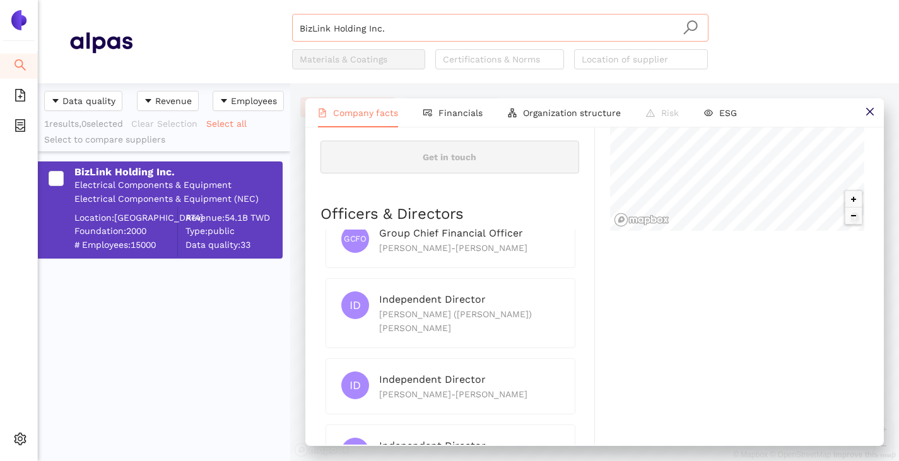
click at [425, 35] on input "BizLink Holding Inc." at bounding box center [500, 29] width 401 height 28
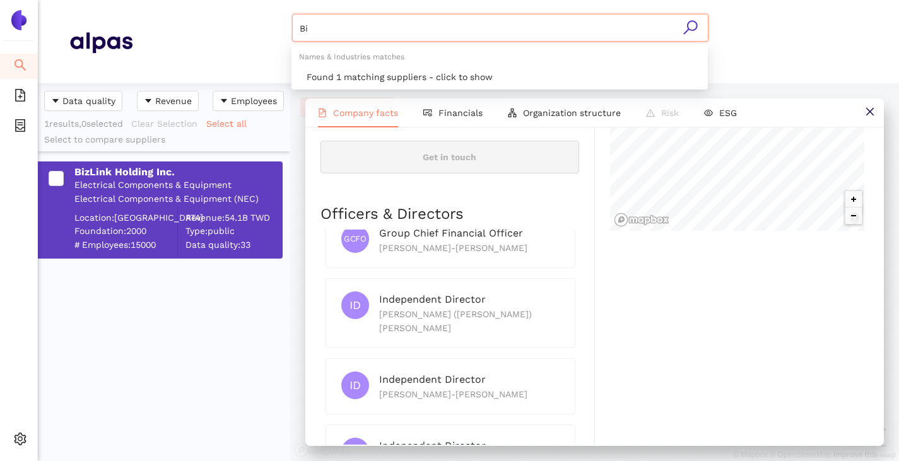
type input "B"
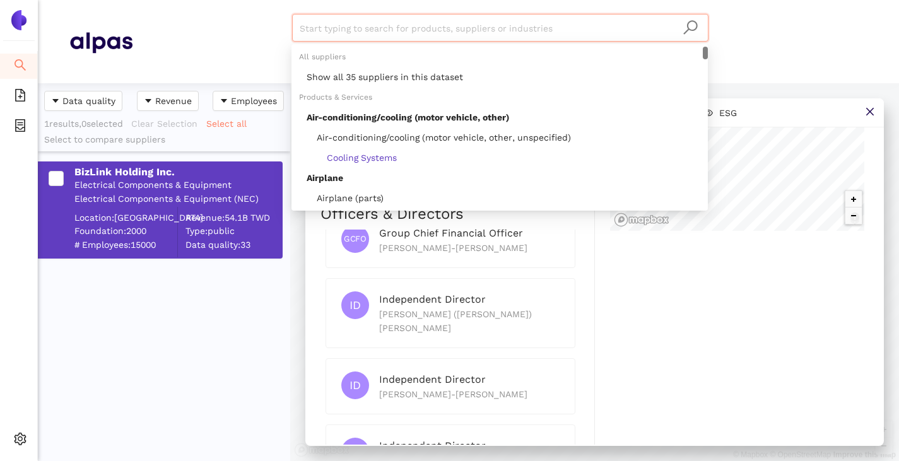
paste input "GE Vernova Inc"
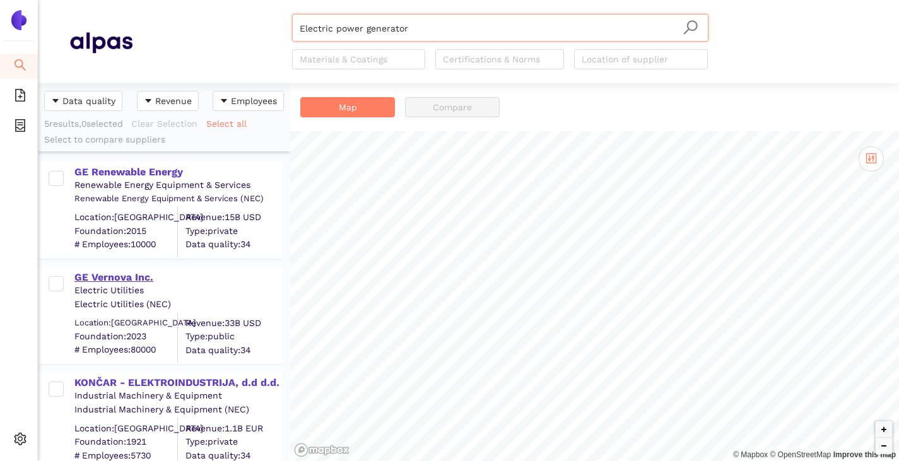
click at [115, 273] on div "GE Vernova Inc." at bounding box center [177, 278] width 207 height 14
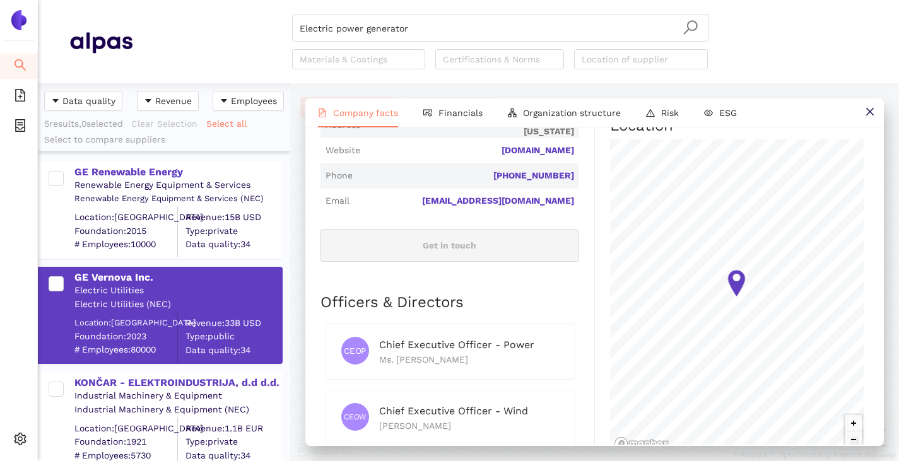
scroll to position [315, 0]
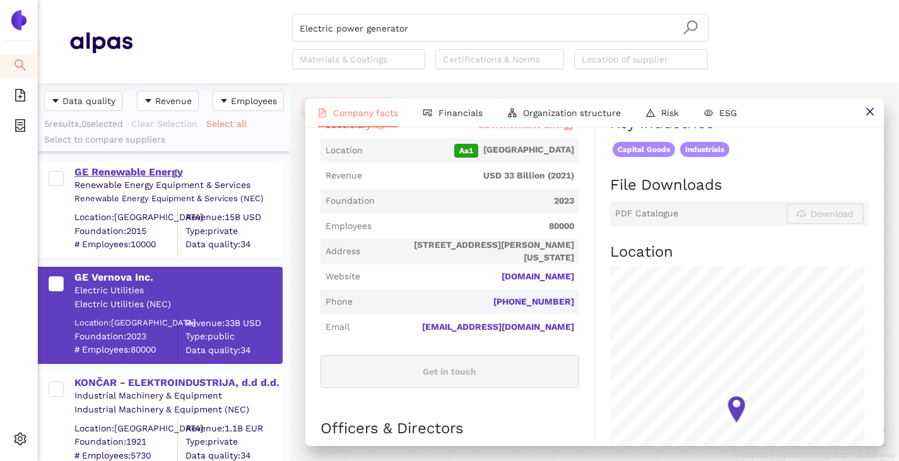
click at [122, 173] on div "GE Renewable Energy" at bounding box center [177, 172] width 207 height 14
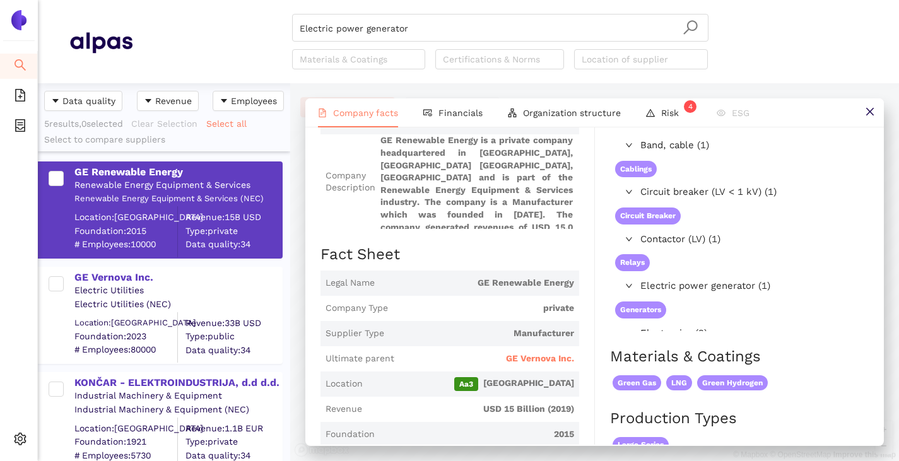
scroll to position [126, 0]
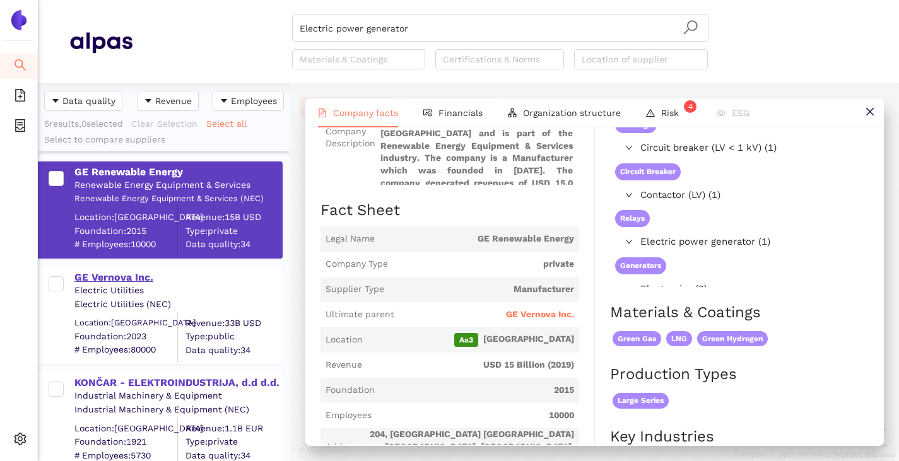
click at [129, 281] on div "GE Vernova Inc." at bounding box center [177, 278] width 207 height 14
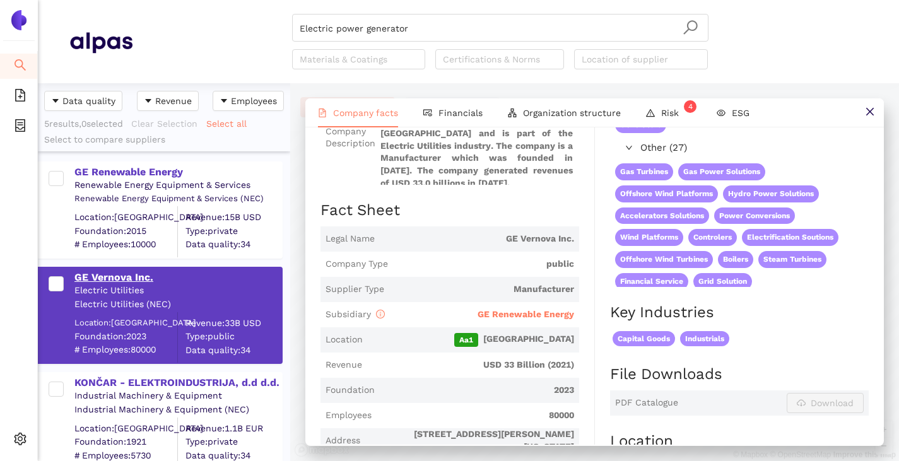
scroll to position [0, 0]
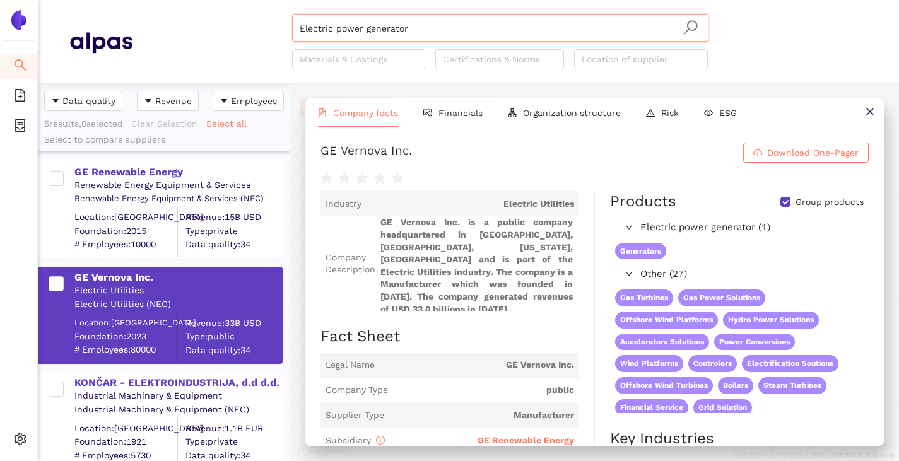
click at [416, 26] on input "Electric power generator" at bounding box center [500, 29] width 401 height 28
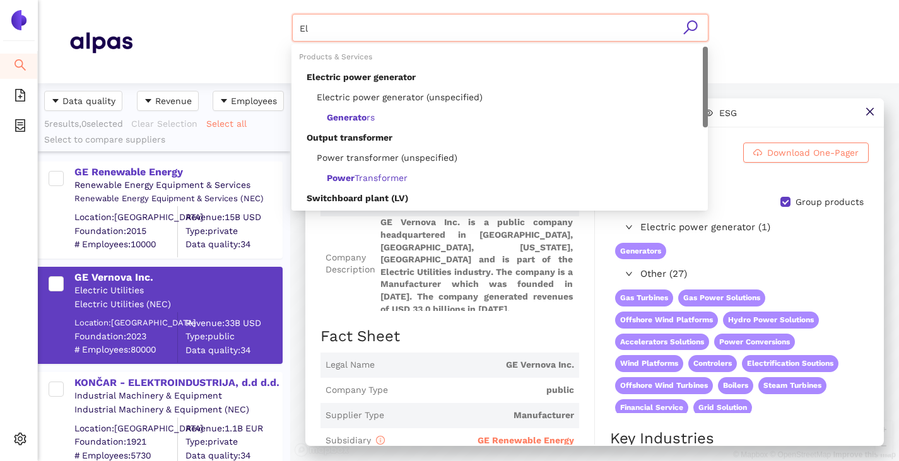
type input "E"
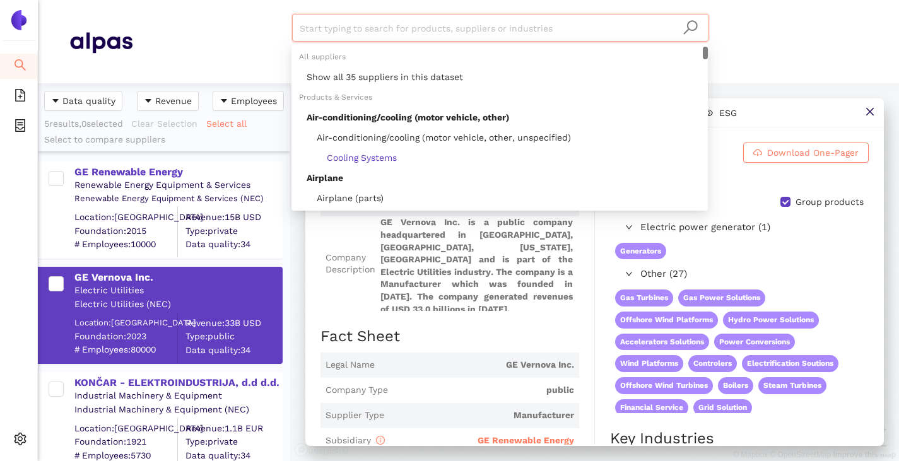
paste input "R&S International Holding AG"
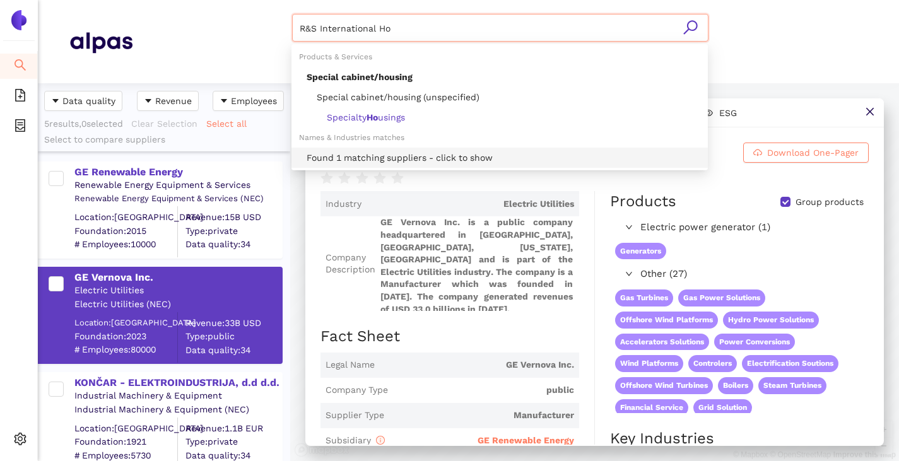
click at [411, 152] on div "Found 1 matching suppliers - click to show" at bounding box center [504, 158] width 394 height 14
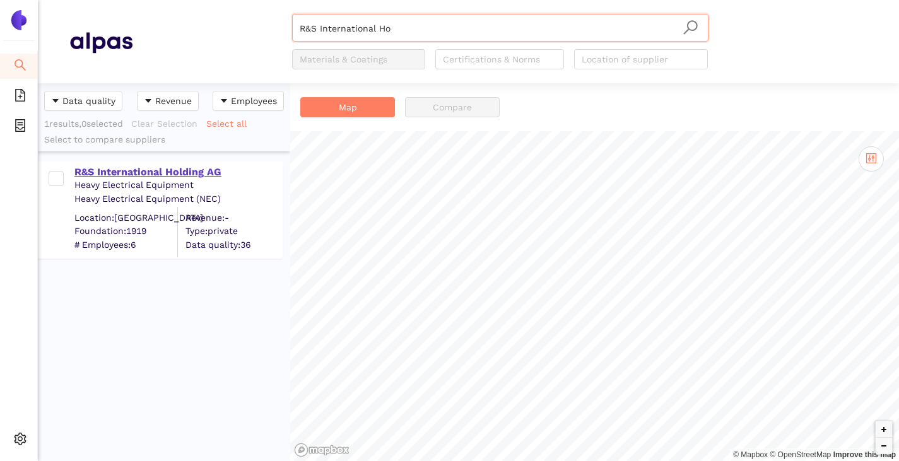
click at [157, 176] on div "R&S International Holding AG" at bounding box center [177, 172] width 207 height 14
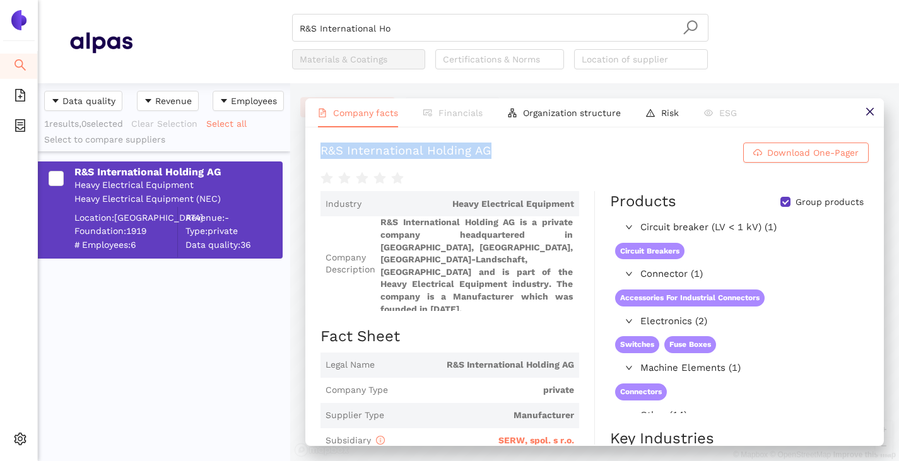
drag, startPoint x: 322, startPoint y: 146, endPoint x: 498, endPoint y: 137, distance: 176.3
click at [498, 137] on div "R&S International Holding AG Download One-Pager Industry Heavy Electrical Equip…" at bounding box center [594, 285] width 578 height 317
copy div "R&S International Holding AG"
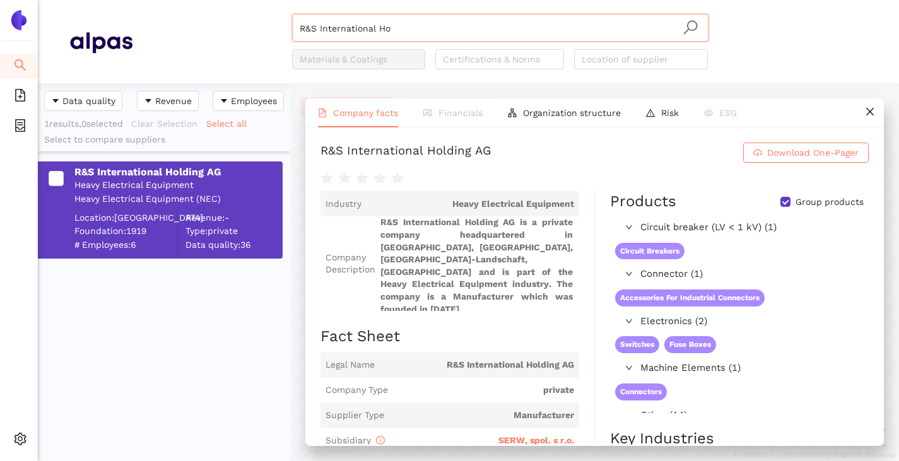
click at [404, 25] on input "R&S International Ho" at bounding box center [500, 29] width 401 height 28
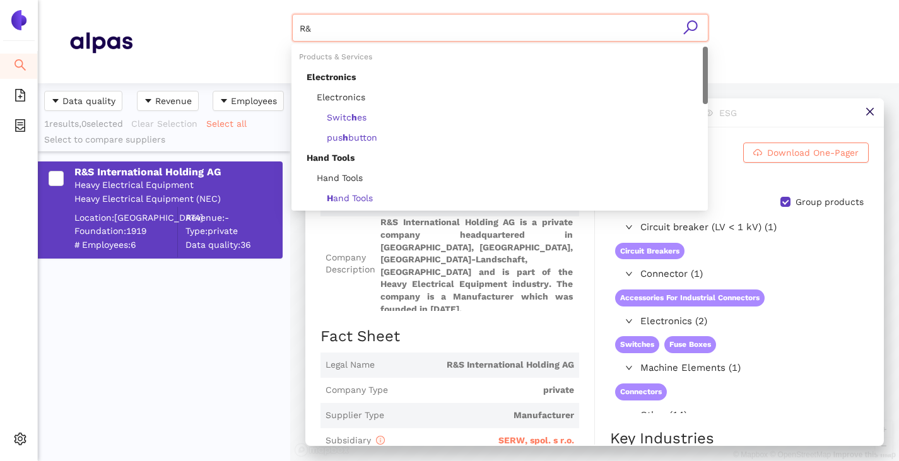
type input "R"
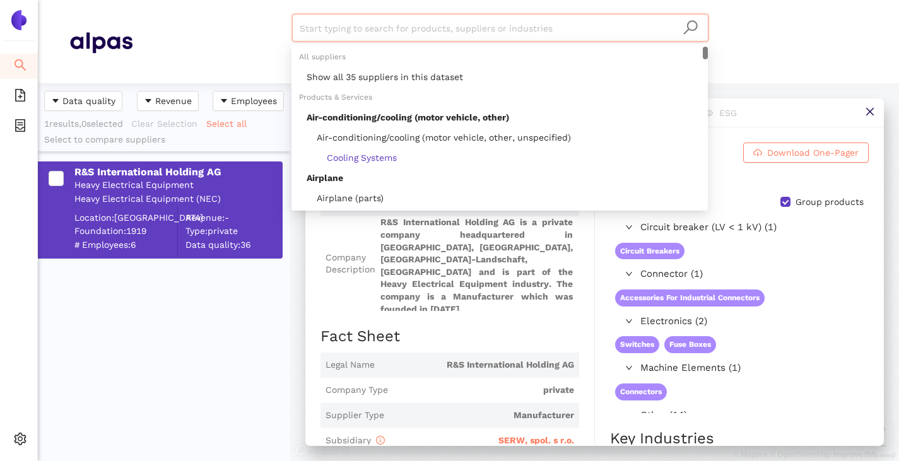
paste input "Veerman Holding Bunschoten B.V."
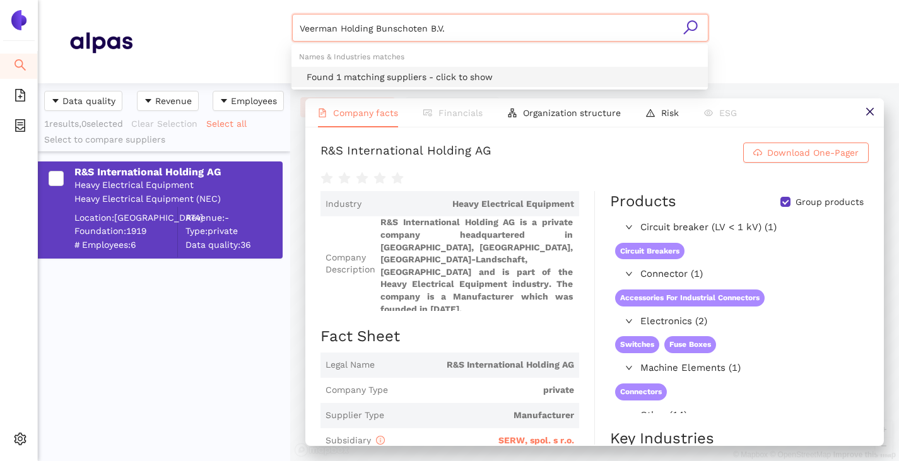
click at [371, 76] on div "Found 1 matching suppliers - click to show" at bounding box center [504, 77] width 394 height 14
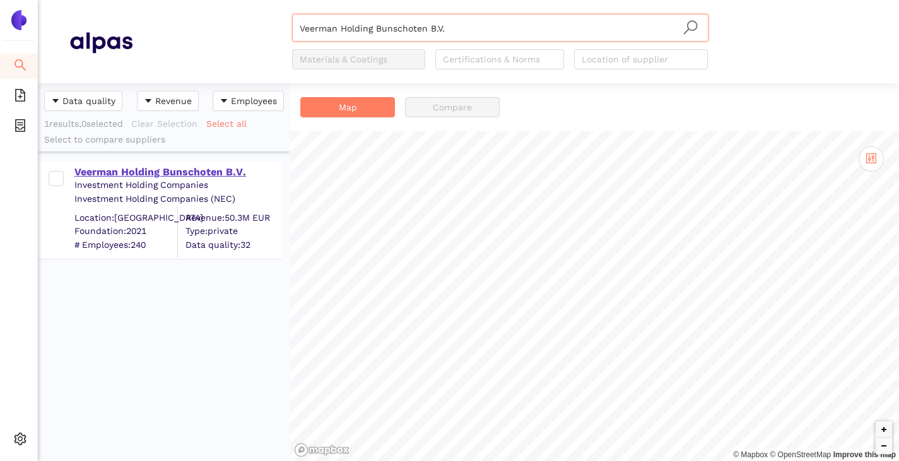
click at [192, 173] on div "Veerman Holding Bunschoten B.V." at bounding box center [177, 172] width 207 height 14
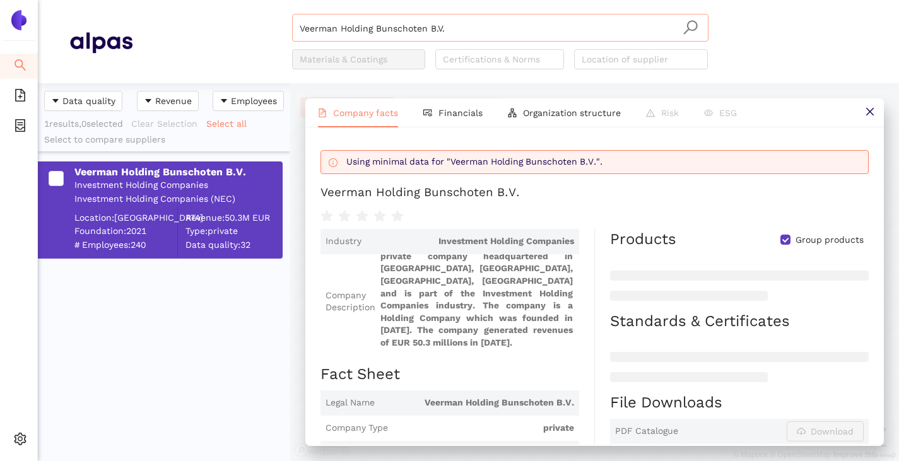
click at [453, 23] on input "Veerman Holding Bunschoten B.V." at bounding box center [500, 29] width 401 height 28
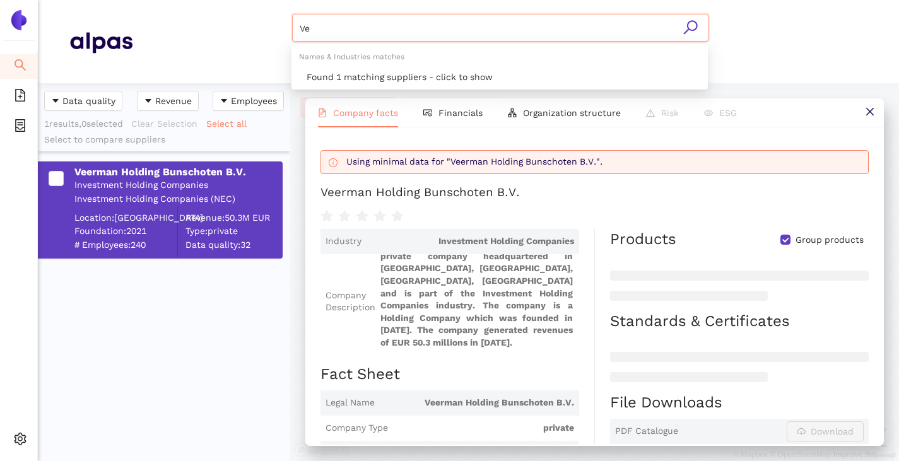
type input "V"
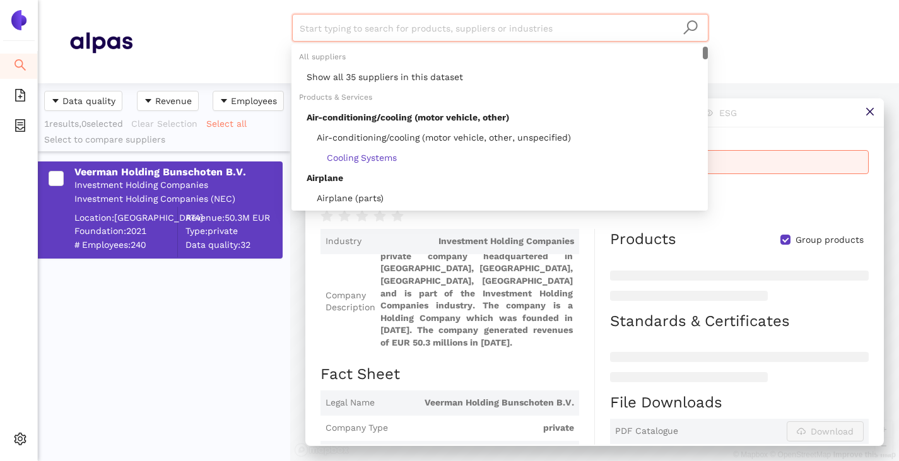
paste input "Southern States Investment Hldg LLC"
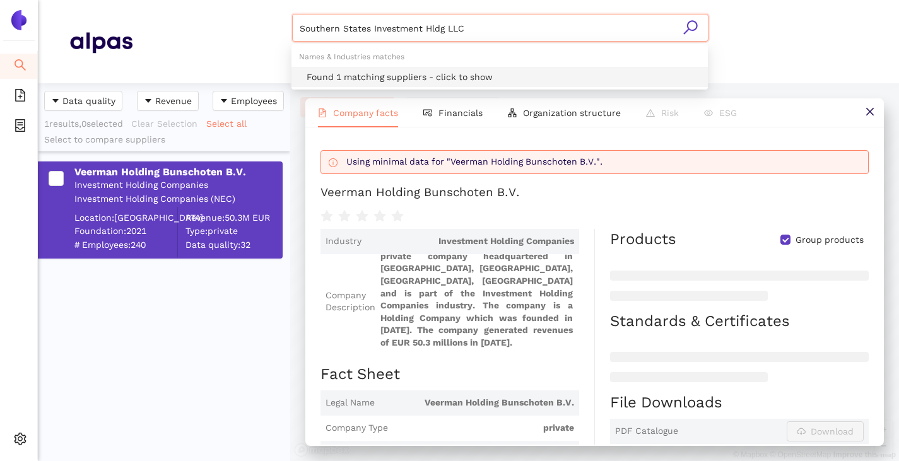
click at [425, 72] on div "Found 1 matching suppliers - click to show" at bounding box center [504, 77] width 394 height 14
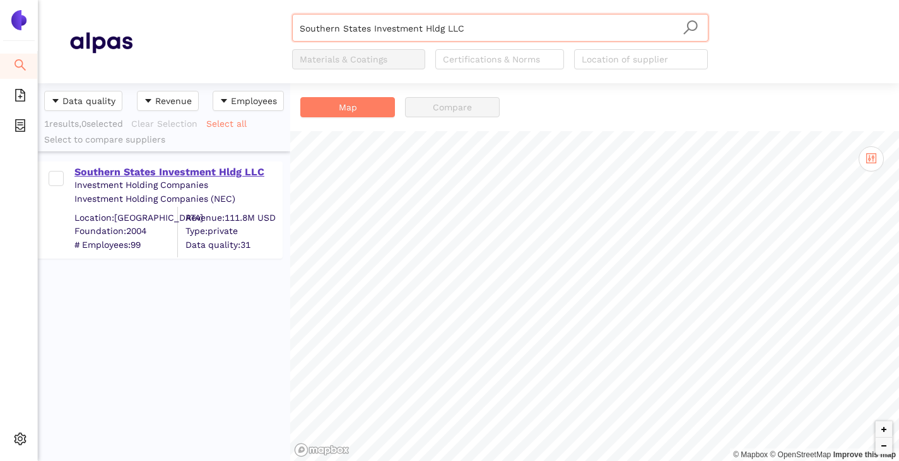
click at [218, 173] on div "Southern States Investment Hldg LLC" at bounding box center [177, 172] width 207 height 14
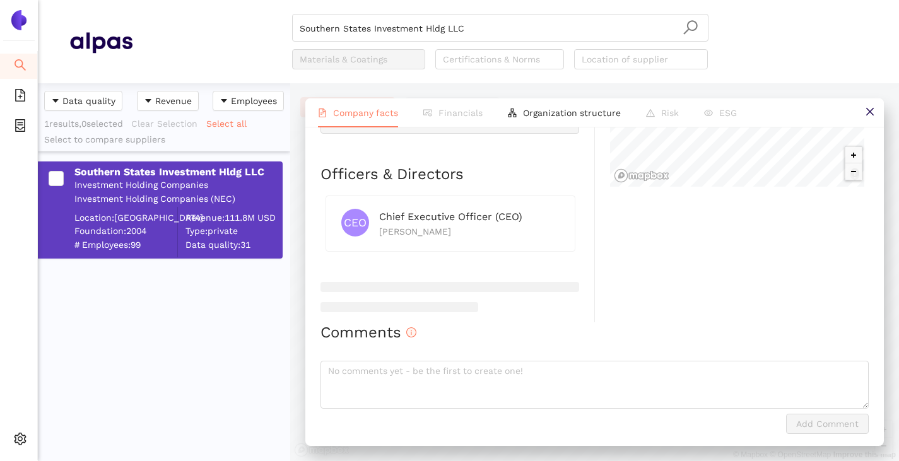
scroll to position [616, 0]
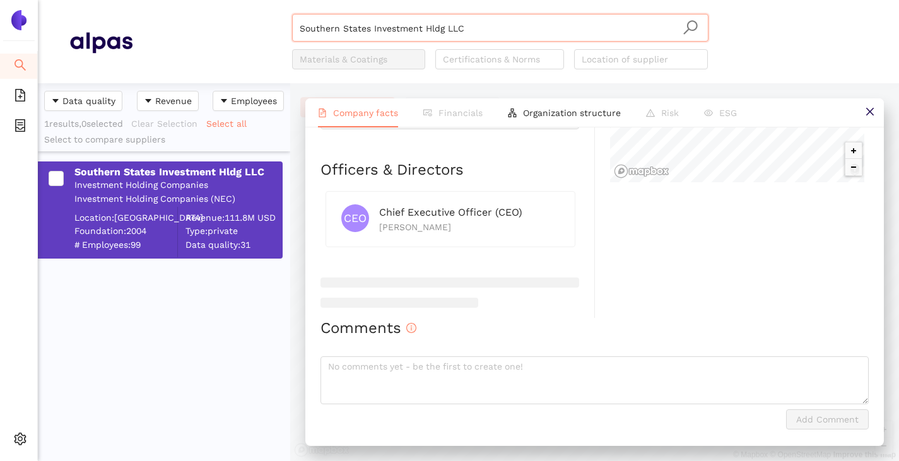
click at [503, 29] on input "Southern States Investment Hldg LLC" at bounding box center [500, 29] width 401 height 28
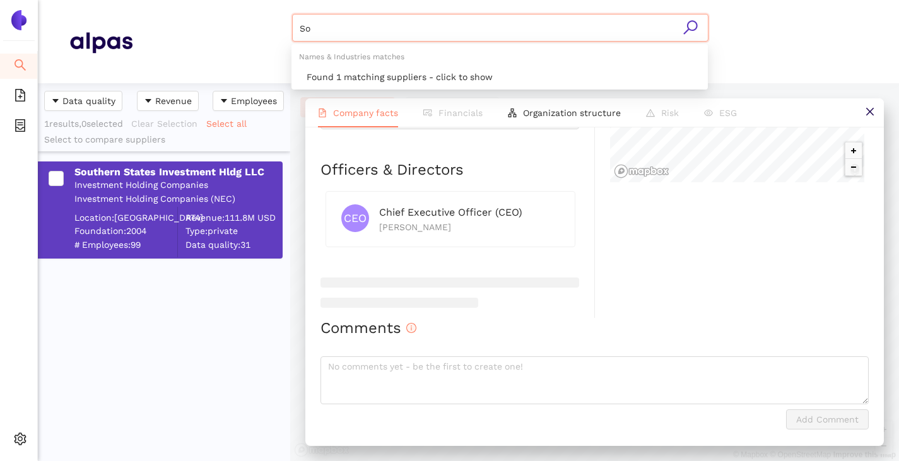
type input "S"
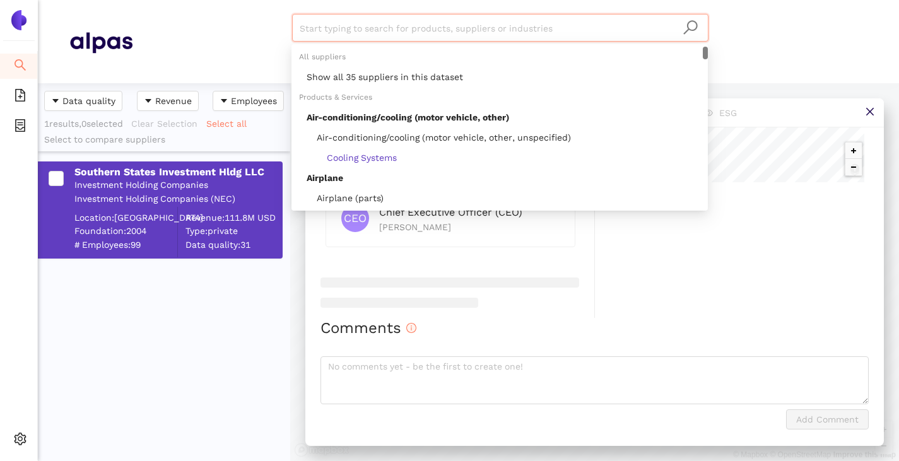
paste input "Groupe Aurela SAS"
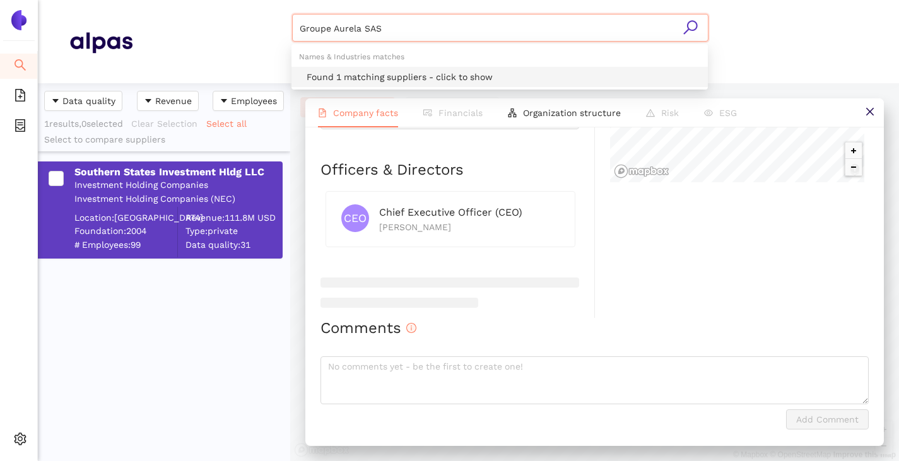
click at [382, 77] on div "Found 1 matching suppliers - click to show" at bounding box center [504, 77] width 394 height 14
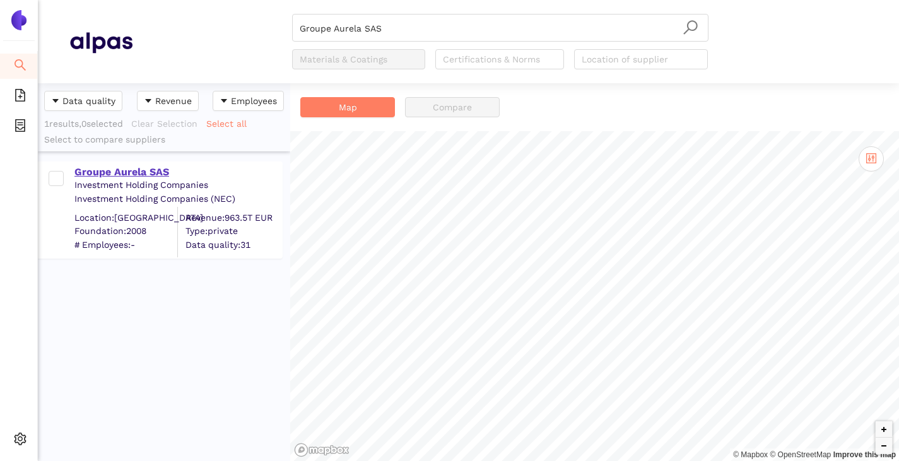
click at [122, 171] on div "Groupe Aurela SAS" at bounding box center [177, 172] width 207 height 14
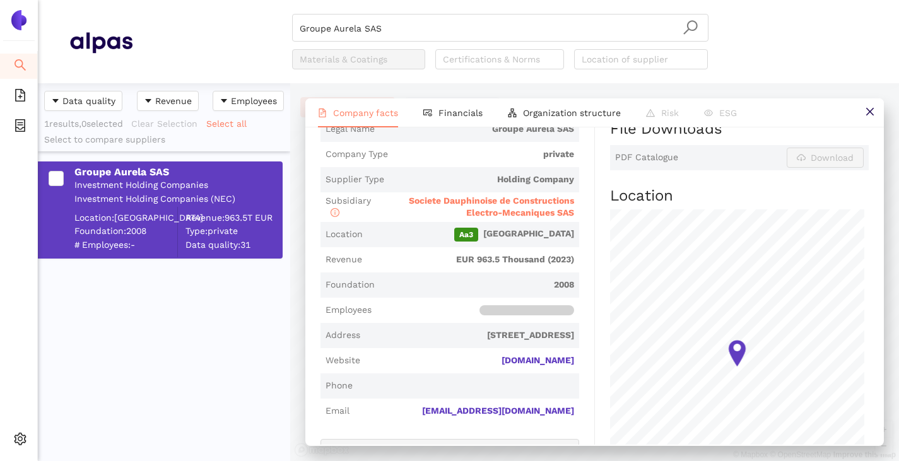
scroll to position [273, 0]
click at [450, 18] on input "Groupe Aurela SAS" at bounding box center [500, 29] width 401 height 28
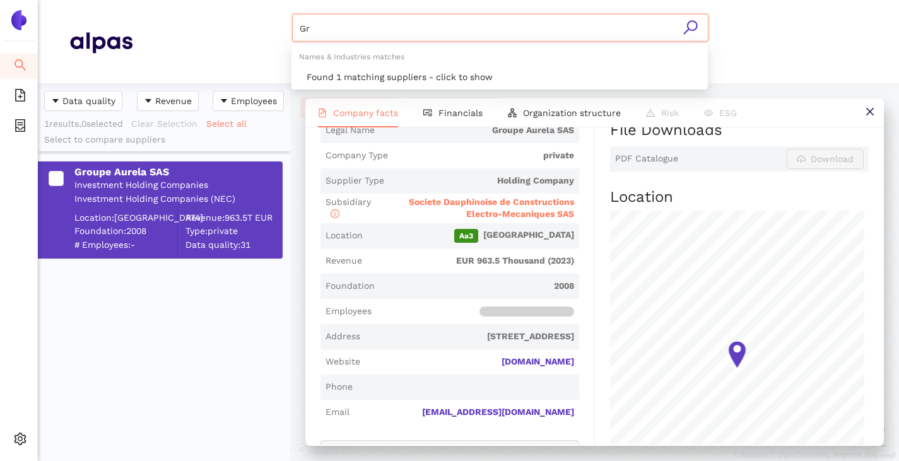
type input "G"
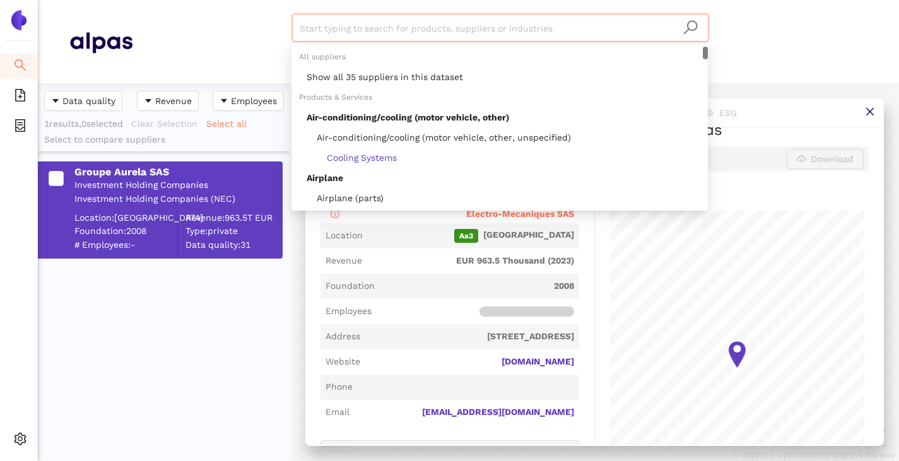
paste input "WL Shareholding Company Ltd"
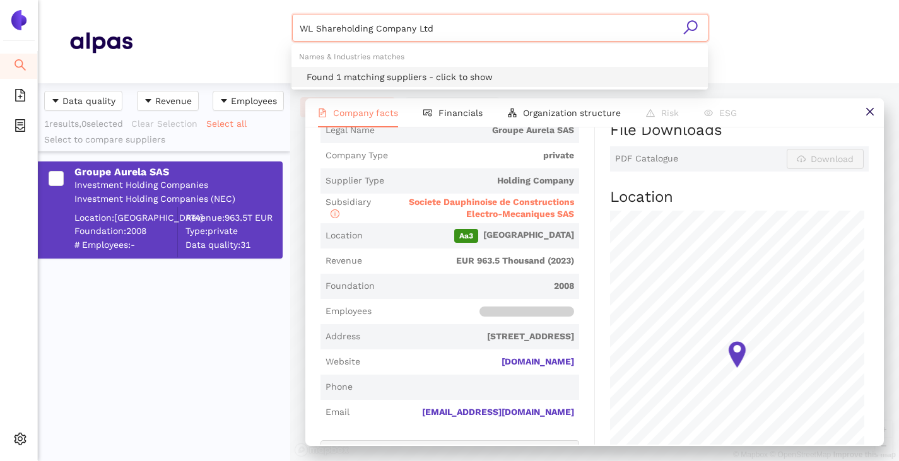
click at [419, 76] on div "Found 1 matching suppliers - click to show" at bounding box center [504, 77] width 394 height 14
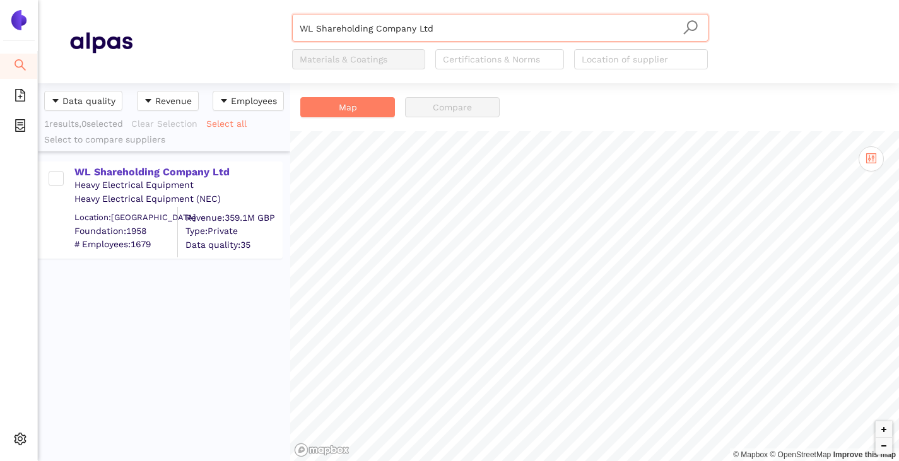
click at [167, 182] on div "Heavy Electrical Equipment" at bounding box center [177, 185] width 207 height 13
click at [168, 176] on div "WL Shareholding Company Ltd" at bounding box center [177, 172] width 207 height 14
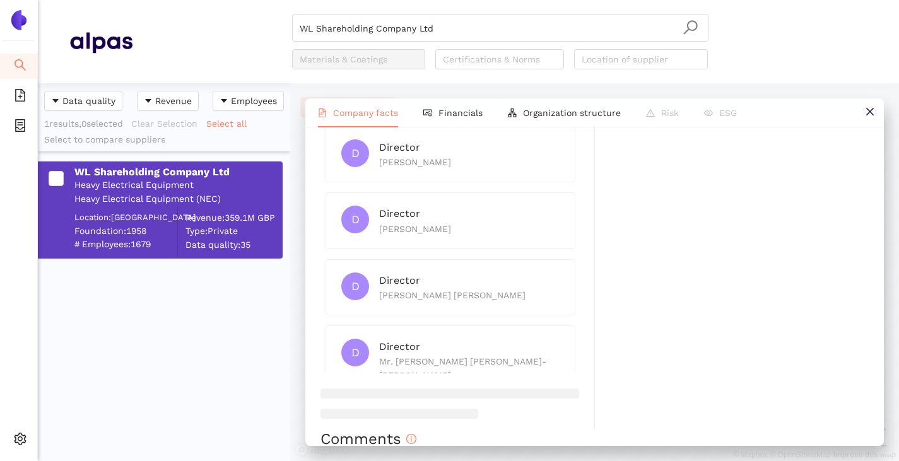
scroll to position [694, 0]
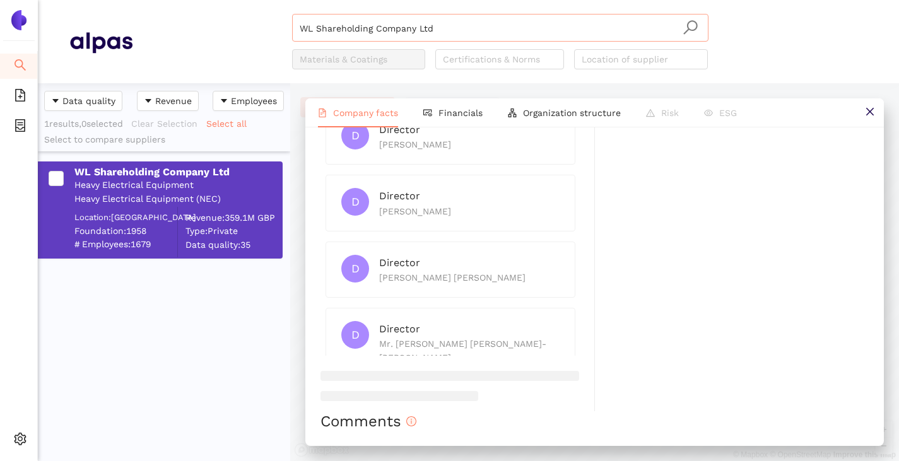
click at [456, 24] on input "WL Shareholding Company Ltd" at bounding box center [500, 29] width 401 height 28
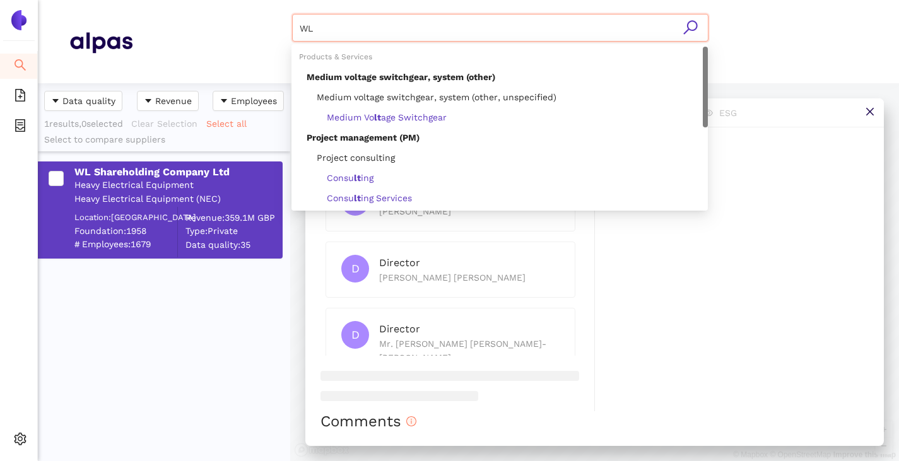
type input "W"
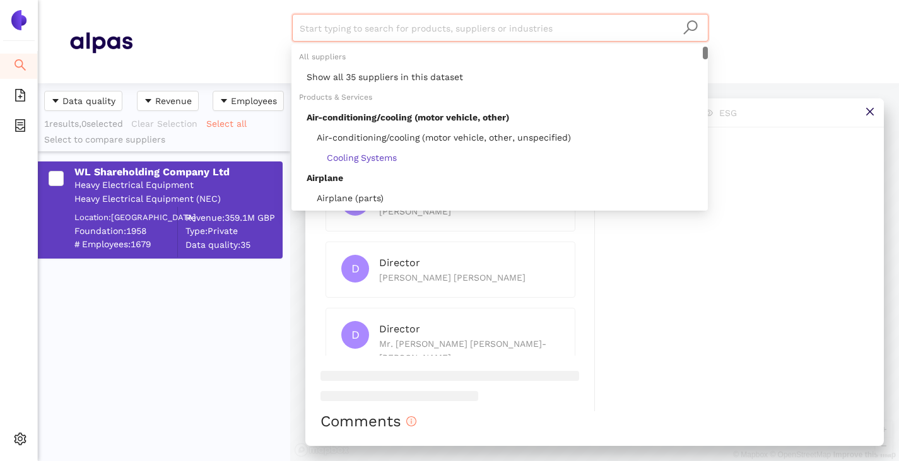
paste input "Ensto Oy"
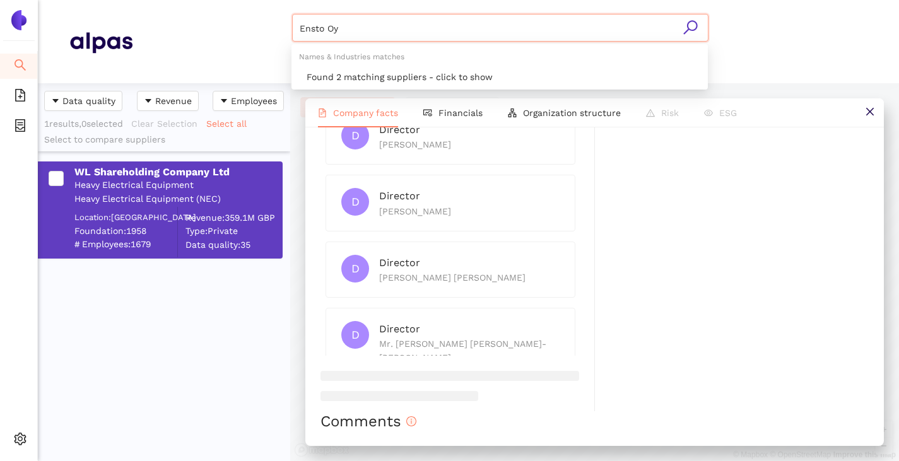
drag, startPoint x: 402, startPoint y: 66, endPoint x: 396, endPoint y: 76, distance: 11.9
click at [402, 67] on div "Names & Industries matches Found 2 matching suppliers - click to show" at bounding box center [499, 67] width 416 height 40
click at [396, 76] on div "Found 2 matching suppliers - click to show" at bounding box center [504, 77] width 394 height 14
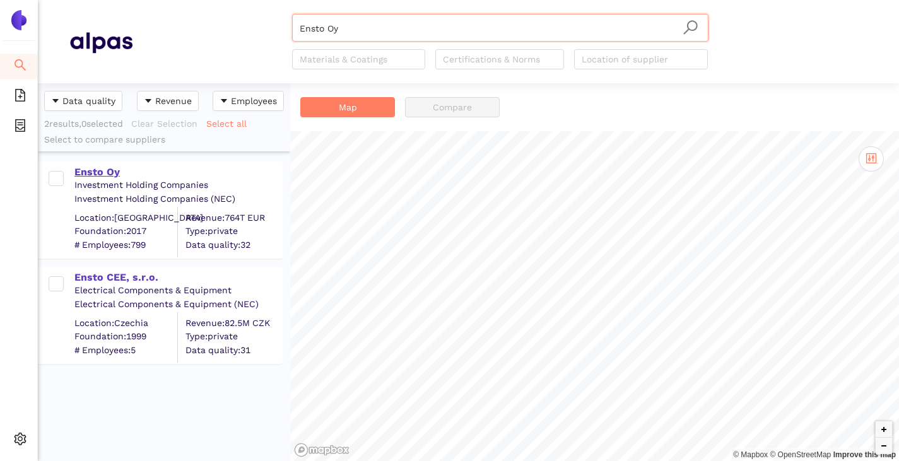
type input "Ensto Oy"
click at [108, 172] on div "Ensto Oy" at bounding box center [177, 172] width 207 height 14
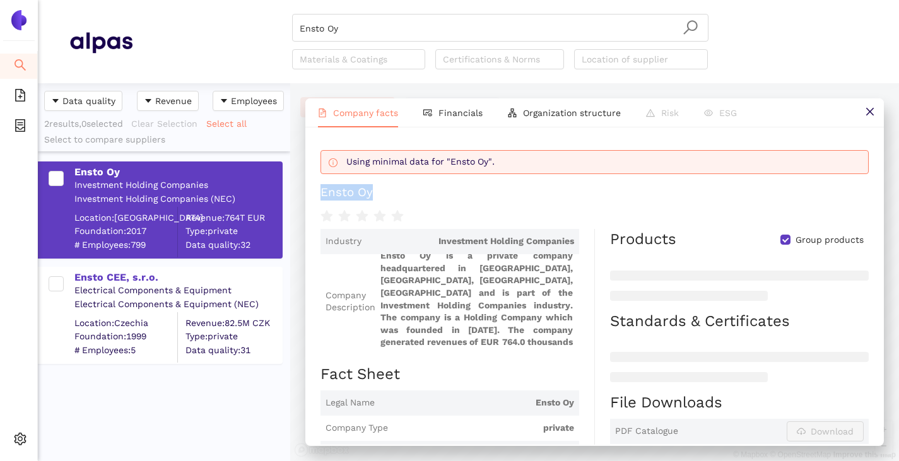
drag, startPoint x: 317, startPoint y: 187, endPoint x: 399, endPoint y: 186, distance: 82.0
click at [399, 186] on div "Using minimal data for "Ensto Oy". Ensto Oy Industry Investment Holding Compani…" at bounding box center [594, 285] width 578 height 317
copy div "Ensto Oy"
click at [71, 389] on span "Internal Area" at bounding box center [91, 385] width 56 height 10
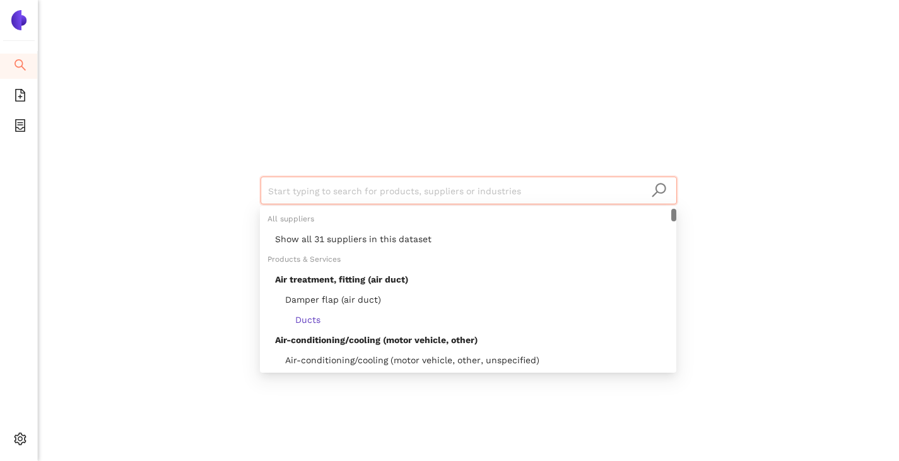
click at [298, 199] on input "search" at bounding box center [468, 191] width 401 height 28
click at [305, 234] on div "Show all 31 suppliers in this dataset" at bounding box center [472, 239] width 394 height 14
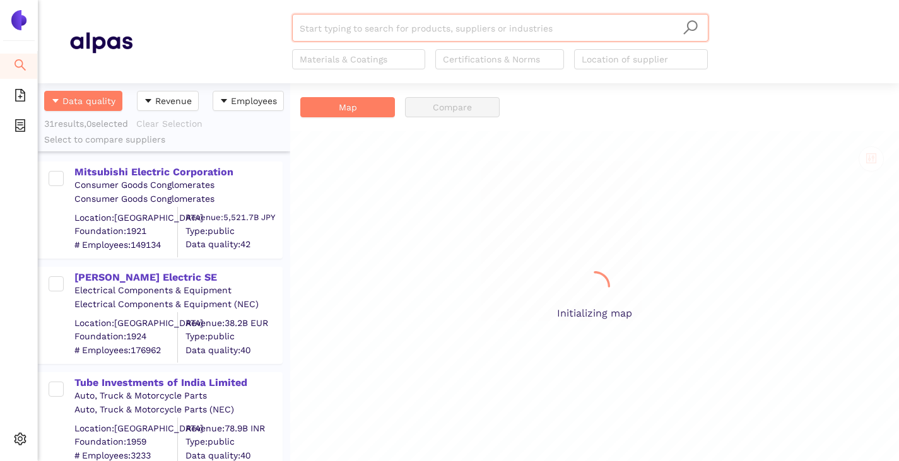
scroll to position [368, 243]
paste input "Sécheron SA"
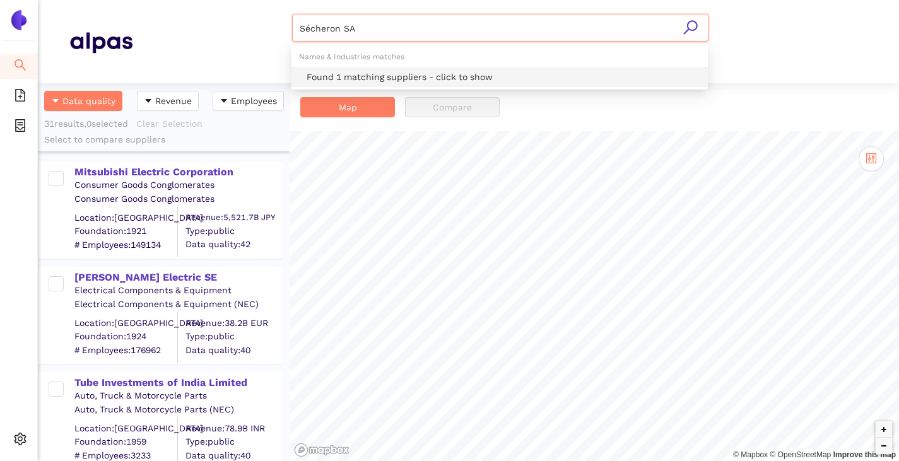
click at [343, 68] on div "Found 1 matching suppliers - click to show" at bounding box center [499, 77] width 416 height 20
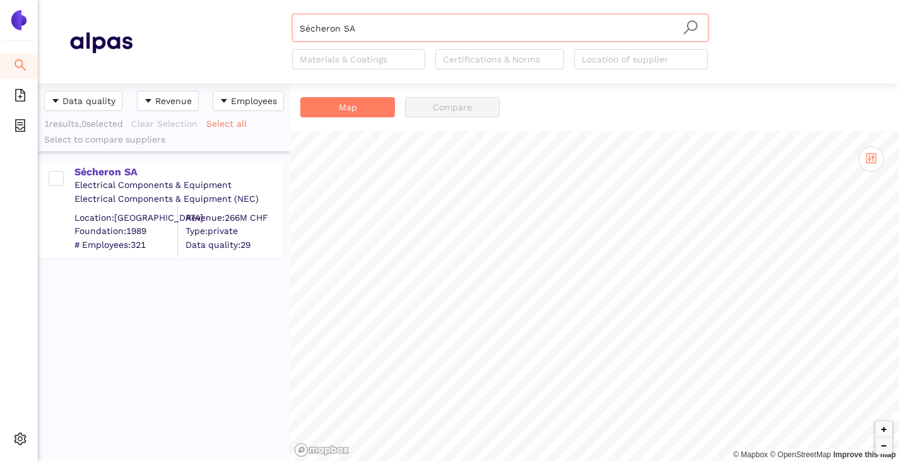
type input "Sécheron SA"
click at [114, 176] on div "Sécheron SA" at bounding box center [177, 172] width 207 height 14
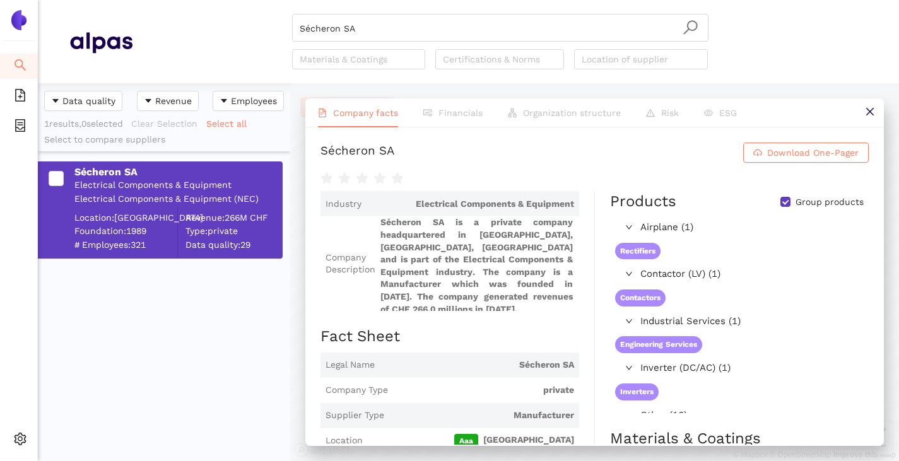
click at [780, 206] on input "Group products" at bounding box center [785, 202] width 10 height 10
checkbox input "false"
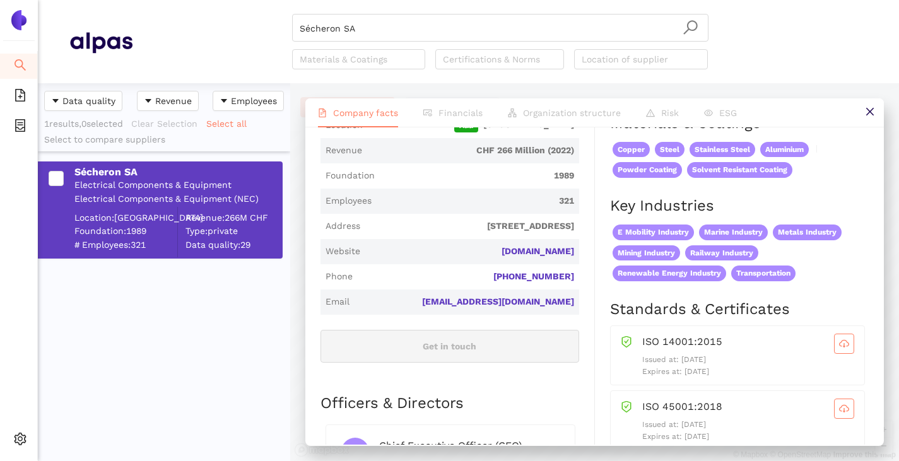
scroll to position [378, 0]
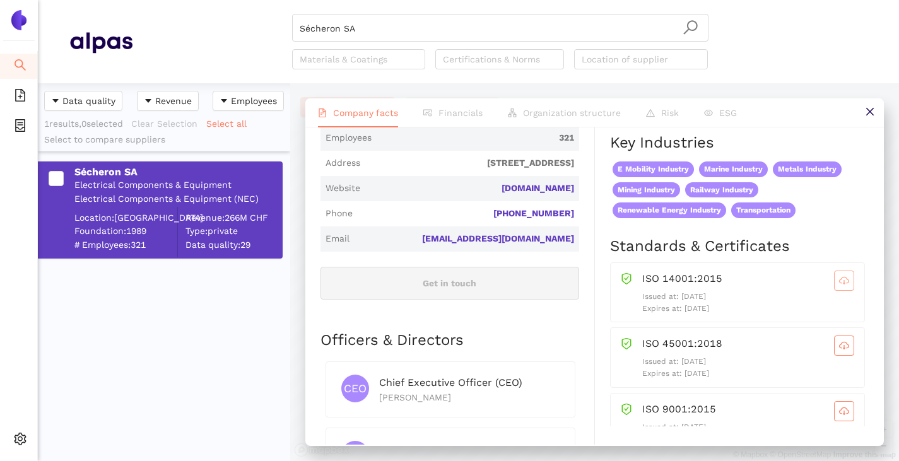
click at [839, 281] on icon "cloud-download" at bounding box center [844, 281] width 10 height 10
click at [839, 343] on icon "cloud-download" at bounding box center [844, 346] width 10 height 10
click at [839, 349] on icon "cloud-download" at bounding box center [844, 348] width 10 height 10
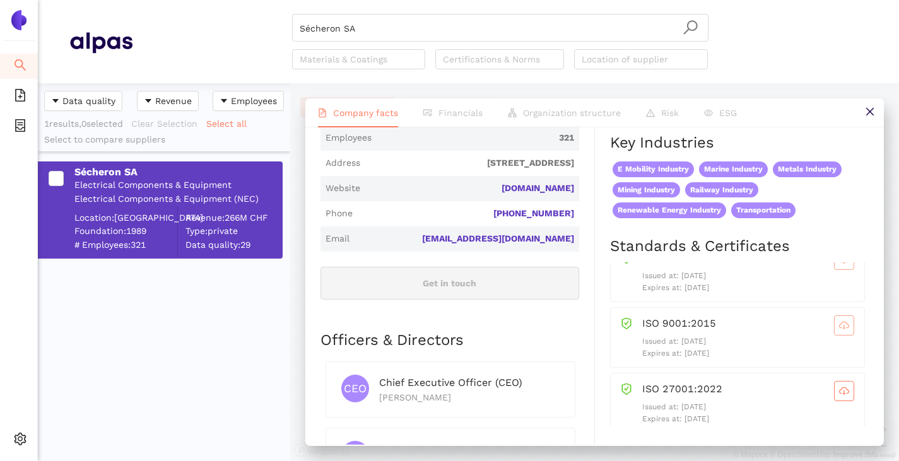
scroll to position [98, 0]
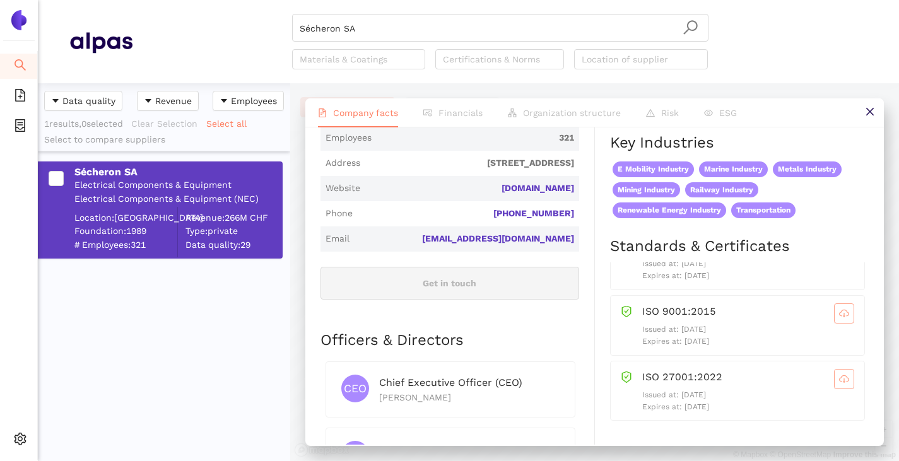
click at [839, 375] on icon "cloud-download" at bounding box center [844, 378] width 10 height 7
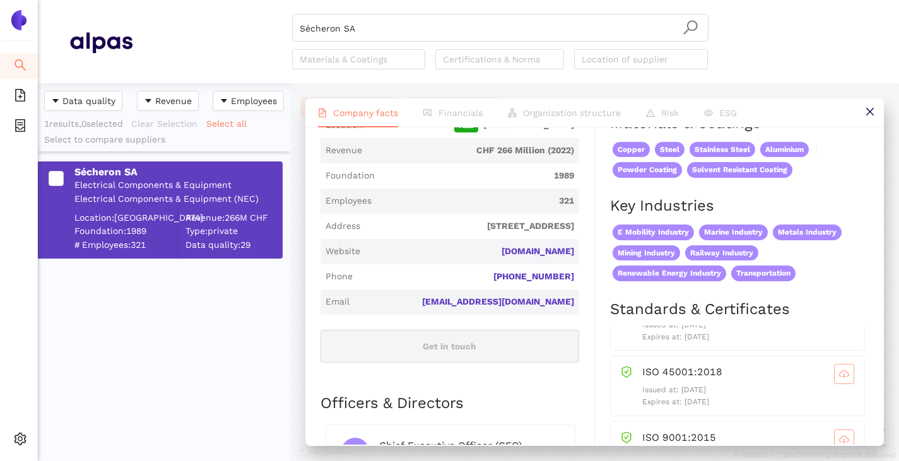
scroll to position [0, 0]
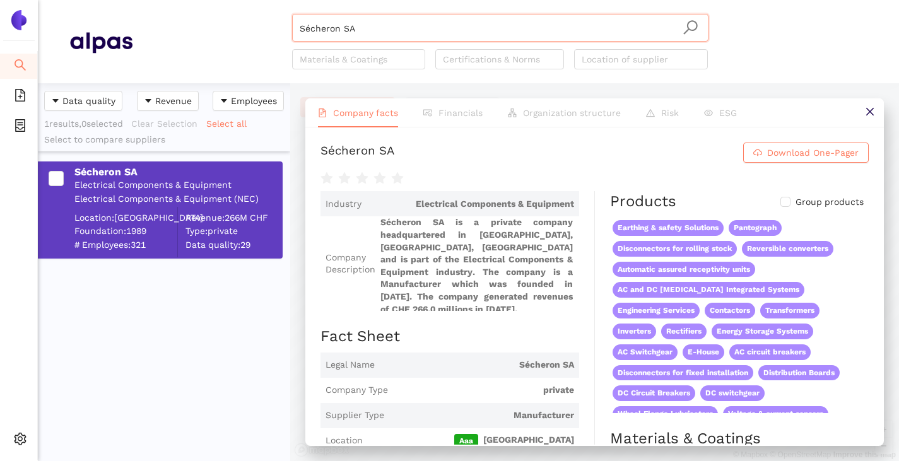
click at [402, 33] on input "Sécheron SA" at bounding box center [500, 29] width 401 height 28
type input "S"
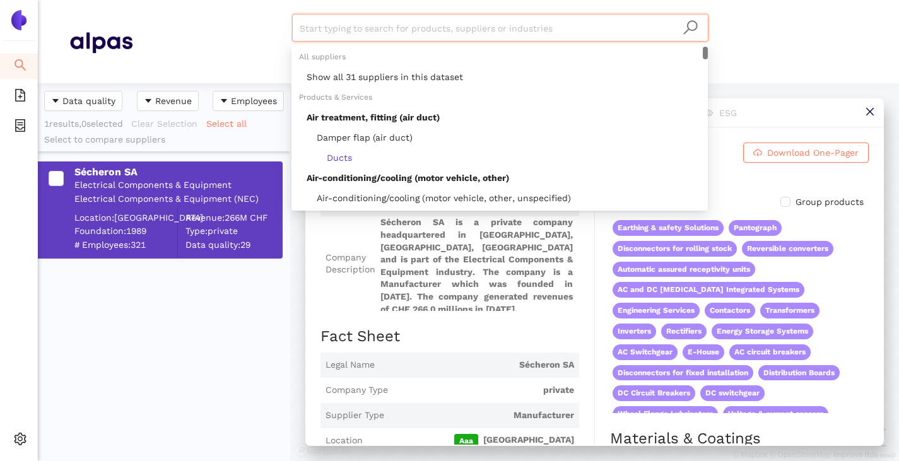
paste input "Toshelectroapparat FE LLC"
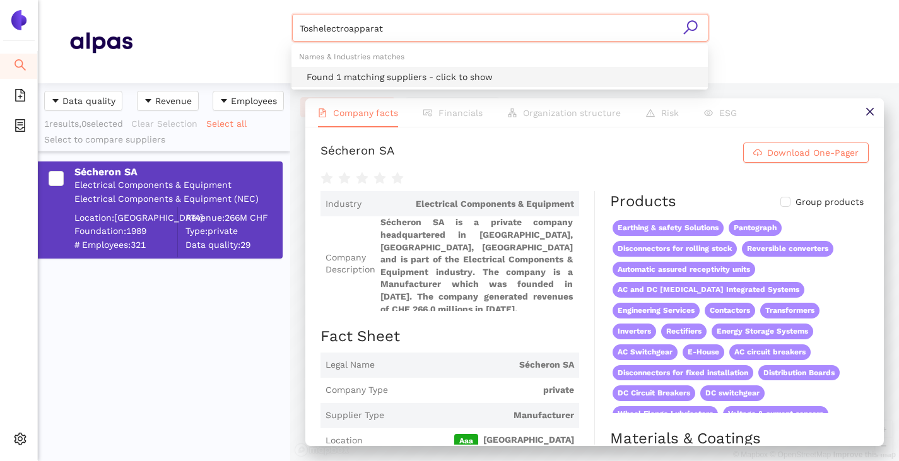
click at [387, 73] on div "Found 1 matching suppliers - click to show" at bounding box center [504, 77] width 394 height 14
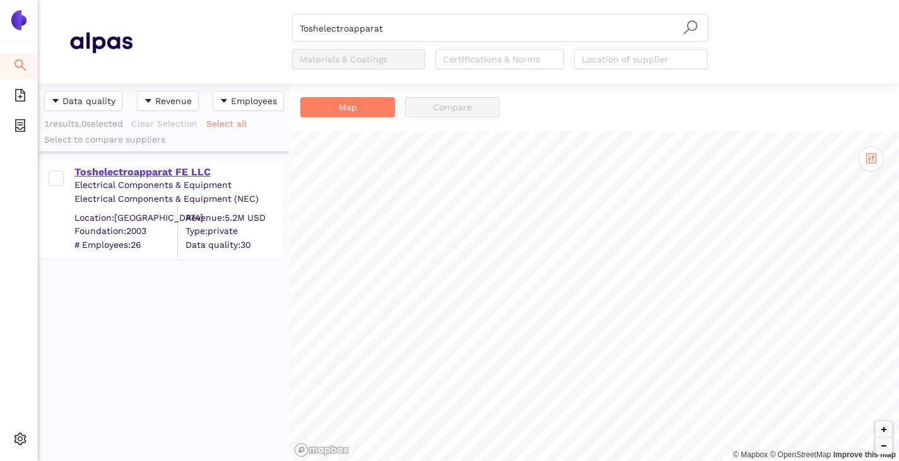
click at [172, 168] on div "Toshelectroapparat FE LLC" at bounding box center [177, 172] width 207 height 14
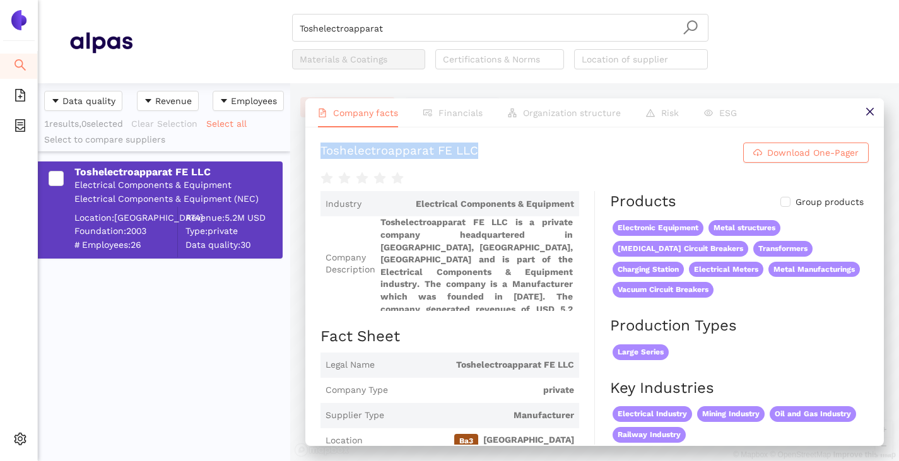
drag, startPoint x: 316, startPoint y: 151, endPoint x: 496, endPoint y: 152, distance: 179.8
click at [496, 152] on div "Toshelectroapparat FE LLC Download One-Pager Industry Electrical Components & E…" at bounding box center [594, 285] width 578 height 317
copy div "Toshelectroapparat FE LLC"
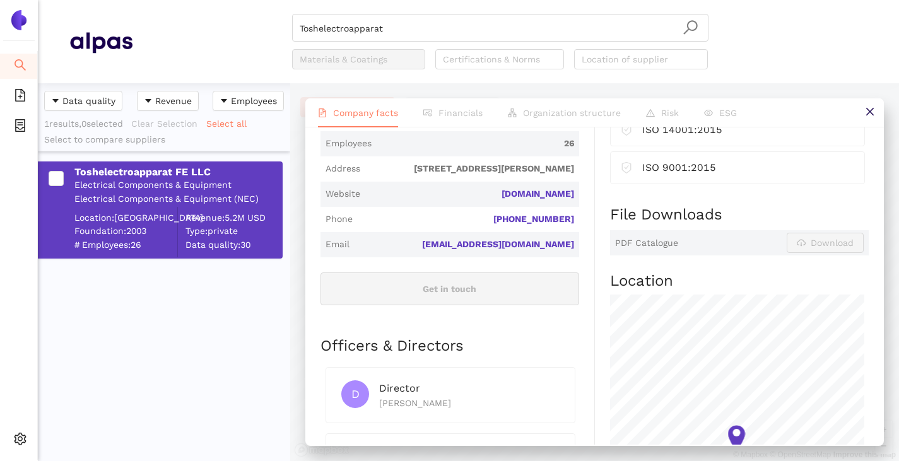
scroll to position [239, 0]
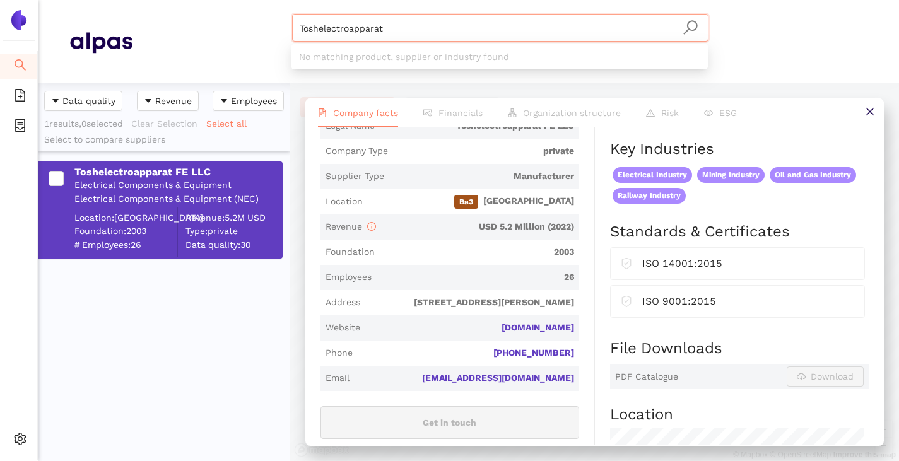
click at [445, 32] on input "Toshelectroapparat" at bounding box center [500, 29] width 401 height 28
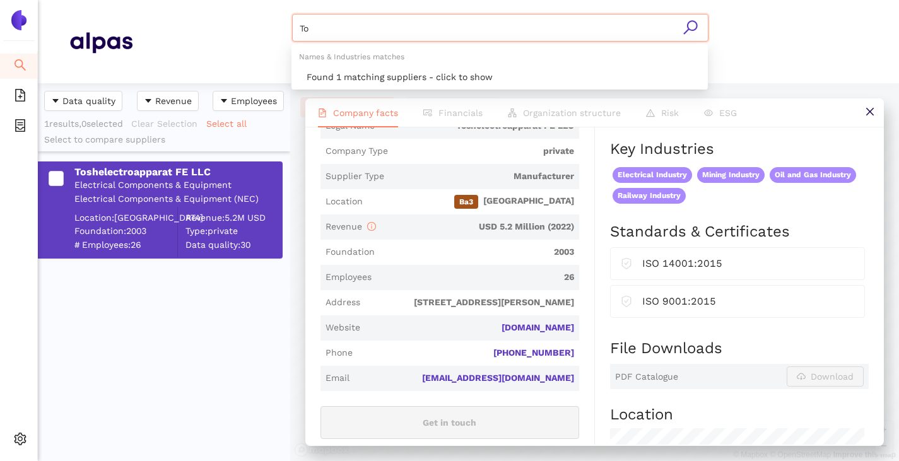
type input "T"
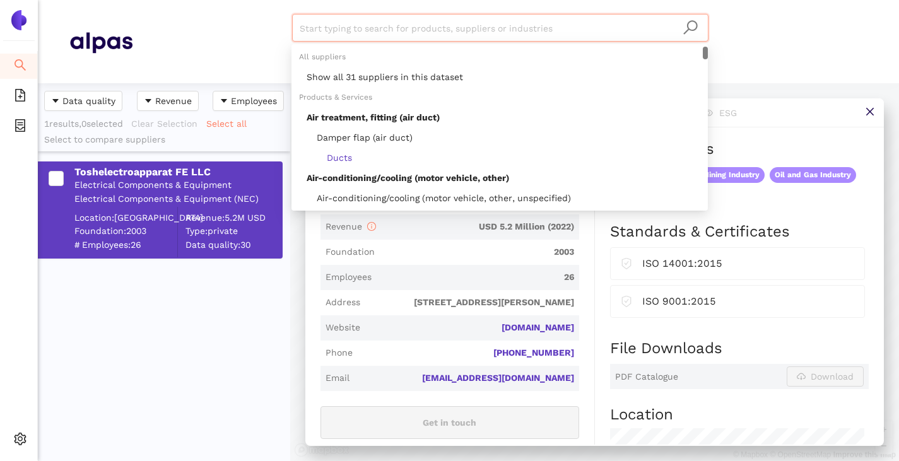
paste input "Zakład Wytwórczy Aparatów Elektrycznych Sp. z o.o."
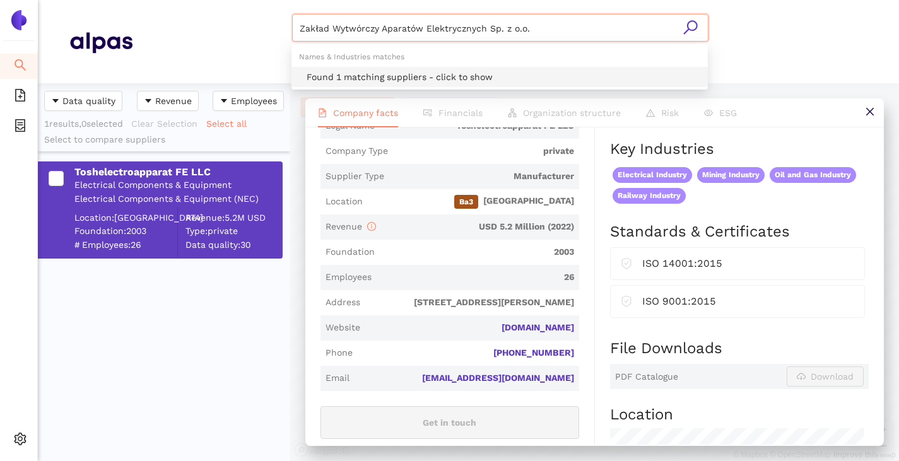
click at [419, 74] on div "Found 1 matching suppliers - click to show" at bounding box center [504, 77] width 394 height 14
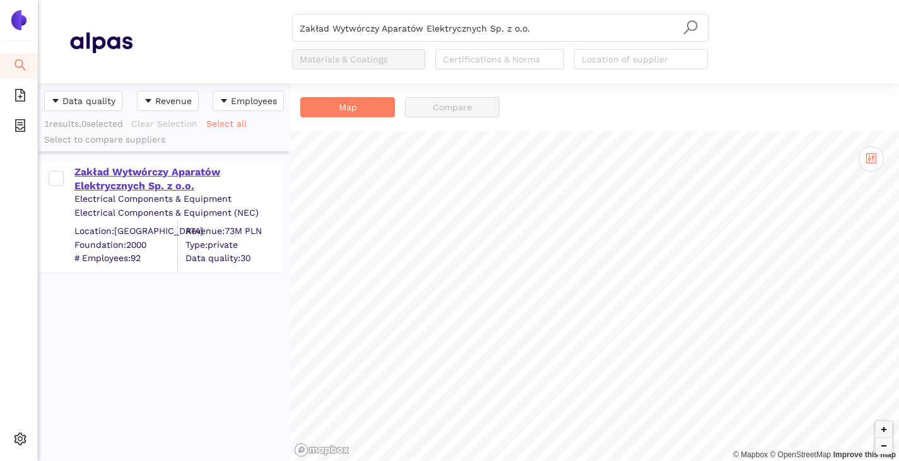
click at [127, 173] on div "Zakład Wytwórczy Aparatów Elektrycznych Sp. z o.o." at bounding box center [177, 179] width 207 height 28
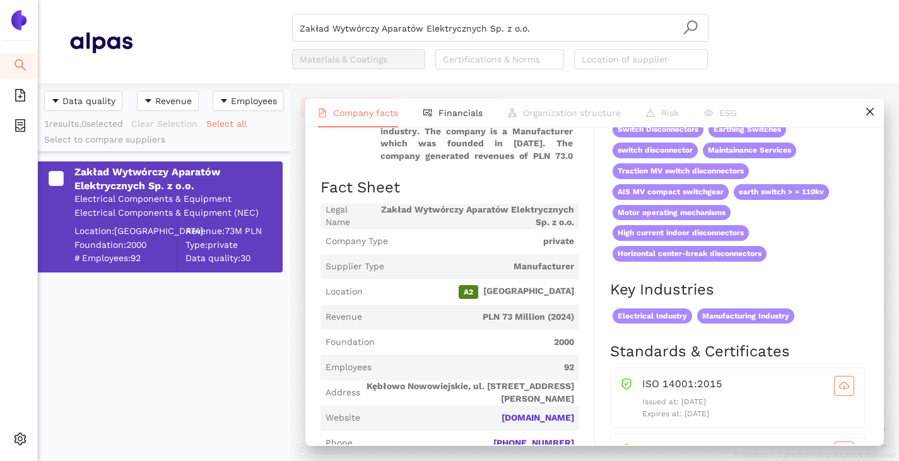
scroll to position [252, 0]
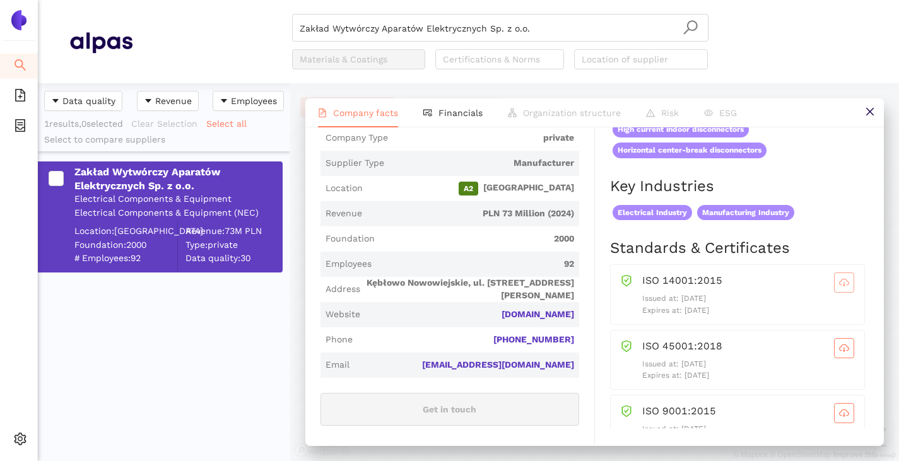
click at [839, 281] on icon "cloud-download" at bounding box center [844, 283] width 10 height 10
click at [843, 349] on icon "cloud-download" at bounding box center [844, 350] width 3 height 4
click at [834, 406] on button "button" at bounding box center [844, 413] width 20 height 20
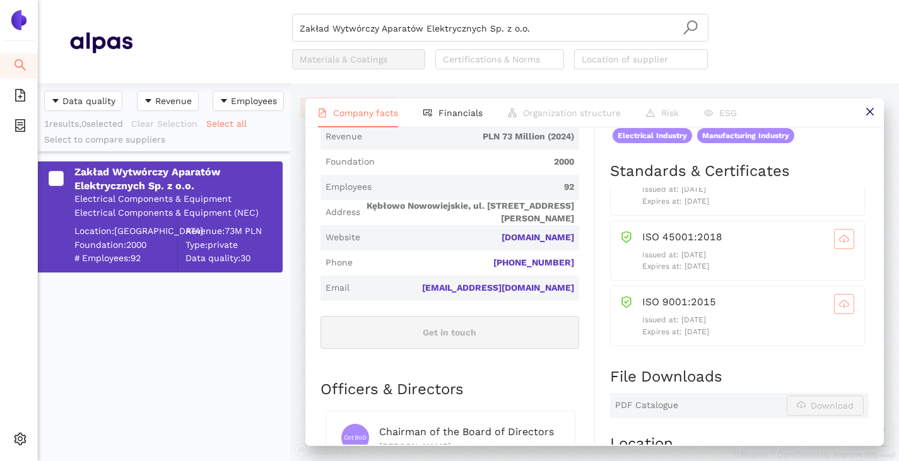
scroll to position [168, 0]
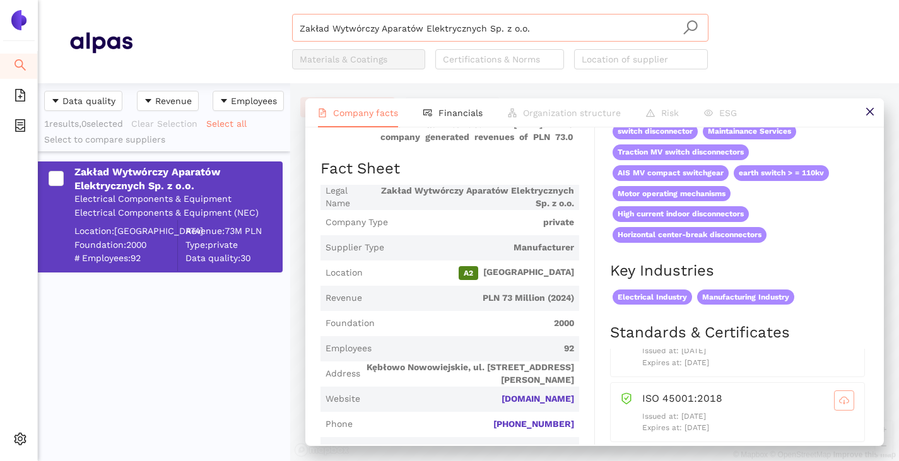
click at [545, 25] on input "Zakład Wytwórczy Aparatów Elektrycznych Sp. z o.o." at bounding box center [500, 29] width 401 height 28
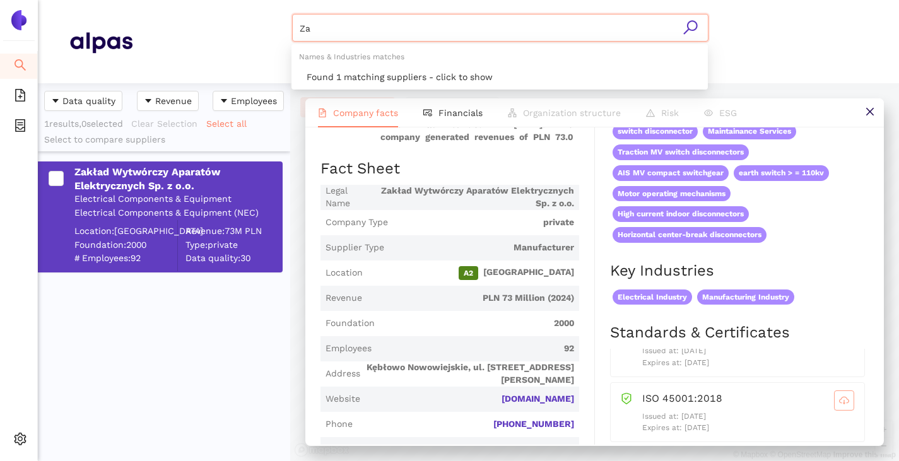
type input "Z"
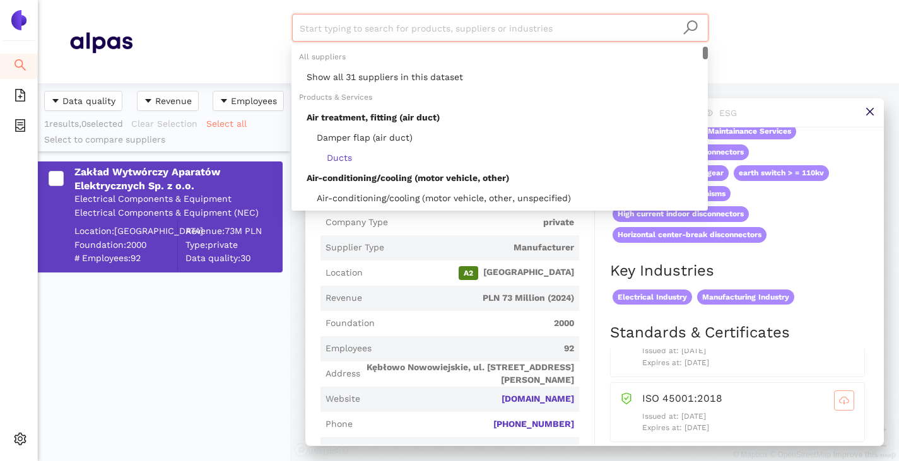
paste input "EPS Energie GmbH"
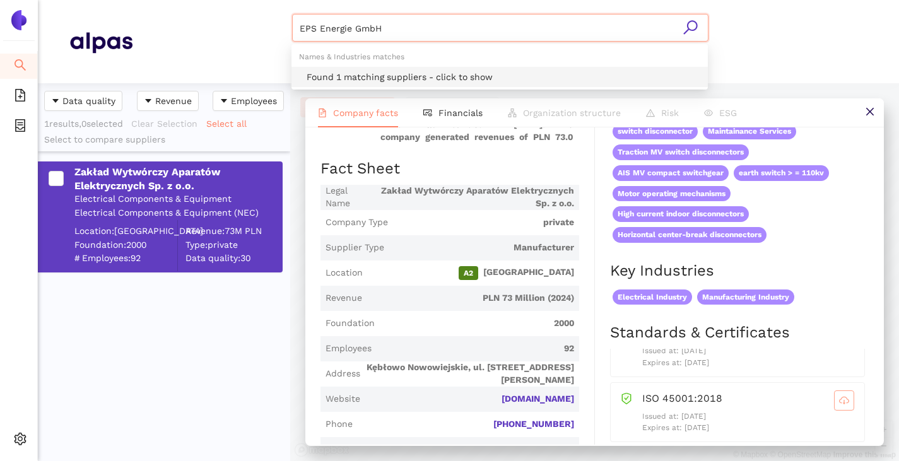
click at [480, 71] on div "Found 1 matching suppliers - click to show" at bounding box center [504, 77] width 394 height 14
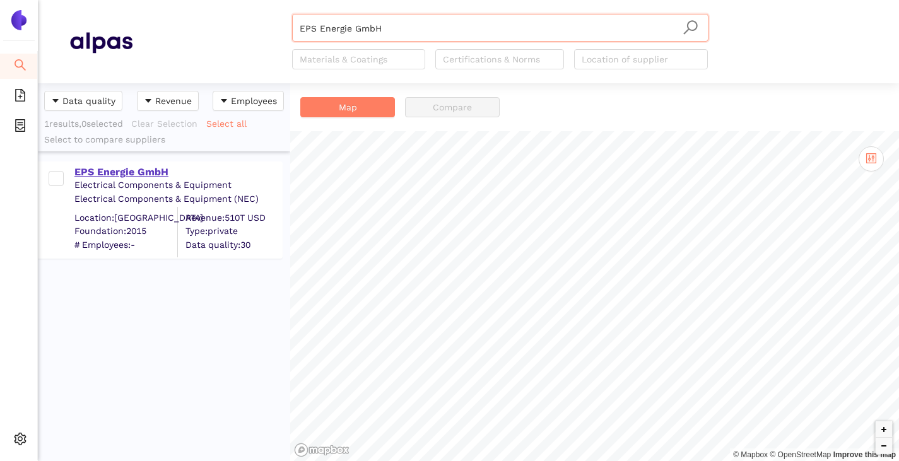
click at [119, 177] on div "EPS Energie GmbH" at bounding box center [177, 172] width 207 height 14
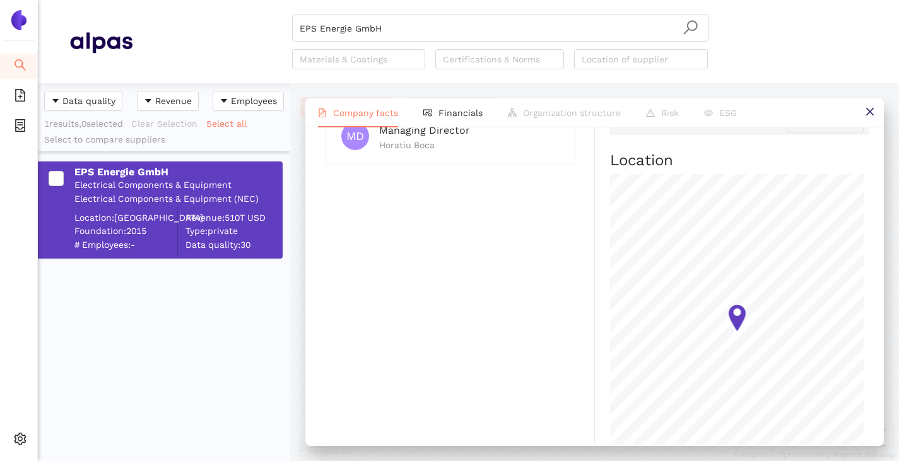
scroll to position [315, 0]
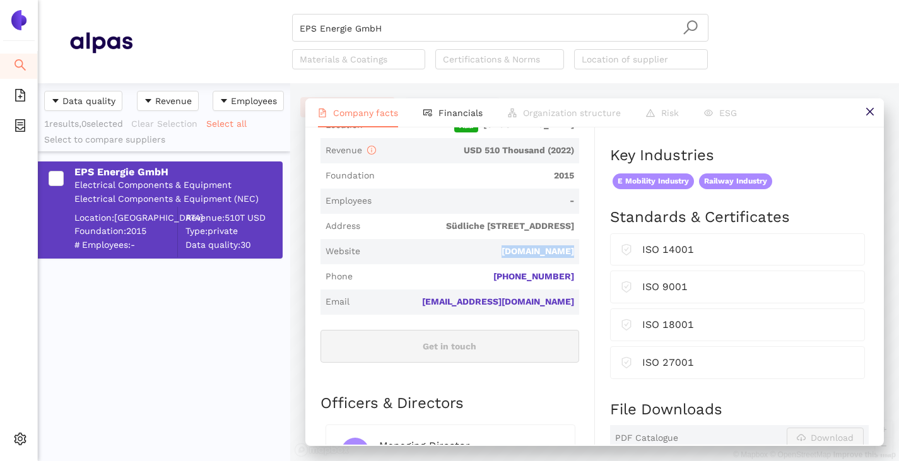
drag, startPoint x: 572, startPoint y: 252, endPoint x: 506, endPoint y: 259, distance: 66.0
click at [506, 259] on span "Website epsenergie.de" at bounding box center [449, 251] width 259 height 25
copy link "epsenergie.de"
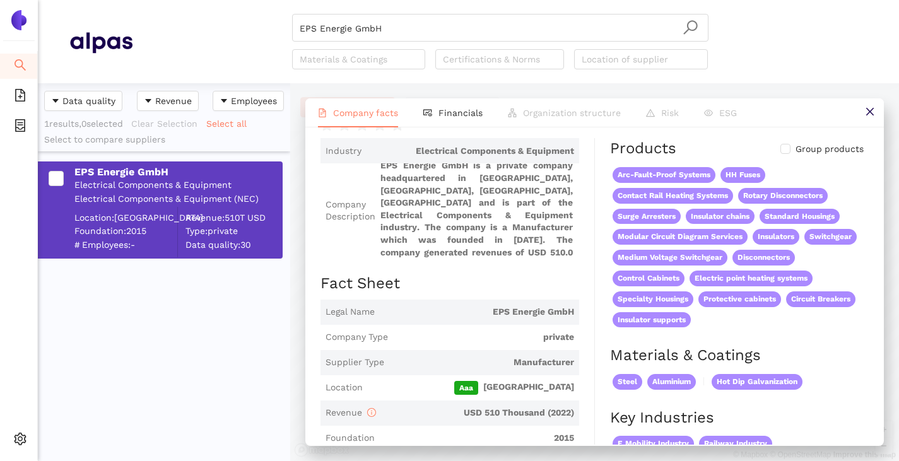
scroll to position [0, 0]
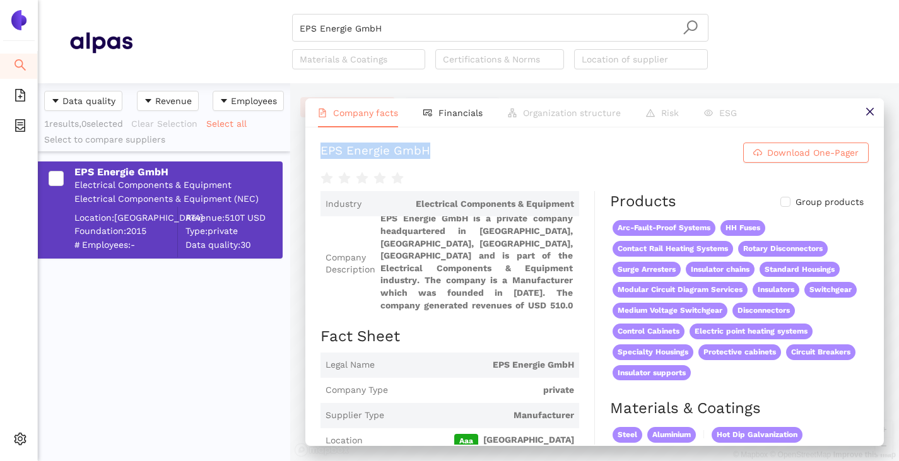
drag, startPoint x: 317, startPoint y: 148, endPoint x: 455, endPoint y: 130, distance: 139.4
click at [455, 130] on div "EPS Energie GmbH Download One-Pager Industry Electrical Components & Equipment …" at bounding box center [594, 285] width 578 height 317
copy div "EPS Energie GmbH"
click at [386, 25] on input "EPS Energie GmbH" at bounding box center [500, 29] width 401 height 28
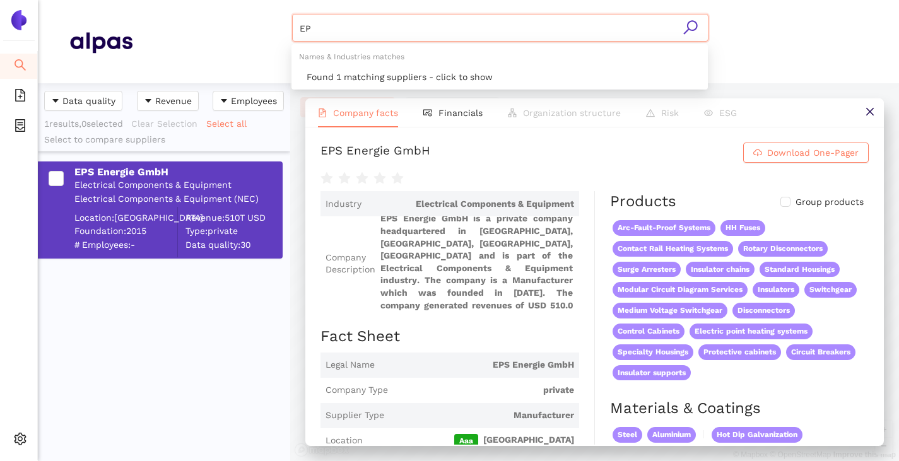
type input "E"
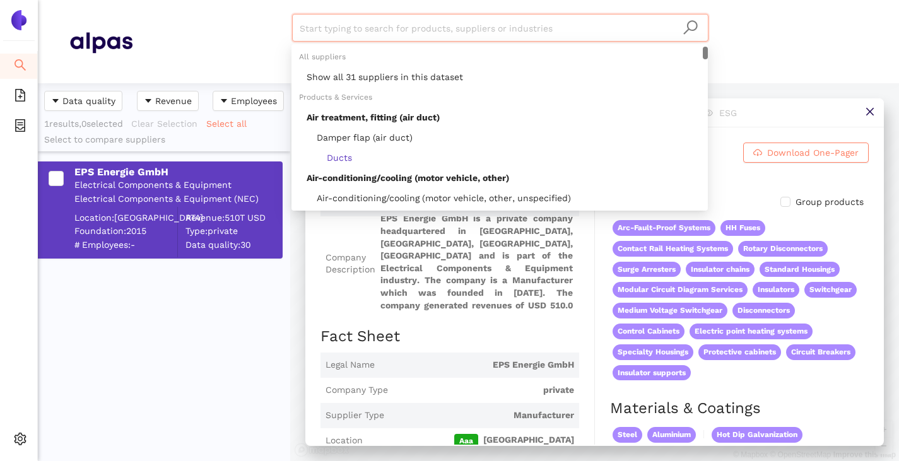
paste input "Bharat Heavy Electricals Limited"
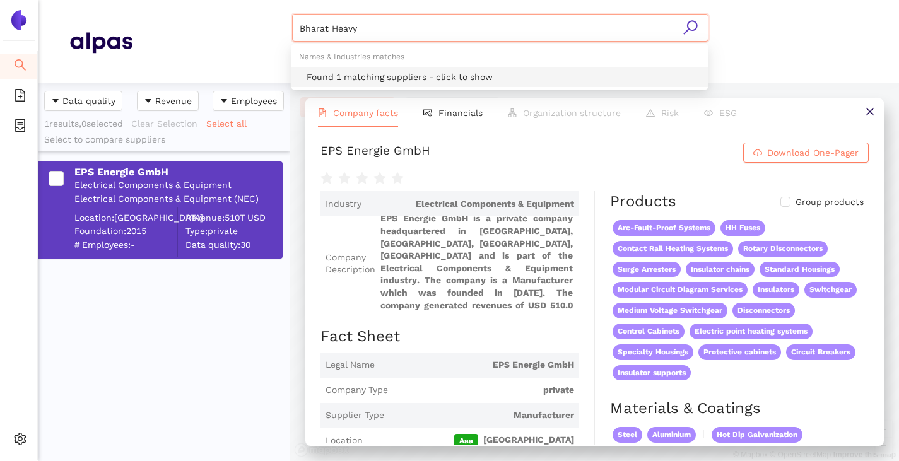
click at [373, 80] on div "Found 1 matching suppliers - click to show" at bounding box center [504, 77] width 394 height 14
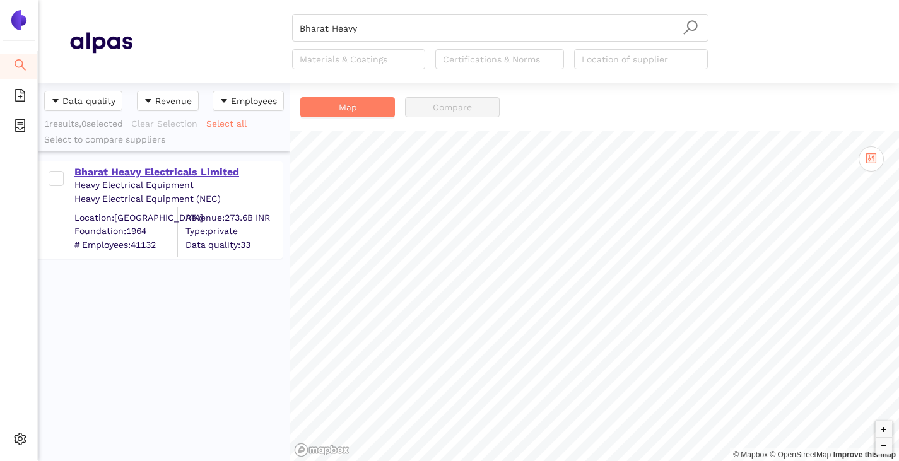
click at [206, 174] on div "Bharat Heavy Electricals Limited" at bounding box center [177, 172] width 207 height 14
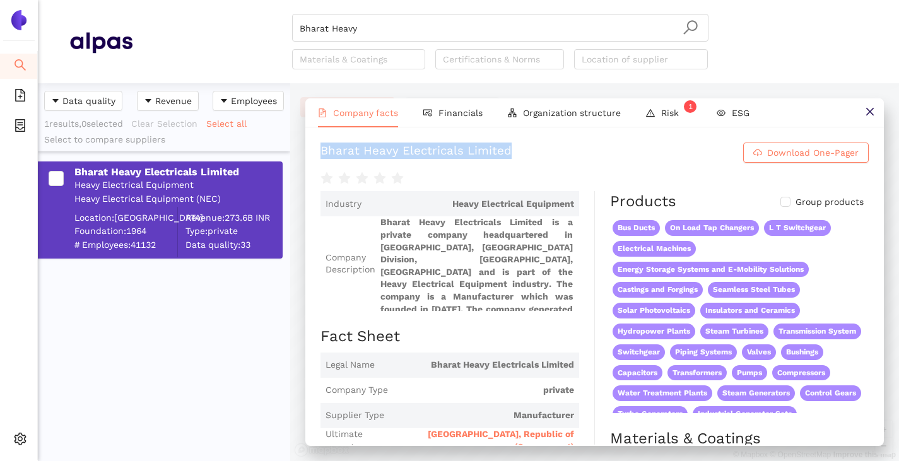
drag, startPoint x: 319, startPoint y: 154, endPoint x: 518, endPoint y: 150, distance: 199.4
click at [518, 150] on div "Bharat Heavy Electricals Limited Download One-Pager Industry Heavy Electrical E…" at bounding box center [594, 285] width 578 height 317
copy div "Bharat Heavy Electricals Limited"
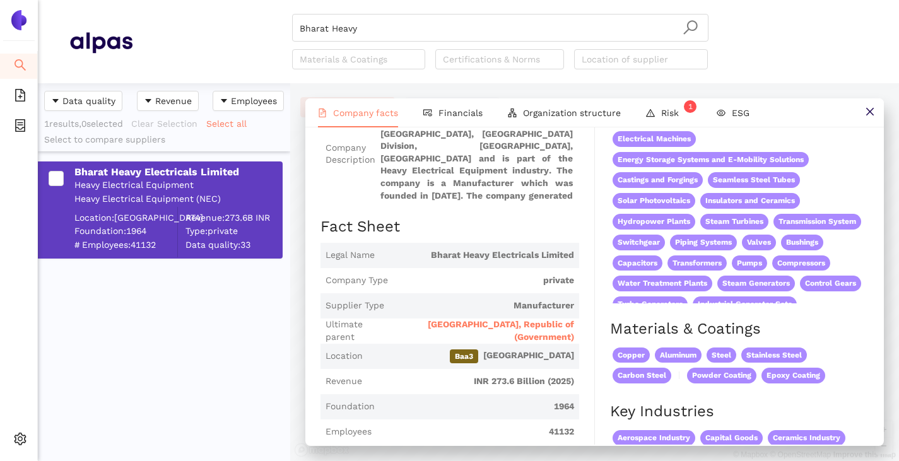
scroll to position [189, 0]
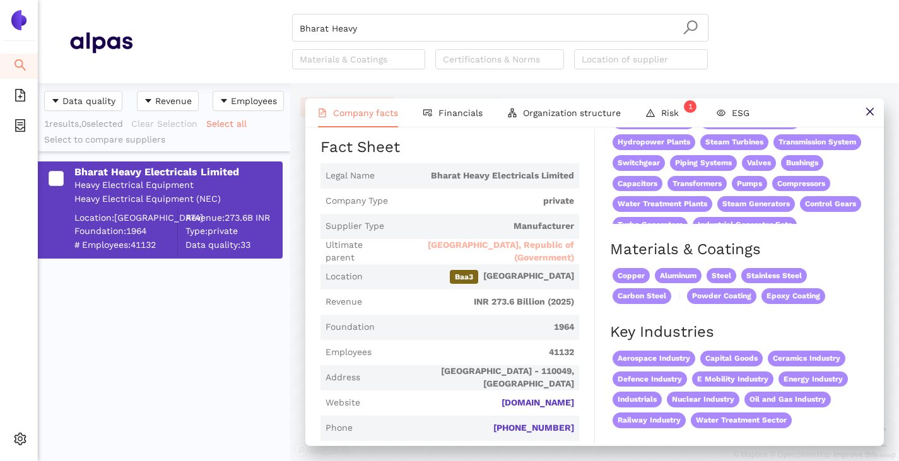
click at [474, 256] on span "India, Republic of (Government)" at bounding box center [482, 251] width 183 height 25
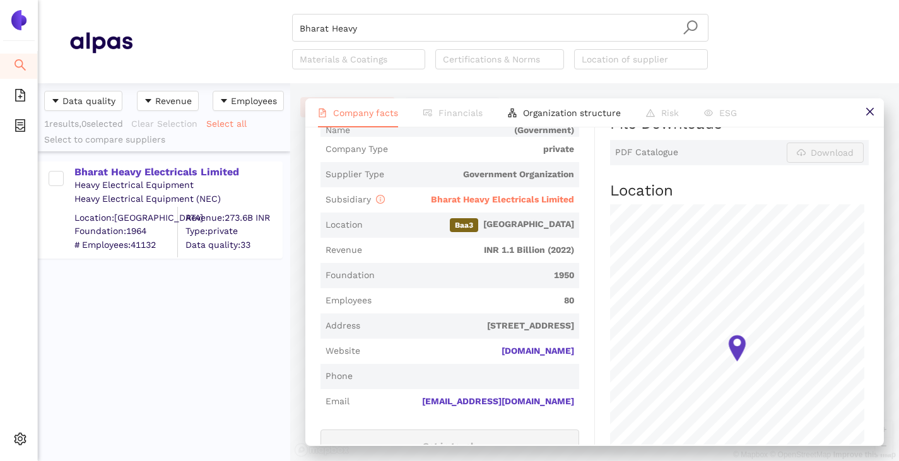
scroll to position [315, 0]
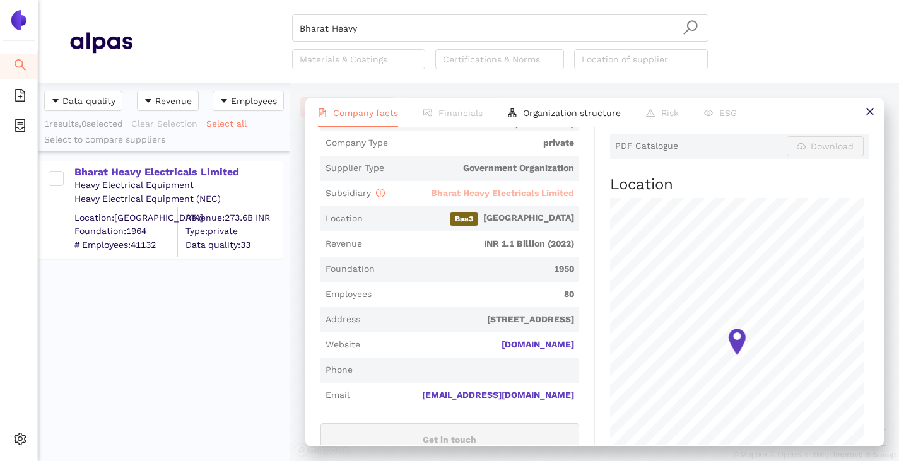
click at [467, 193] on span "Bharat Heavy Electricals Limited" at bounding box center [502, 193] width 143 height 10
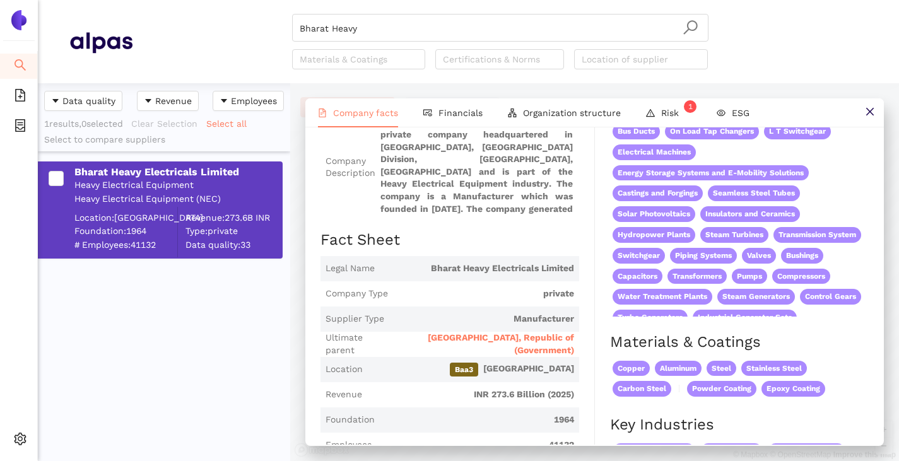
scroll to position [189, 0]
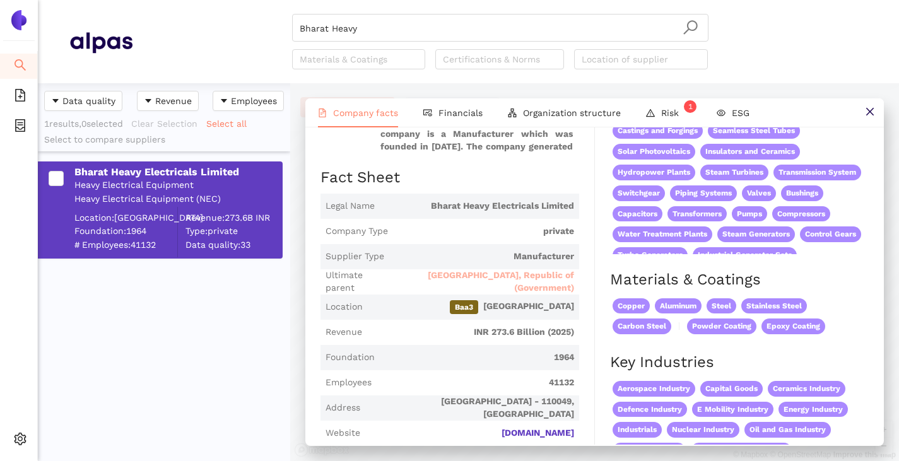
click at [485, 281] on span "India, Republic of (Government)" at bounding box center [482, 281] width 183 height 25
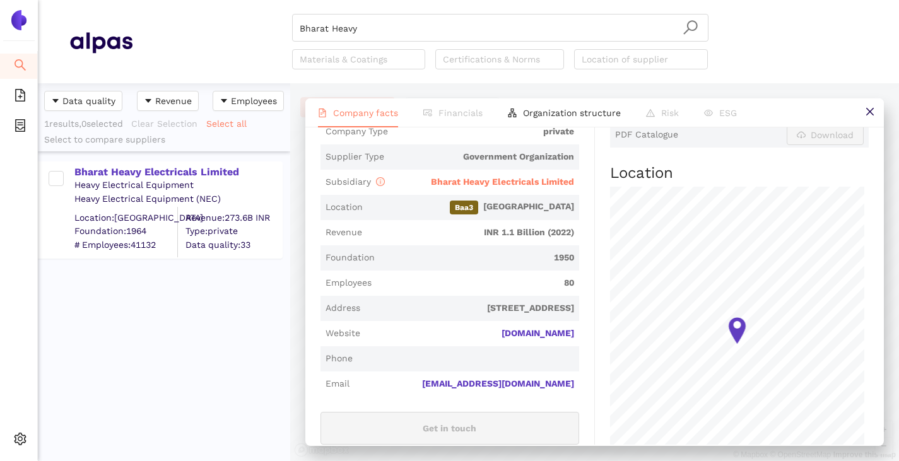
scroll to position [0, 0]
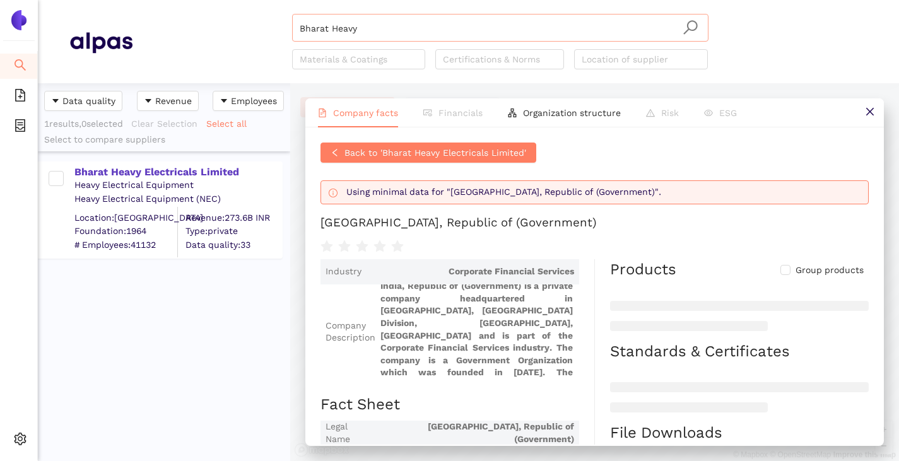
click at [409, 30] on input "Bharat Heavy" at bounding box center [500, 29] width 401 height 28
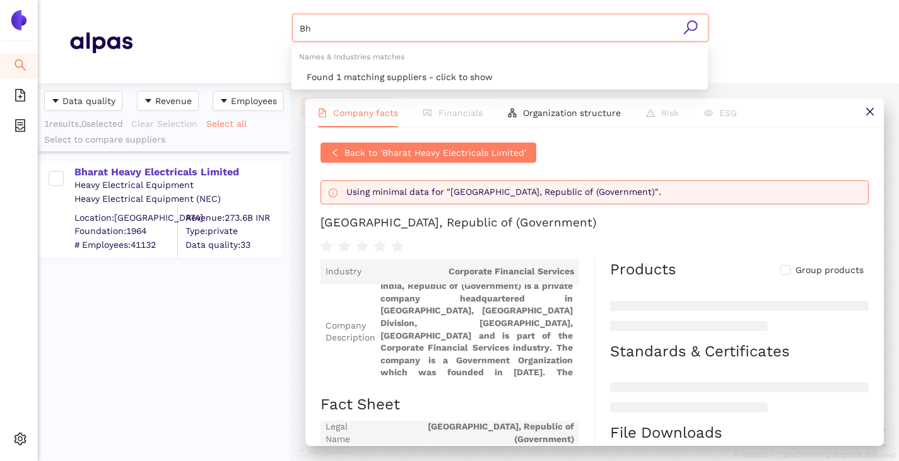
type input "B"
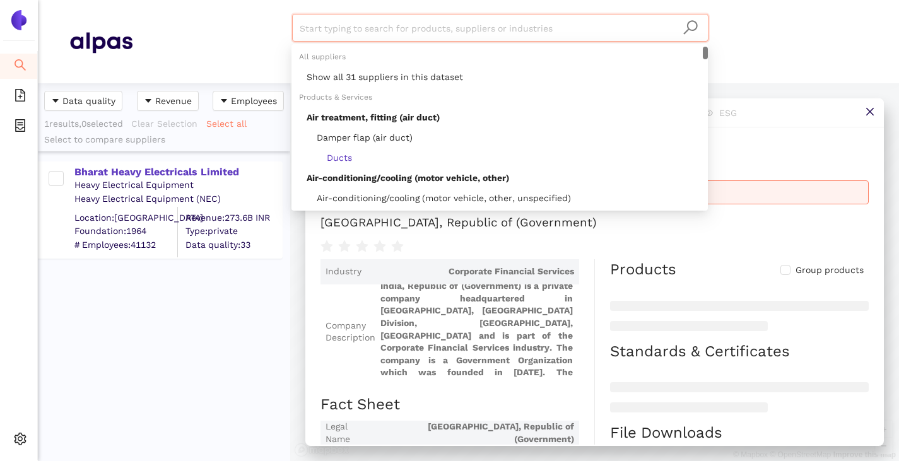
paste input "India, Republic of (Government)"
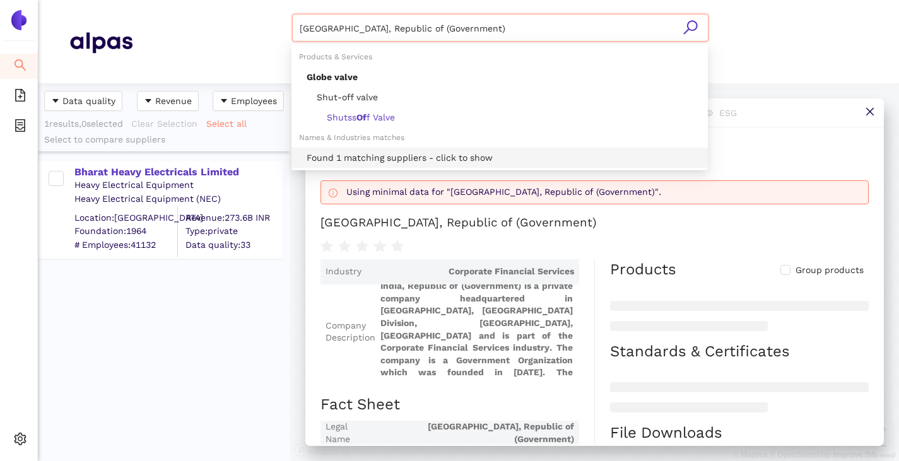
click at [398, 158] on div "Found 1 matching suppliers - click to show" at bounding box center [504, 158] width 394 height 14
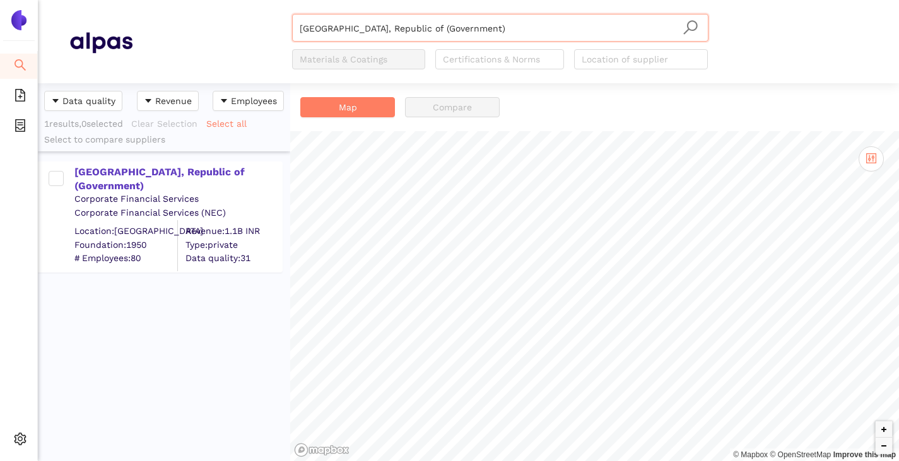
click at [462, 25] on input "India, Republic of (Government)" at bounding box center [500, 29] width 401 height 28
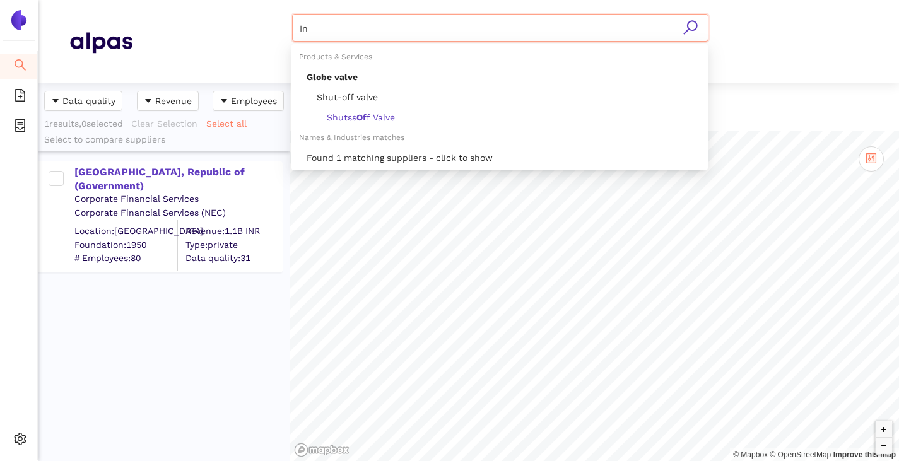
type input "I"
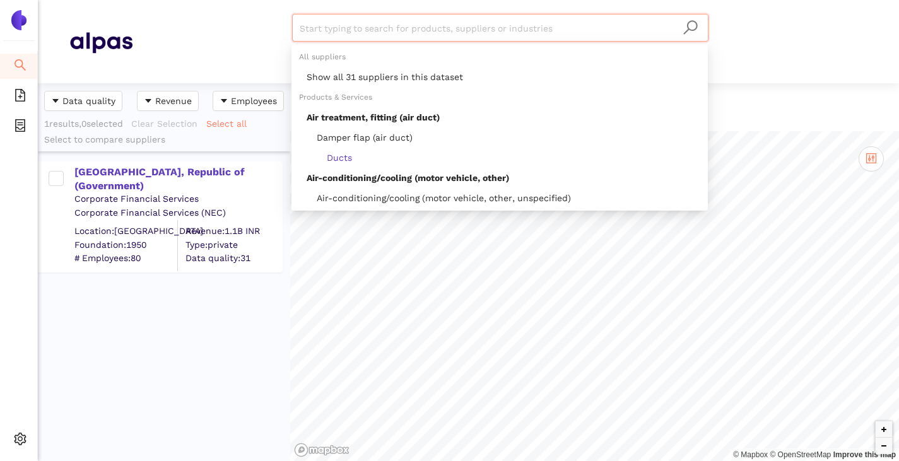
paste input "Pfiffner Holding AG"
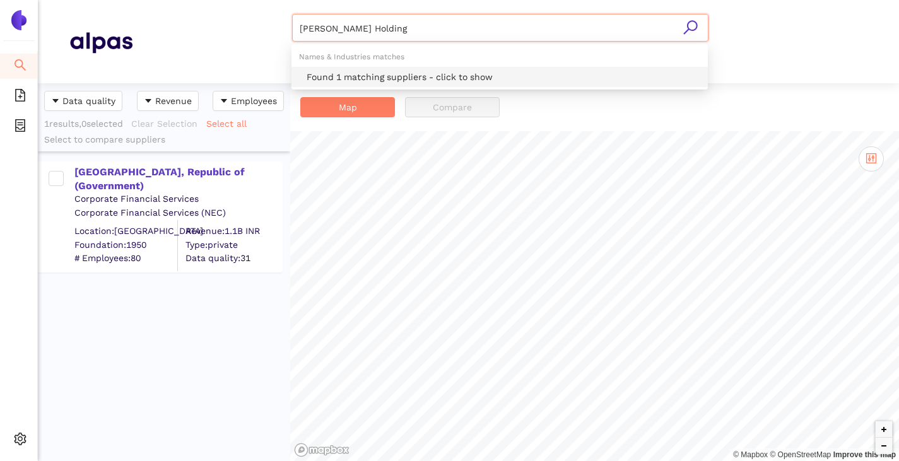
click at [389, 79] on div "Found 1 matching suppliers - click to show" at bounding box center [504, 77] width 394 height 14
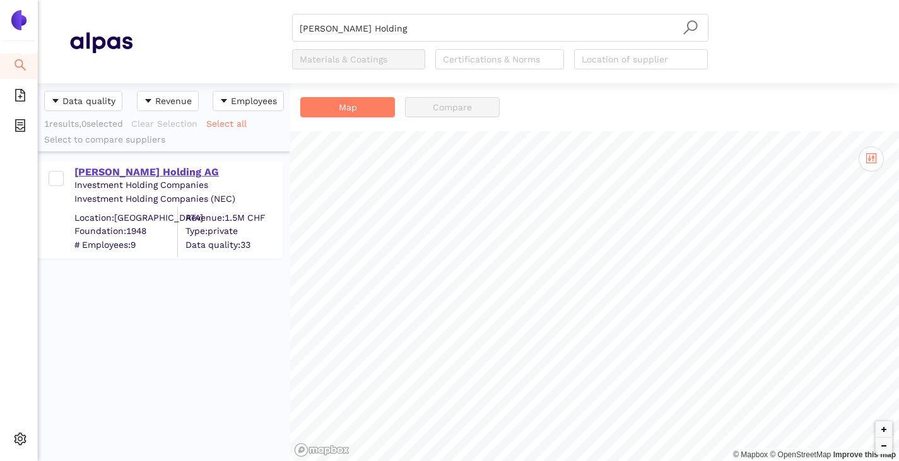
click at [136, 174] on div "Pfiffner Holding AG" at bounding box center [177, 172] width 207 height 14
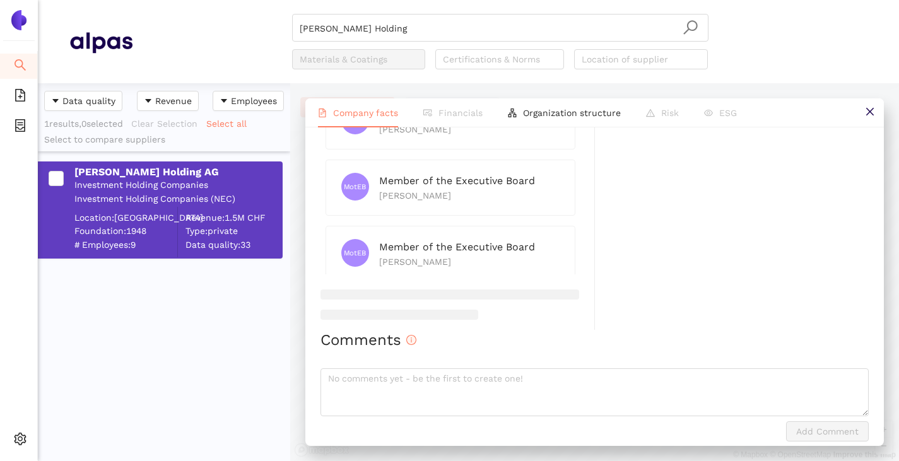
scroll to position [788, 0]
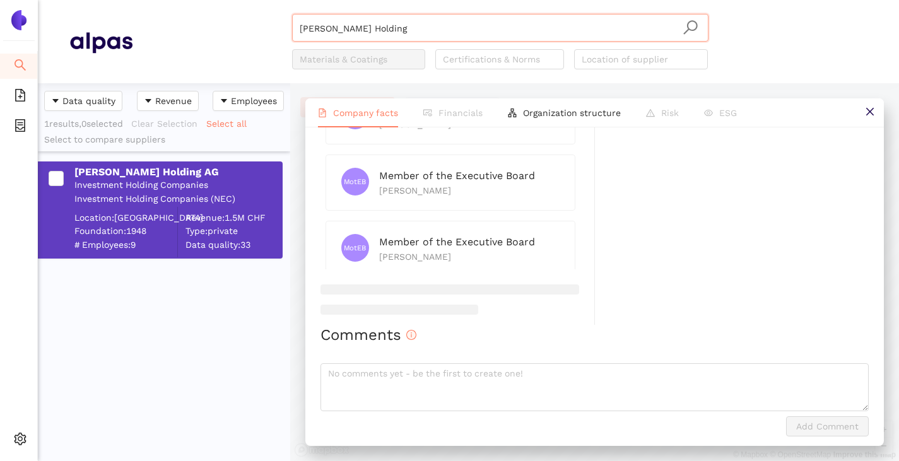
click at [422, 30] on input "Pfiffner Holding" at bounding box center [500, 29] width 401 height 28
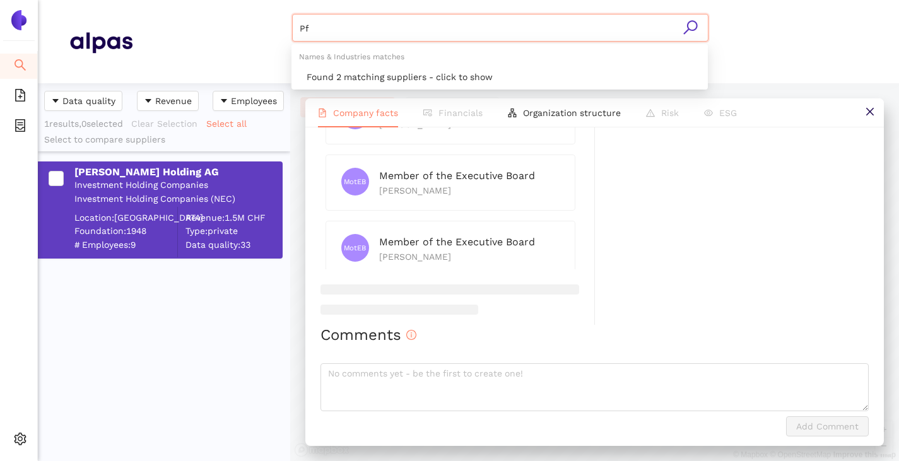
type input "P"
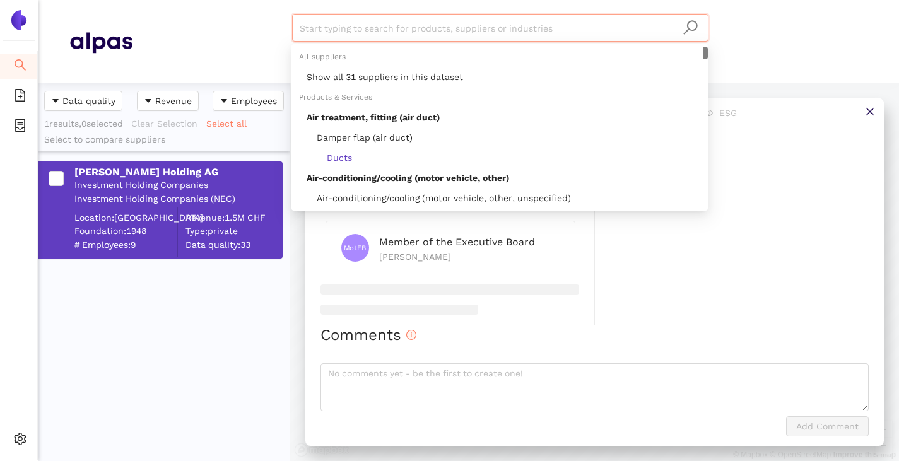
paste input "Behr Deflandre & Snozzi BDS AG"
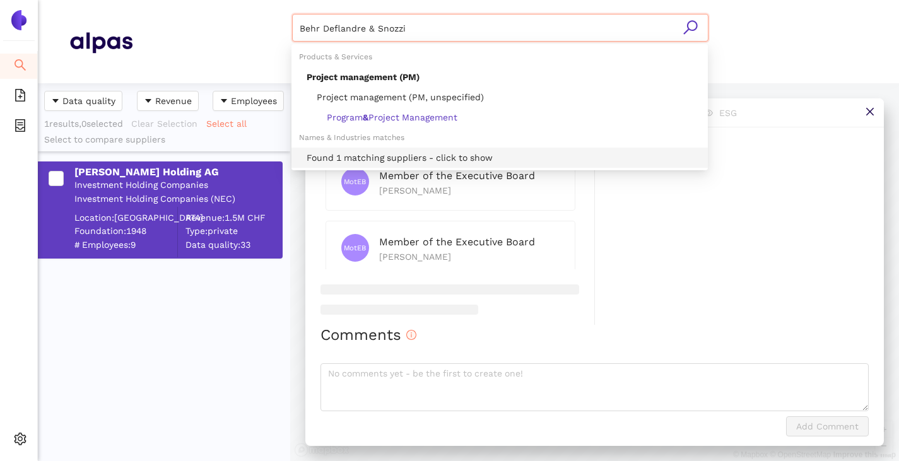
click at [361, 155] on div "Found 1 matching suppliers - click to show" at bounding box center [504, 158] width 394 height 14
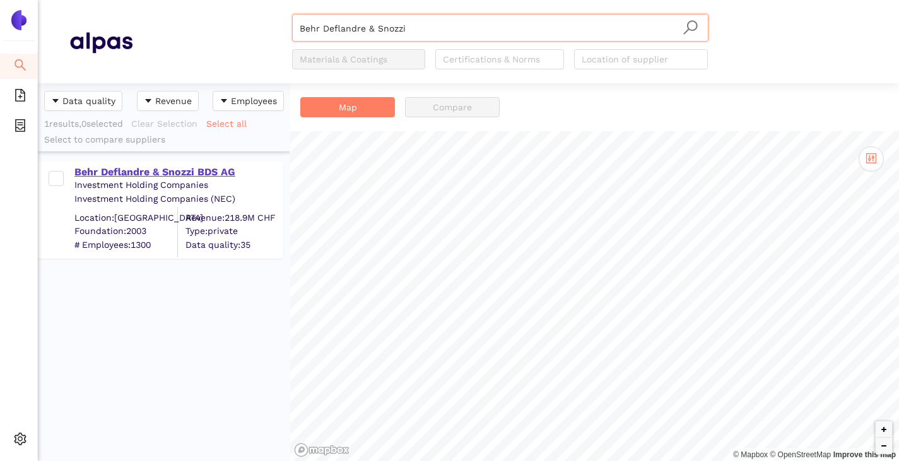
click at [235, 169] on div "Behr Deflandre & Snozzi BDS AG" at bounding box center [177, 172] width 207 height 14
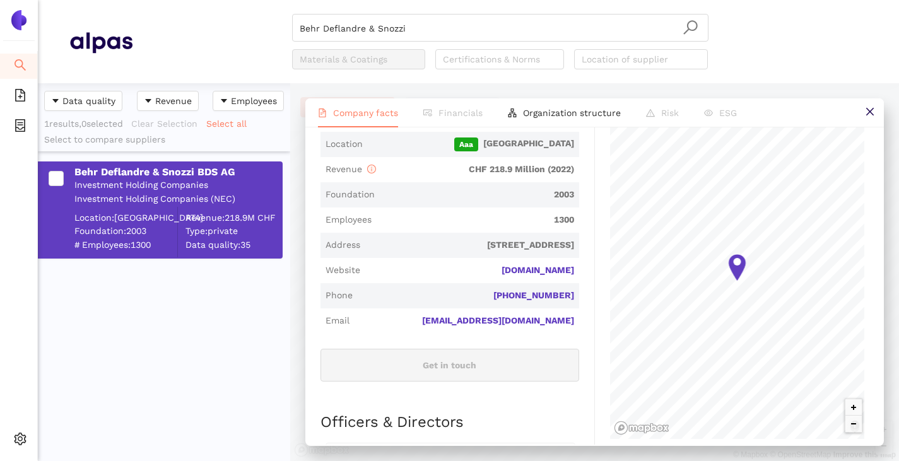
scroll to position [233, 0]
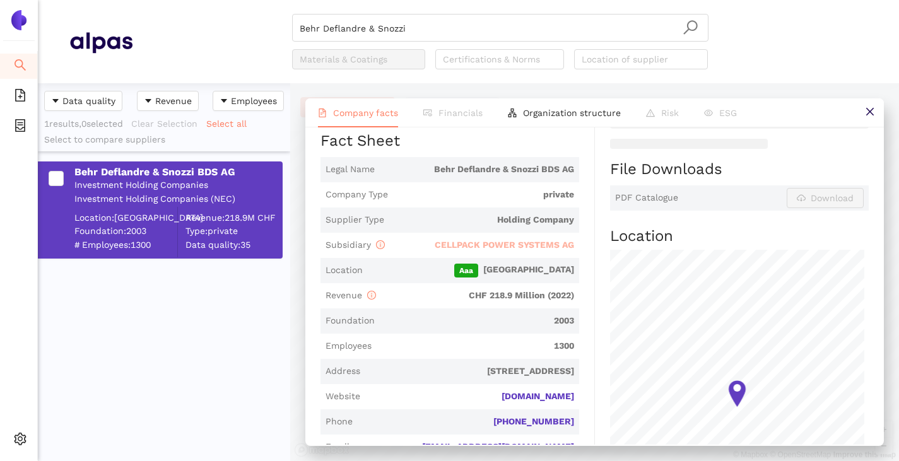
click at [486, 244] on span "CELLPACK POWER SYSTEMS AG" at bounding box center [504, 245] width 139 height 10
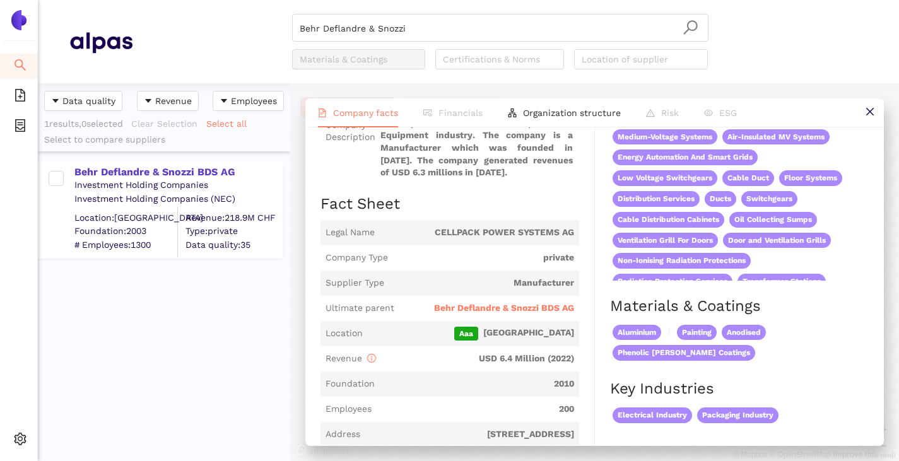
scroll to position [189, 0]
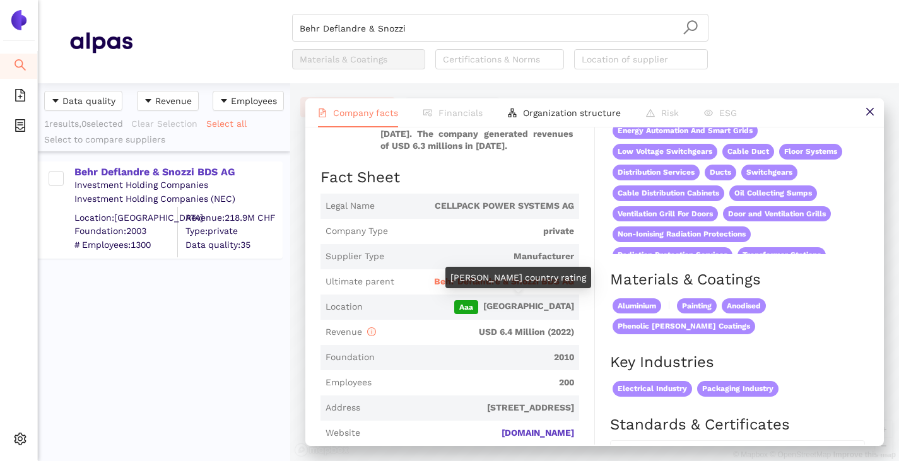
click at [490, 276] on div "Moody’s country rating" at bounding box center [518, 277] width 146 height 21
click at [550, 281] on span "Behr Deflandre & Snozzi BDS AG" at bounding box center [504, 282] width 140 height 13
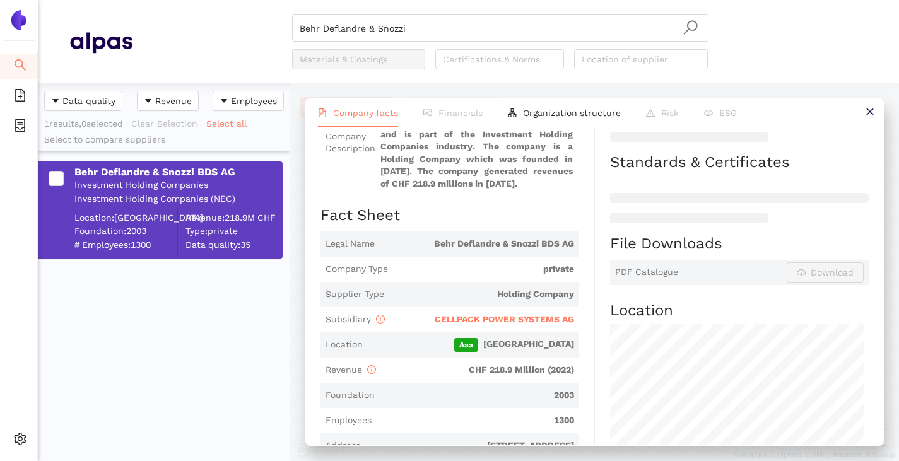
scroll to position [0, 0]
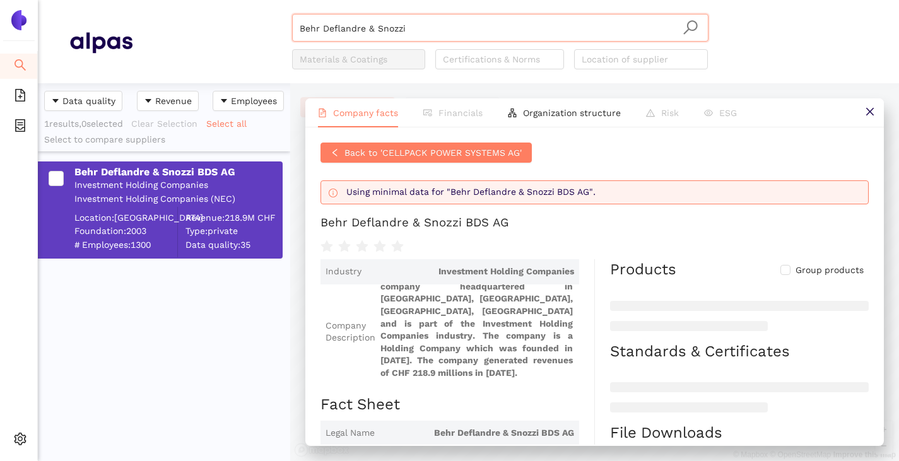
click at [410, 33] on input "Behr Deflandre & Snozzi" at bounding box center [500, 29] width 401 height 28
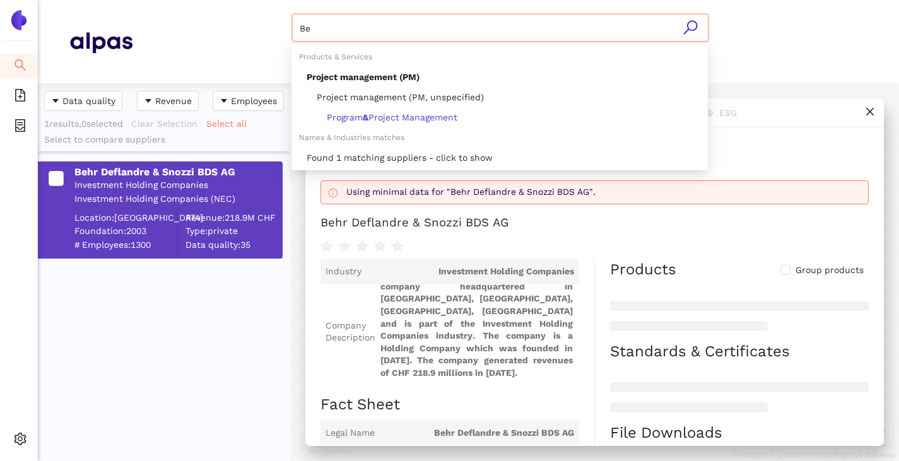
type input "B"
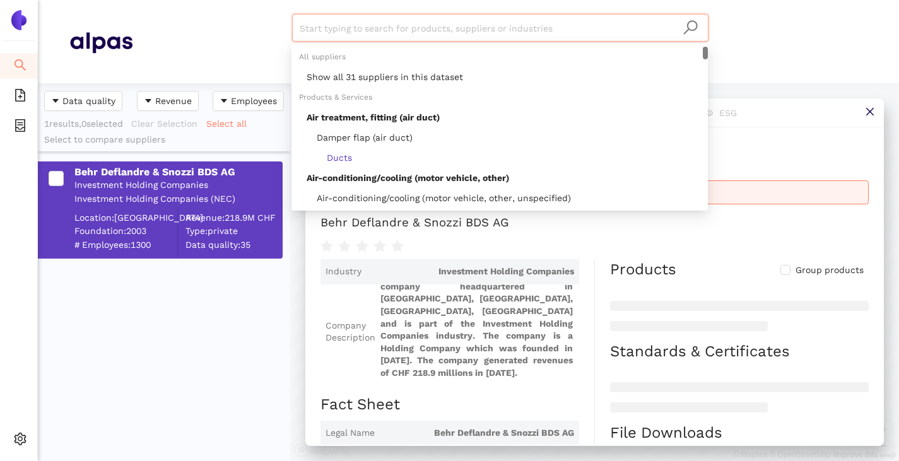
paste input "Tube Investments of India Limited"
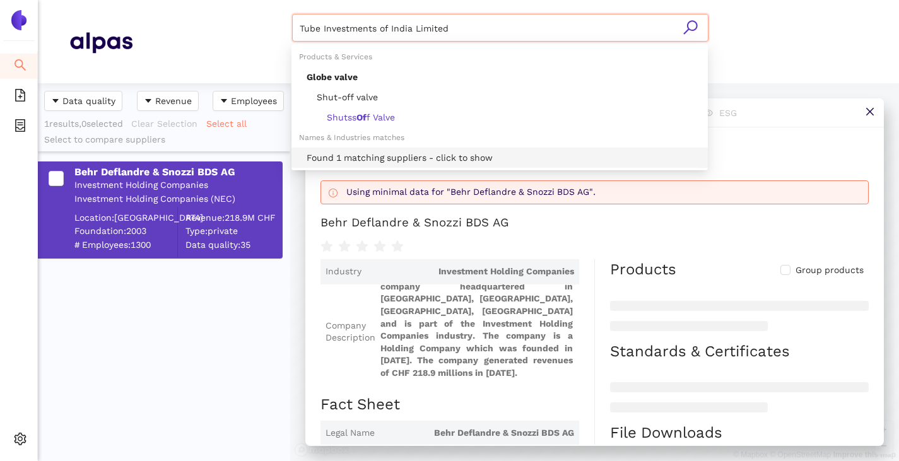
click at [372, 153] on div "Found 1 matching suppliers - click to show" at bounding box center [504, 158] width 394 height 14
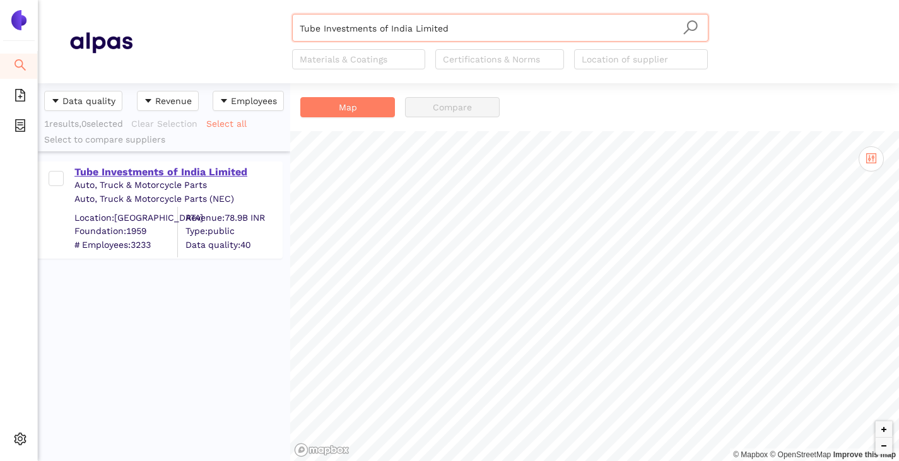
type input "Tube Investments of India Limited"
click at [122, 169] on div "Tube Investments of India Limited" at bounding box center [177, 172] width 207 height 14
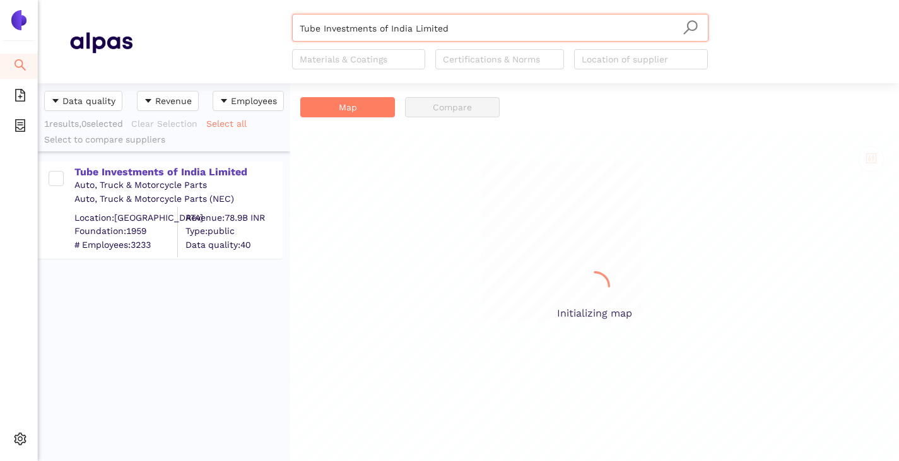
scroll to position [368, 243]
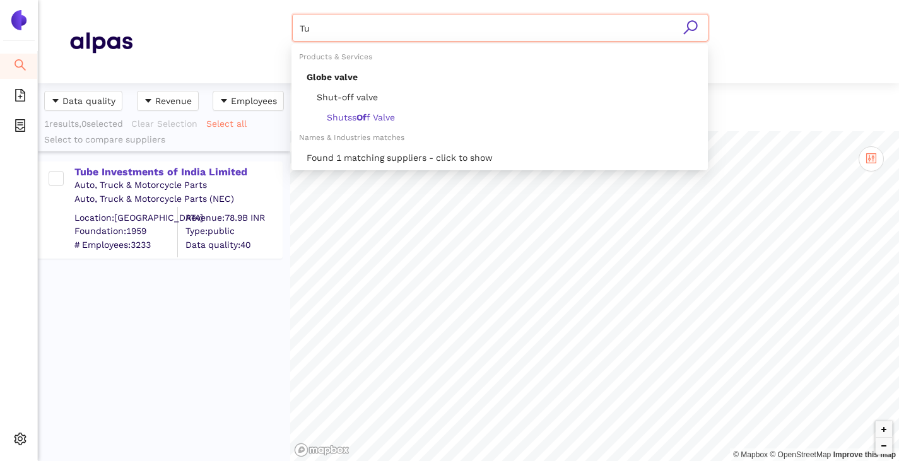
type input "T"
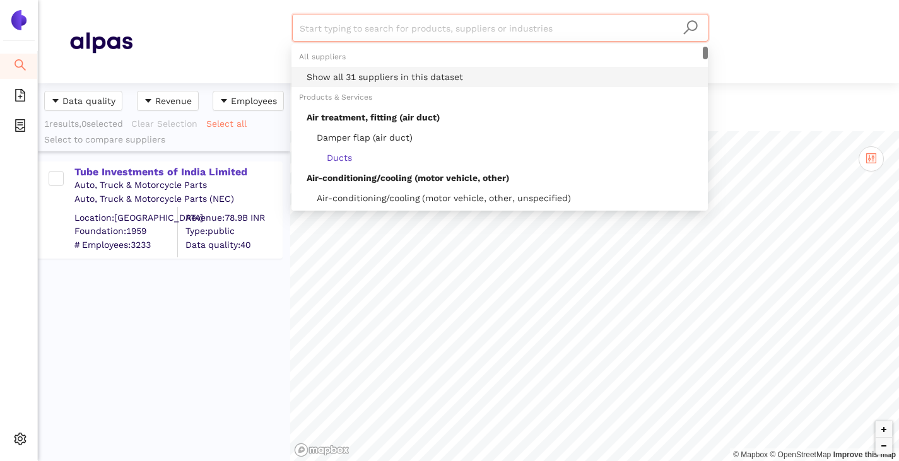
click at [430, 67] on div "Show all 31 suppliers in this dataset" at bounding box center [499, 77] width 416 height 20
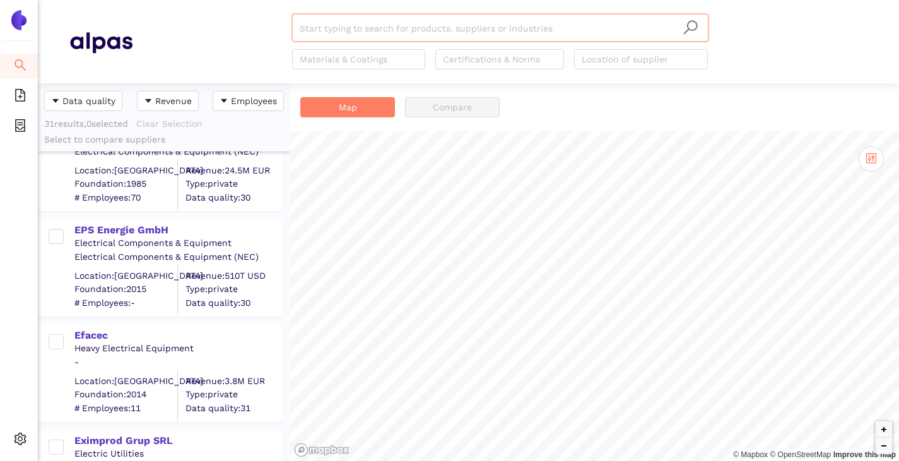
scroll to position [637, 0]
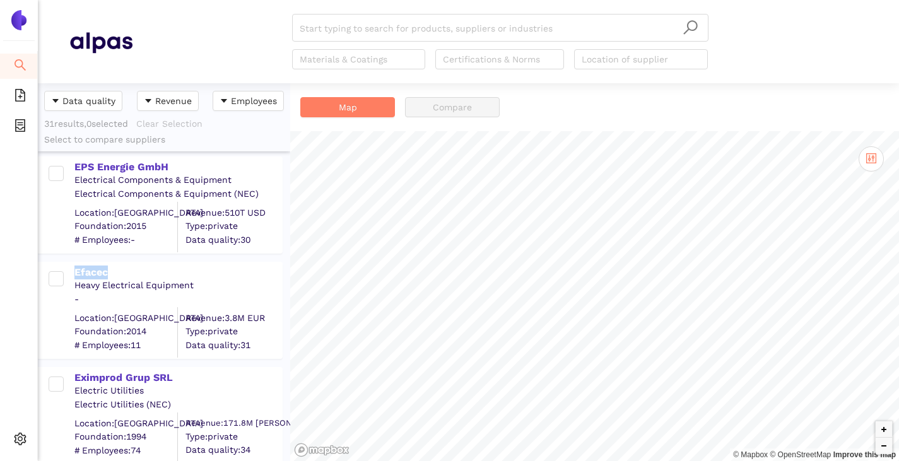
drag, startPoint x: 69, startPoint y: 267, endPoint x: 120, endPoint y: 261, distance: 51.4
click at [120, 261] on div "Efacec Heavy Electrical Equipment - Location: [GEOGRAPHIC_DATA] Foundation: 201…" at bounding box center [164, 304] width 252 height 105
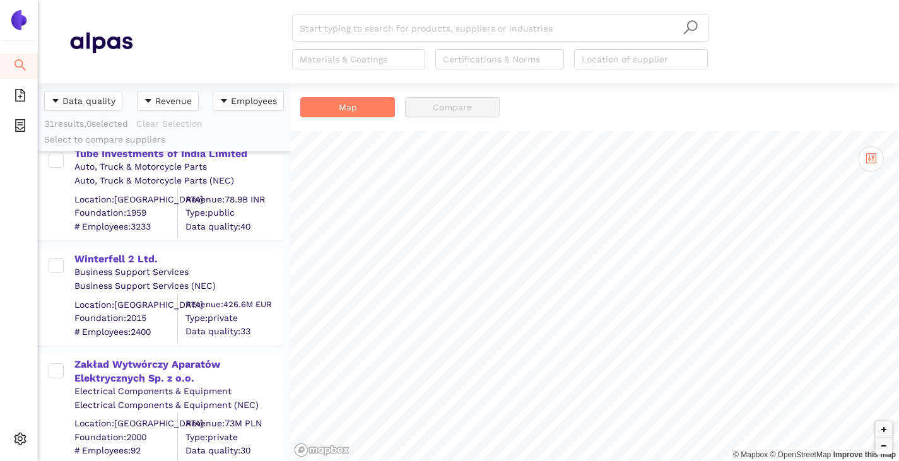
scroll to position [2971, 0]
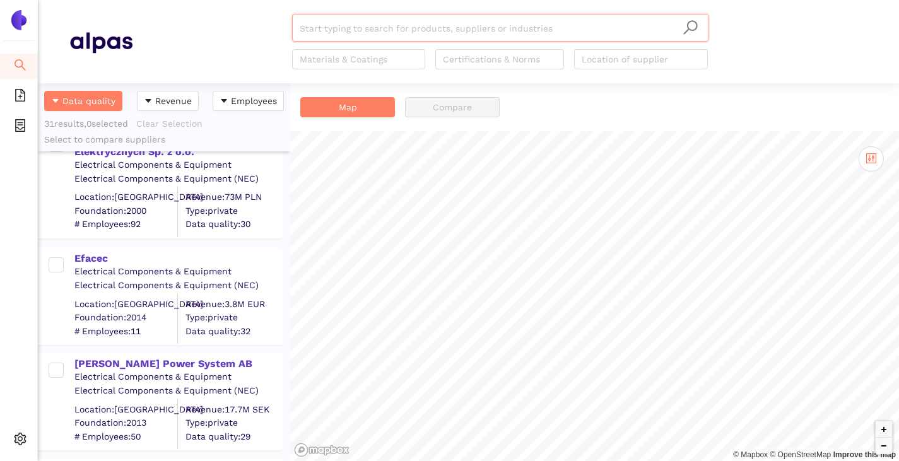
scroll to position [1199, 0]
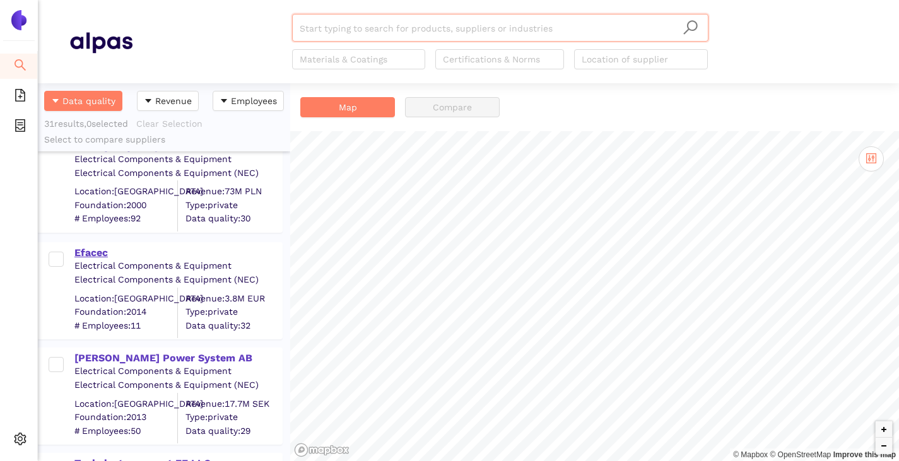
click at [111, 251] on div "Efacec" at bounding box center [177, 253] width 207 height 14
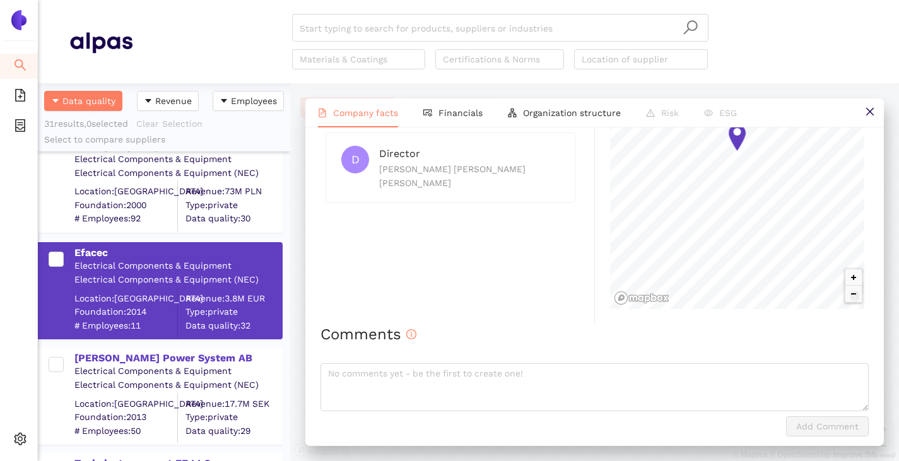
scroll to position [732, 0]
